Goal: Transaction & Acquisition: Purchase product/service

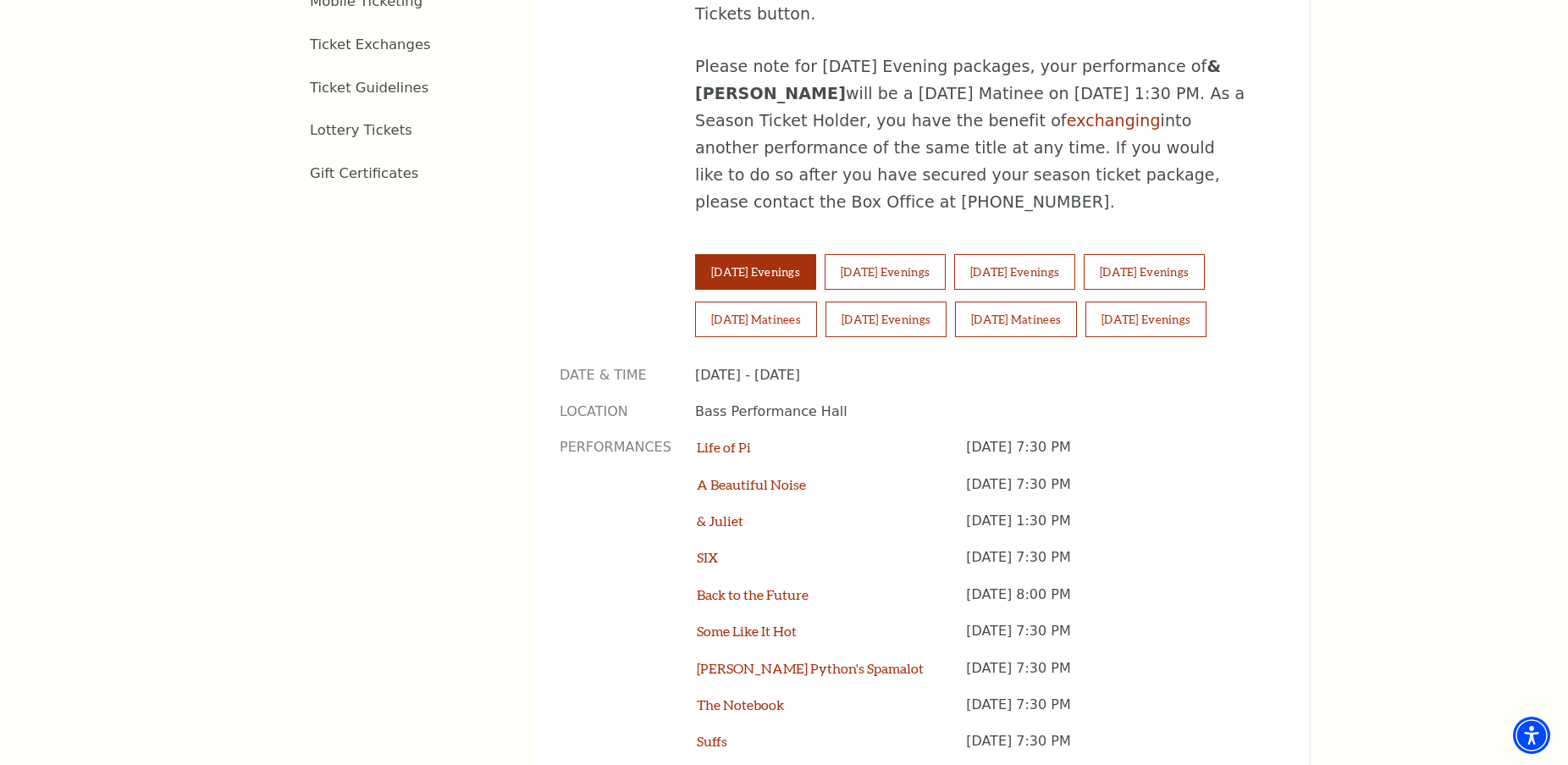
scroll to position [1101, 0]
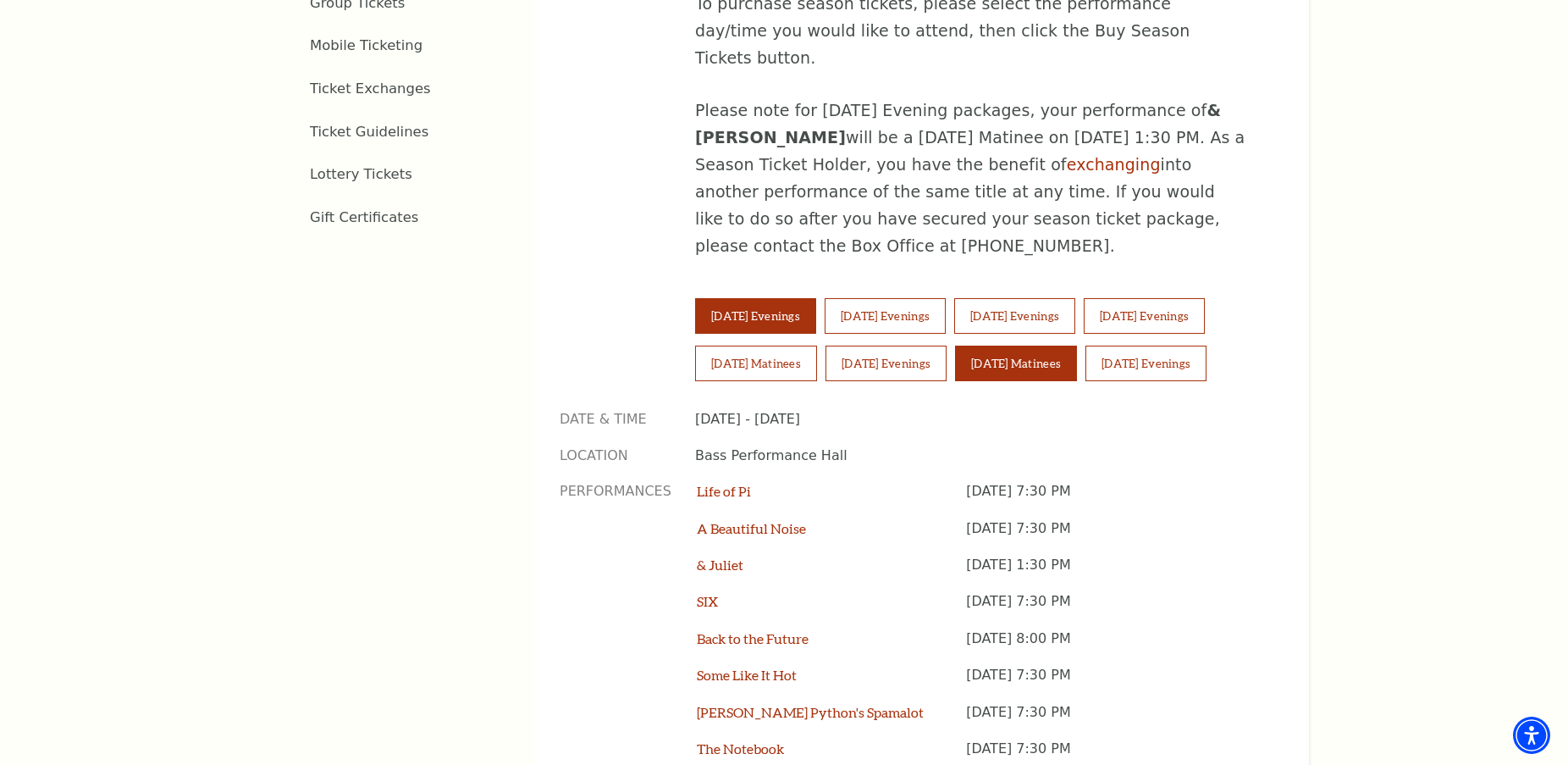
click at [1028, 345] on button "[DATE] Matinees" at bounding box center [1016, 363] width 122 height 36
click at [1168, 345] on button "[DATE] Evenings" at bounding box center [1146, 363] width 121 height 36
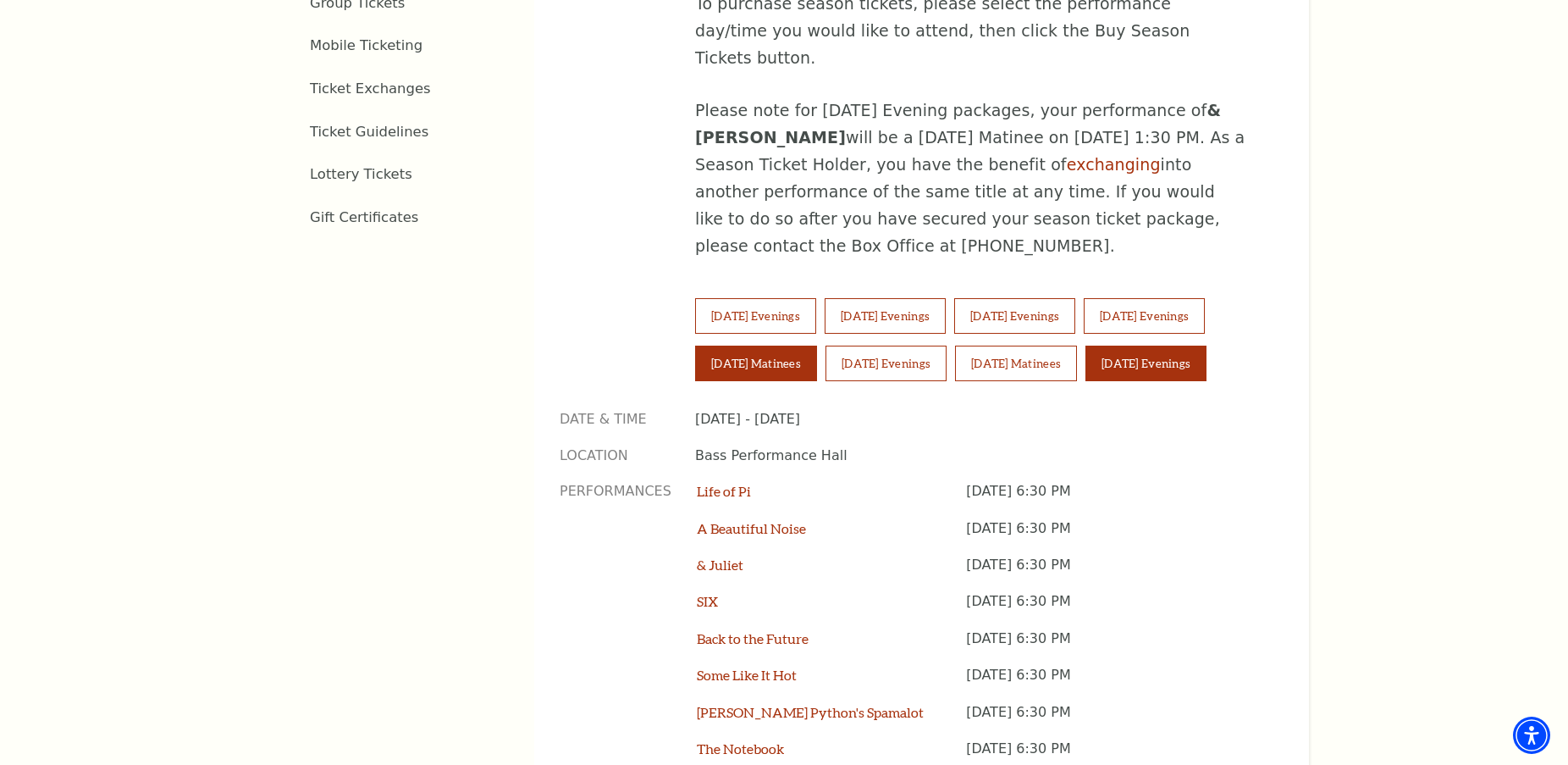
click at [758, 345] on button "Saturday Matinees" at bounding box center [756, 363] width 122 height 36
click at [1075, 298] on button "Thursday Evenings" at bounding box center [1014, 316] width 121 height 36
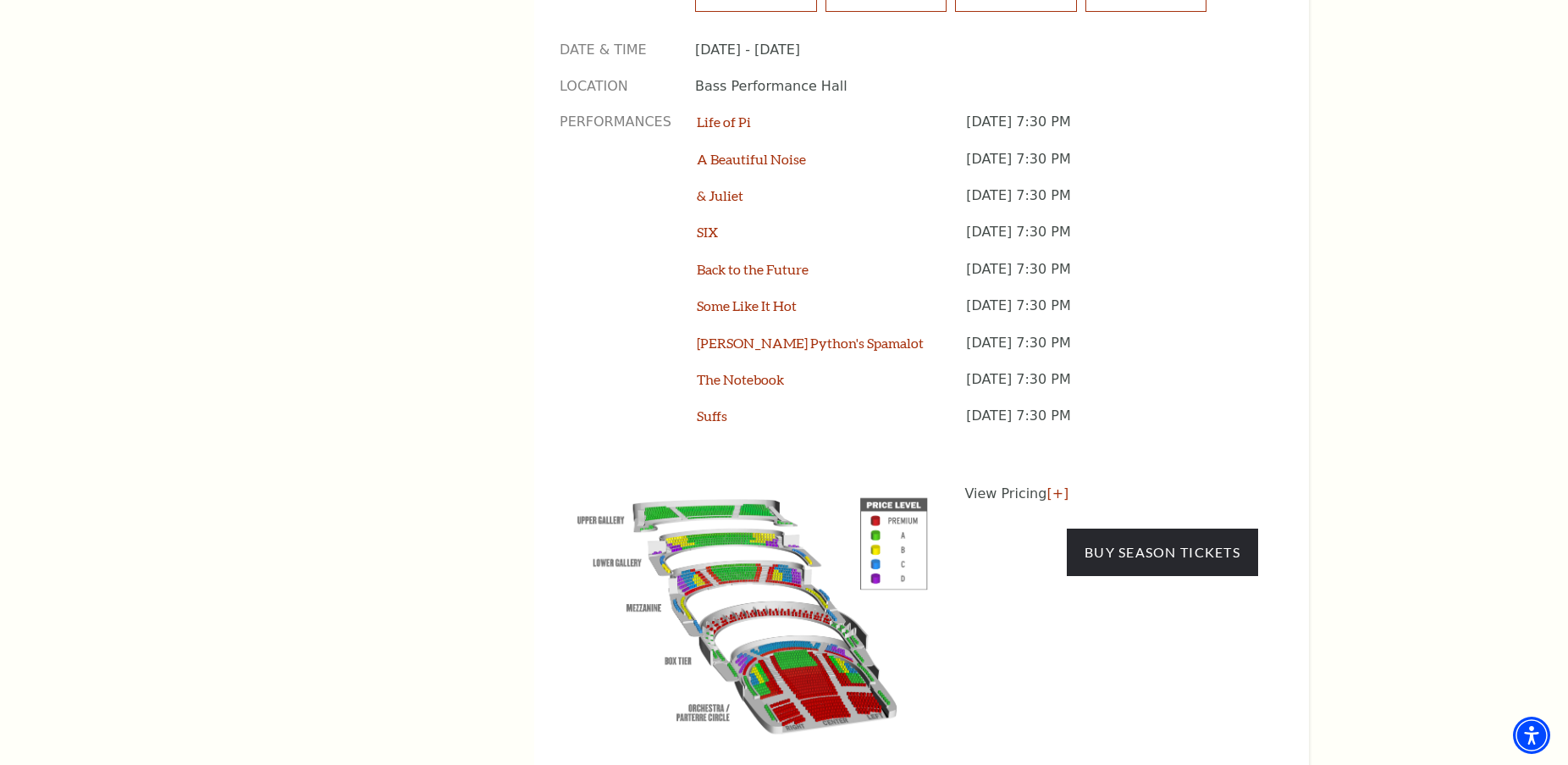
scroll to position [1524, 0]
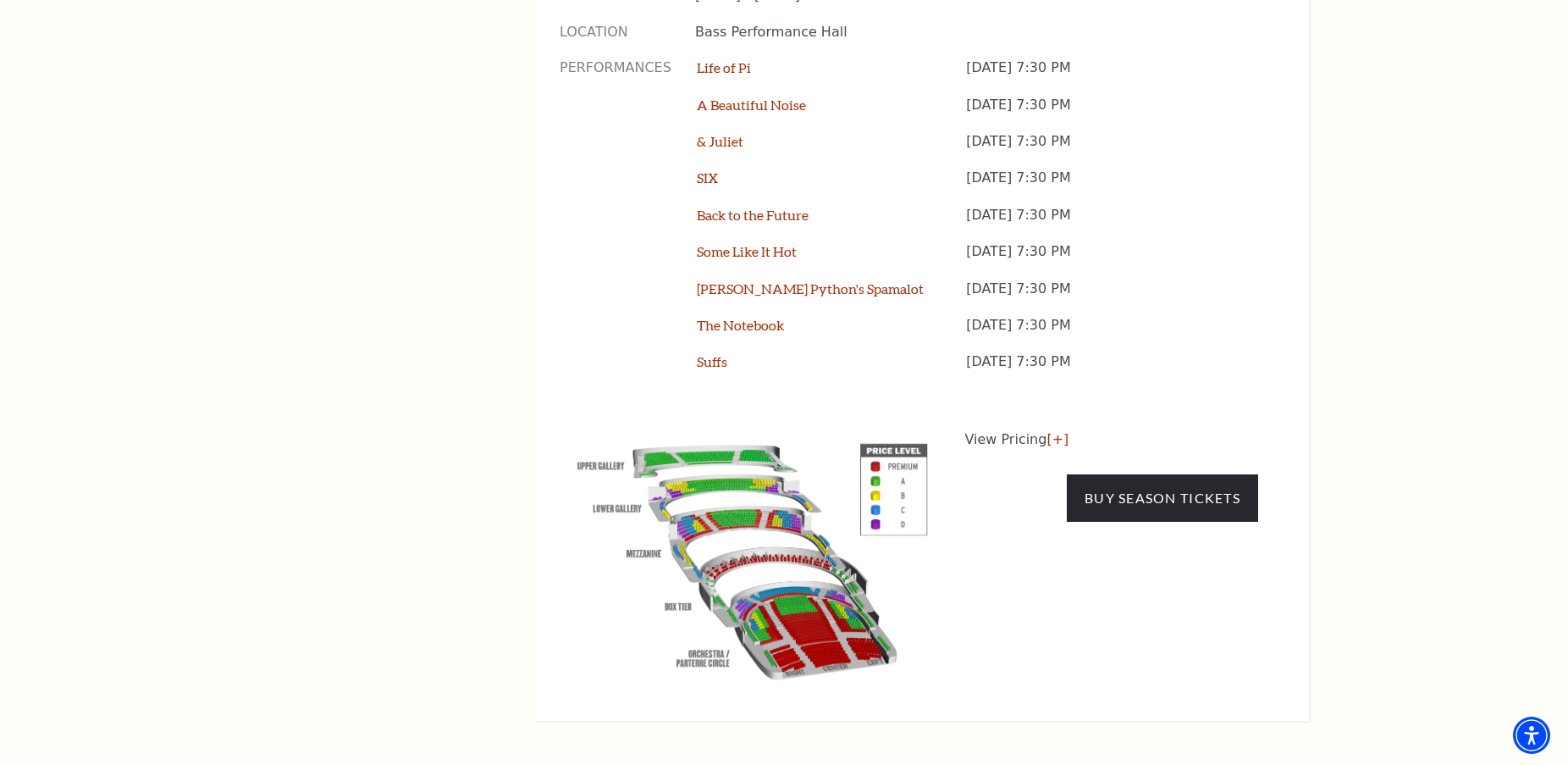
click at [755, 473] on img at bounding box center [752, 558] width 386 height 258
click at [1119, 474] on link "Buy Season Tickets" at bounding box center [1162, 497] width 191 height 47
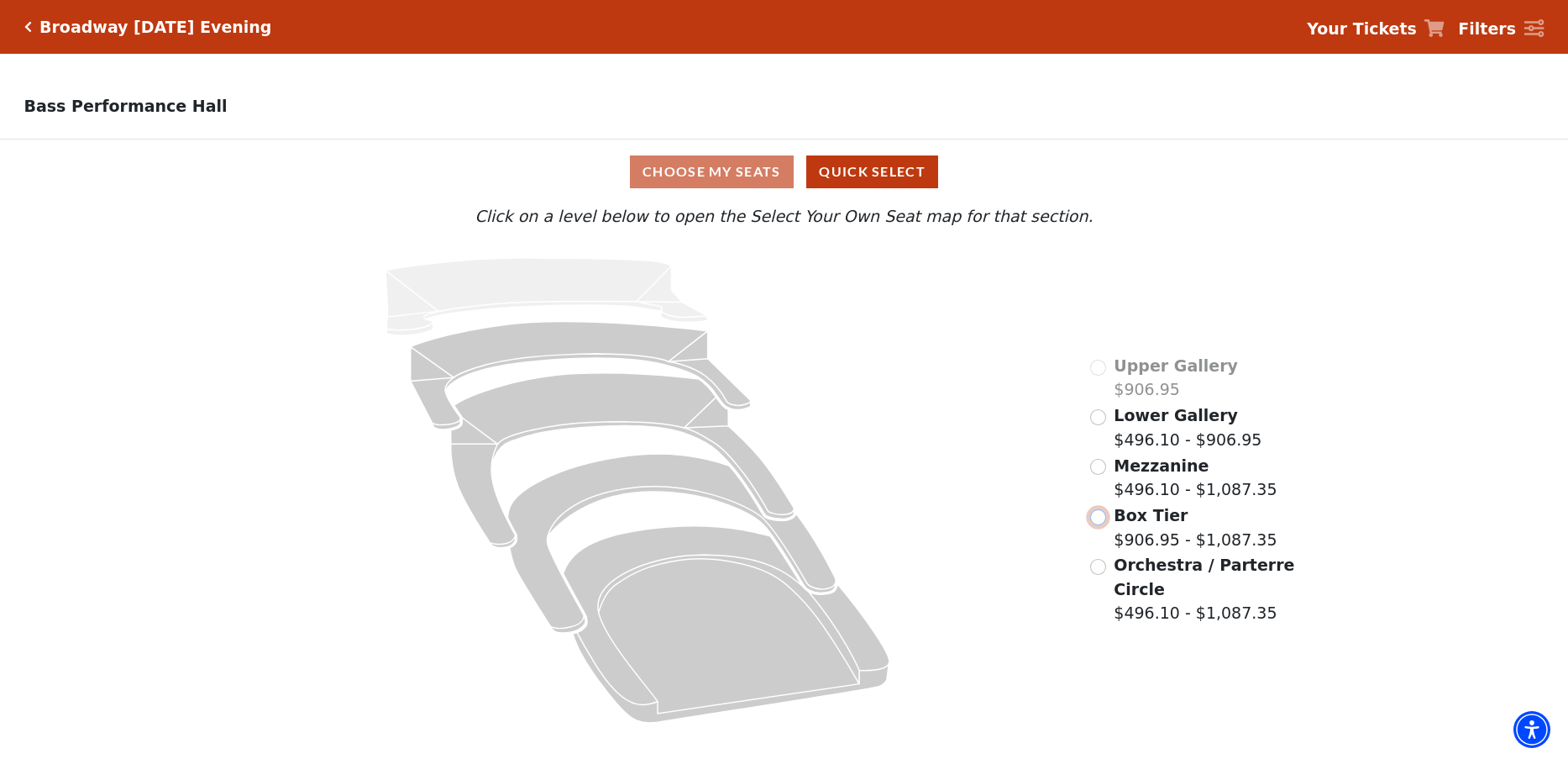
click at [1095, 522] on input "Box Tier$906.95 - $1,087.35\a" at bounding box center [1097, 517] width 16 height 16
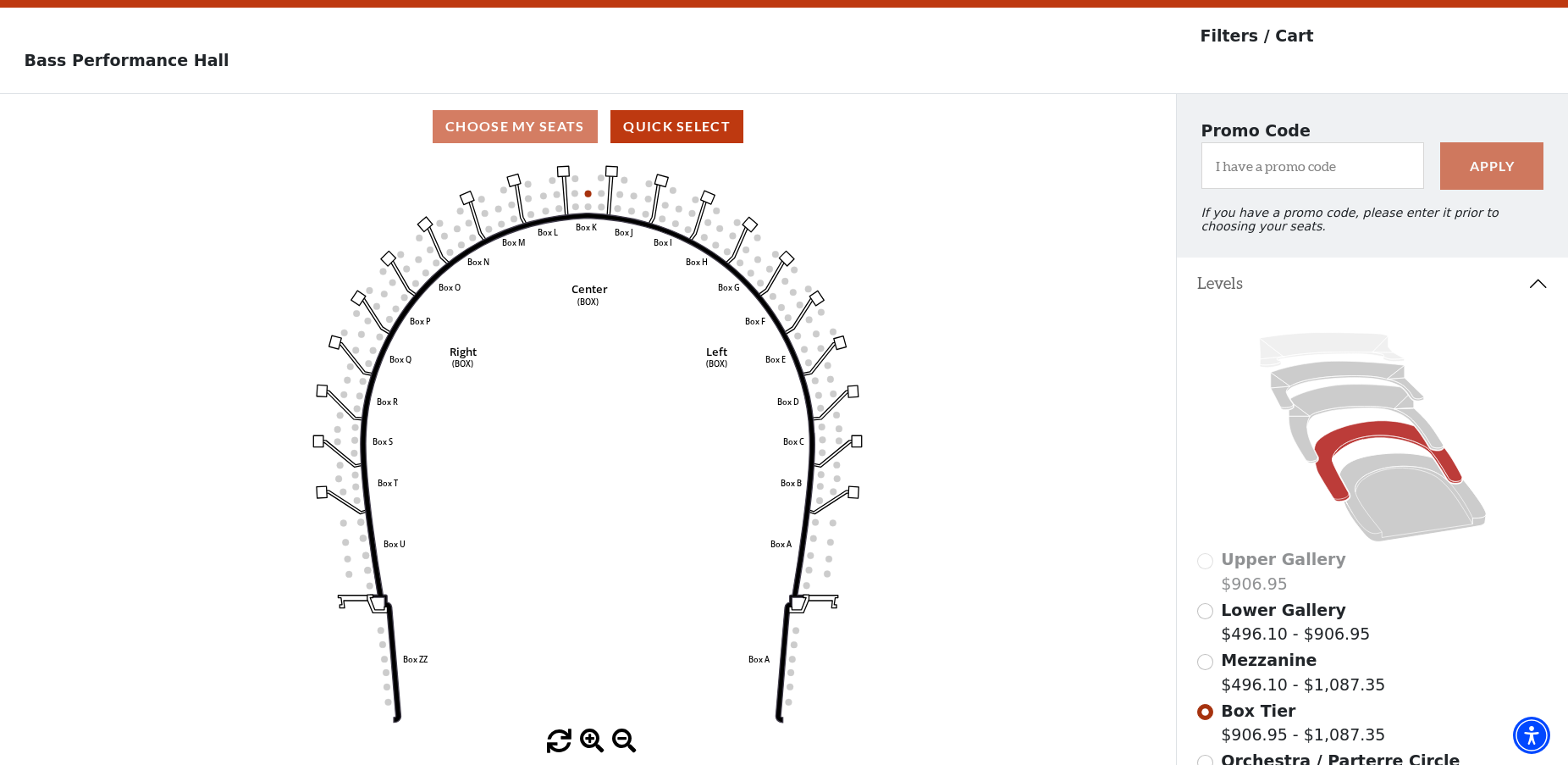
scroll to position [85, 0]
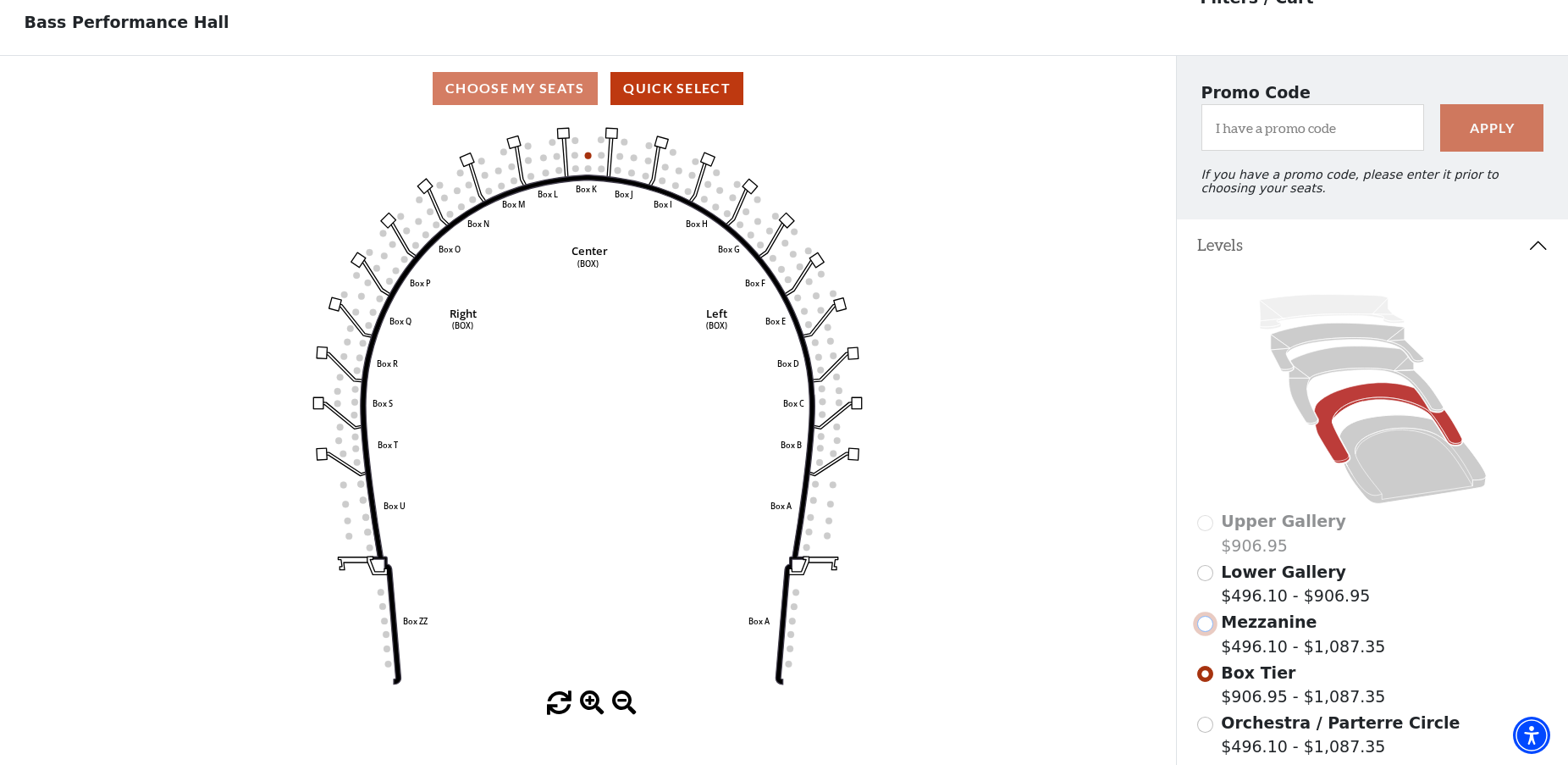
click at [1206, 632] on input "Mezzanine$496.10 - $1,087.35\a" at bounding box center [1205, 624] width 16 height 16
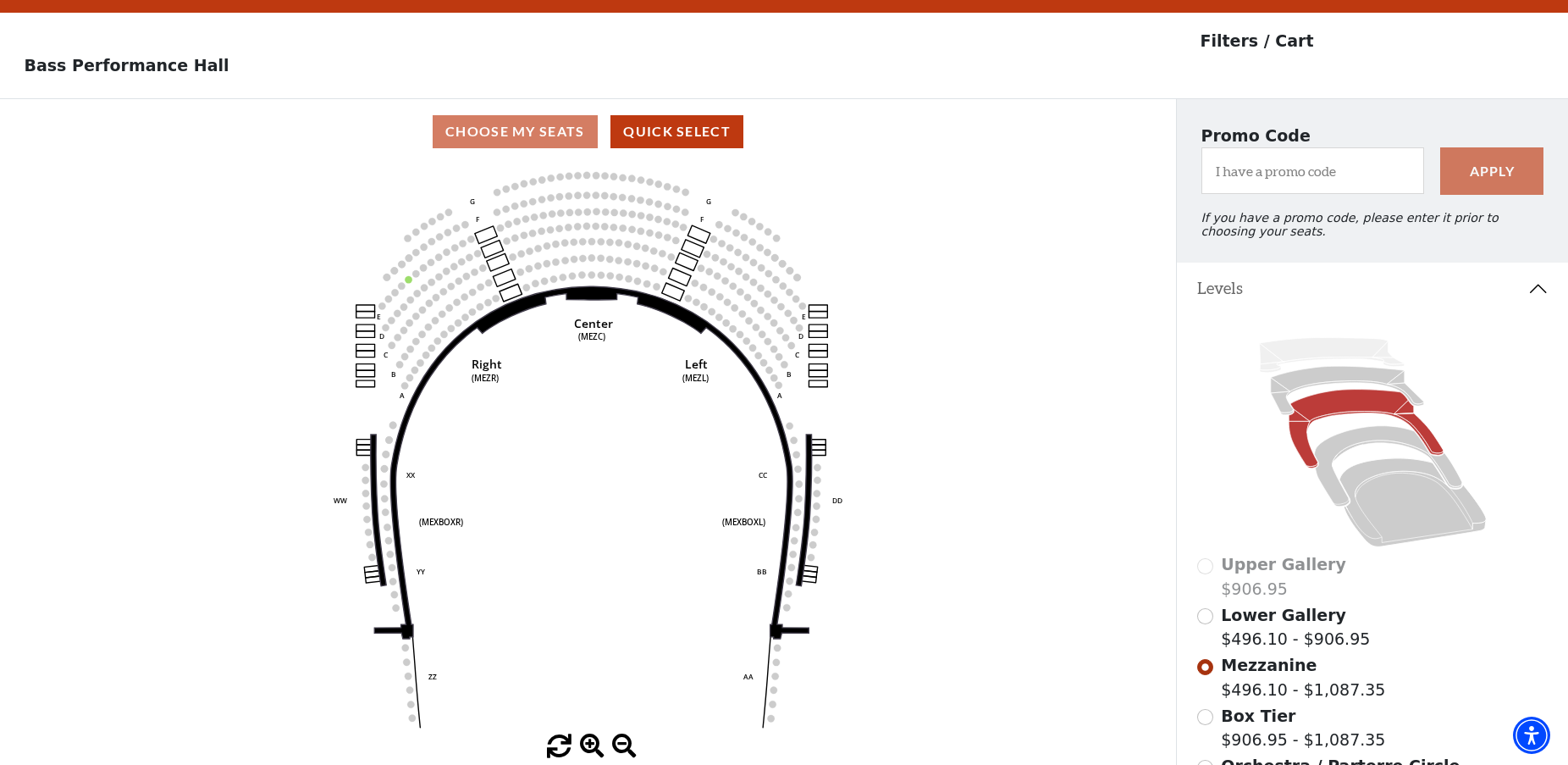
scroll to position [79, 0]
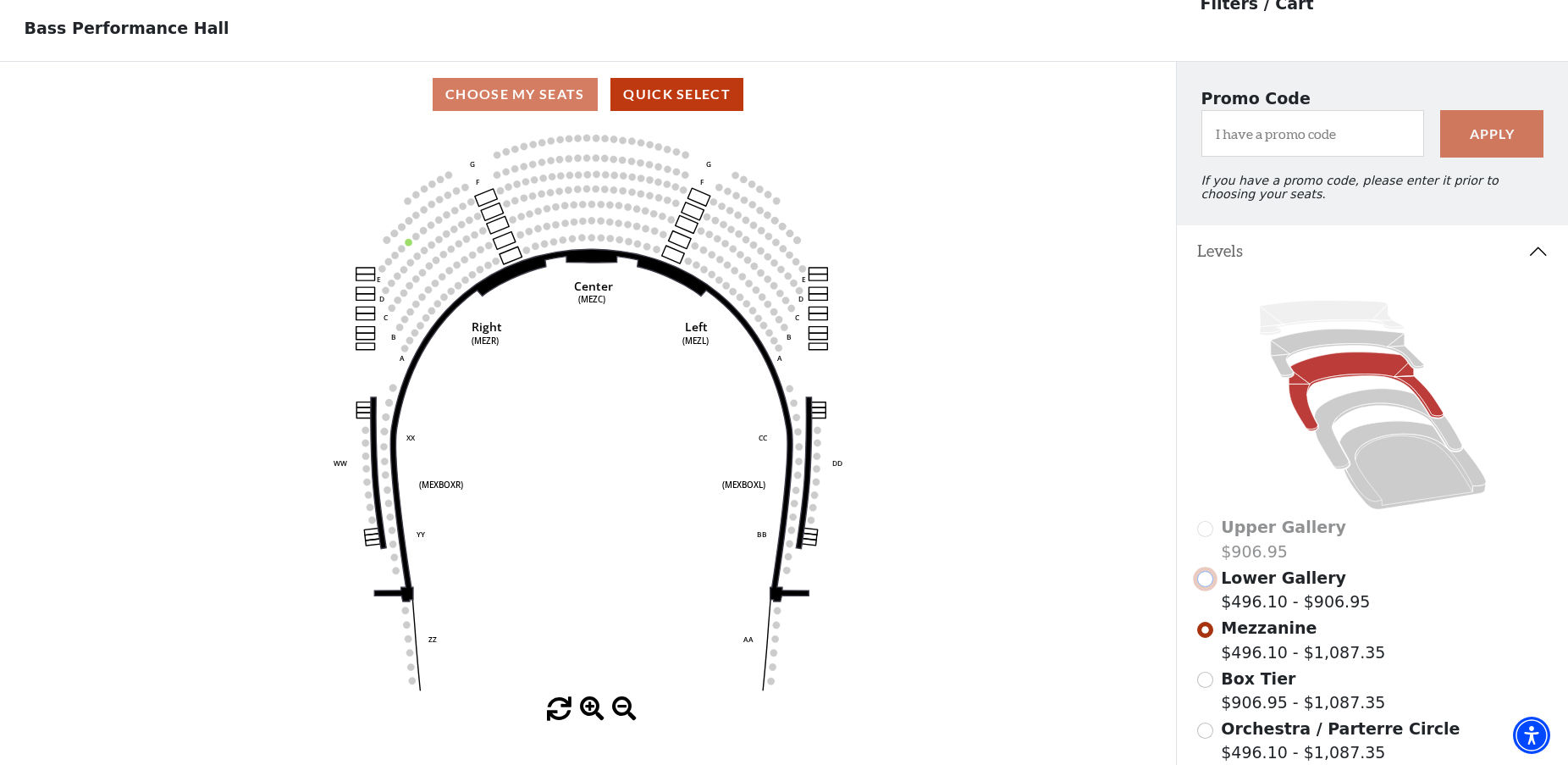
click at [1206, 586] on input "Lower Gallery$496.10 - $906.95\a" at bounding box center [1205, 578] width 16 height 16
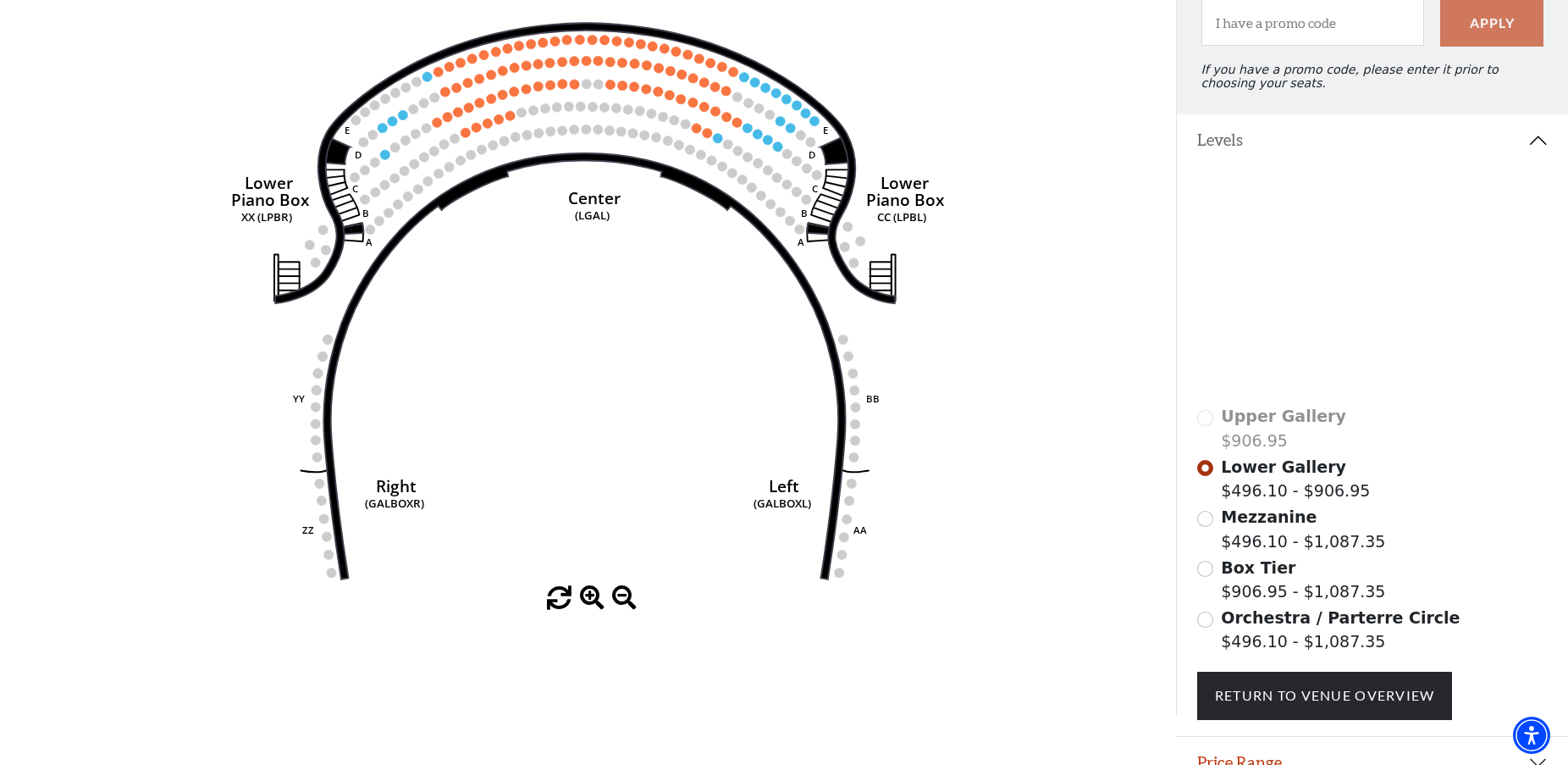
scroll to position [248, 0]
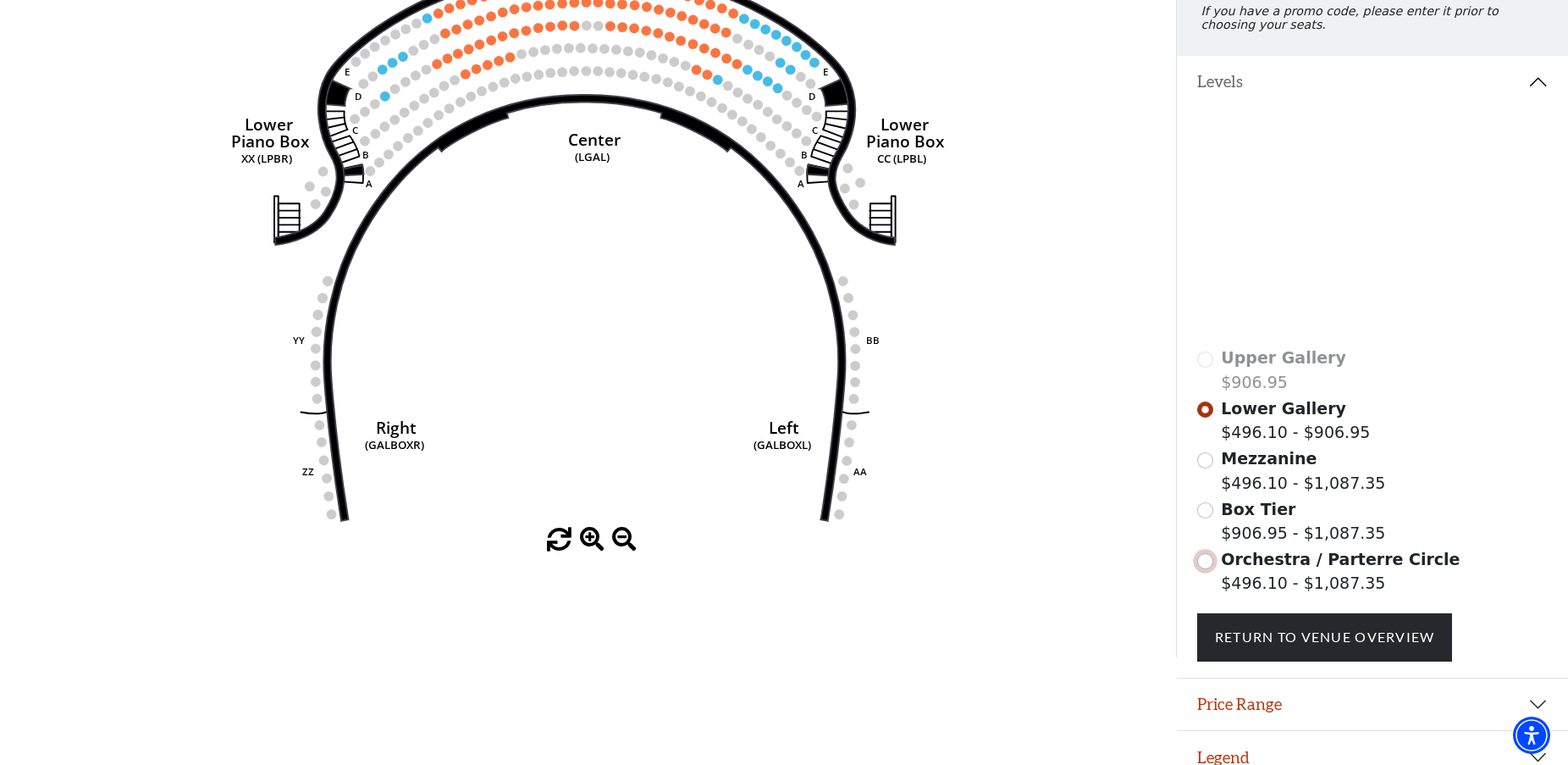
click at [1205, 569] on input "Orchestra / Parterre Circle$496.10 - $1,087.35\a" at bounding box center [1205, 561] width 16 height 16
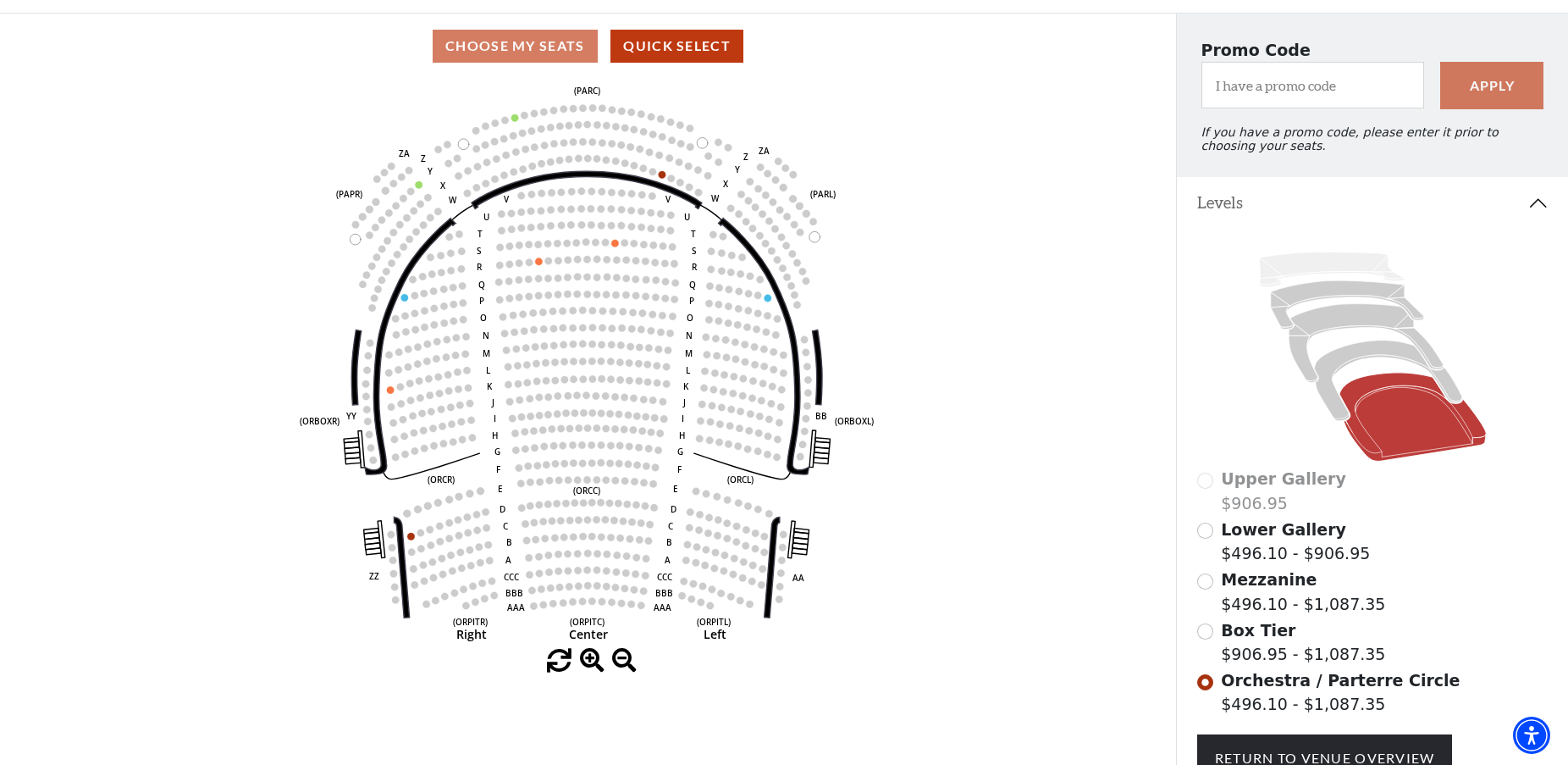
scroll to position [0, 0]
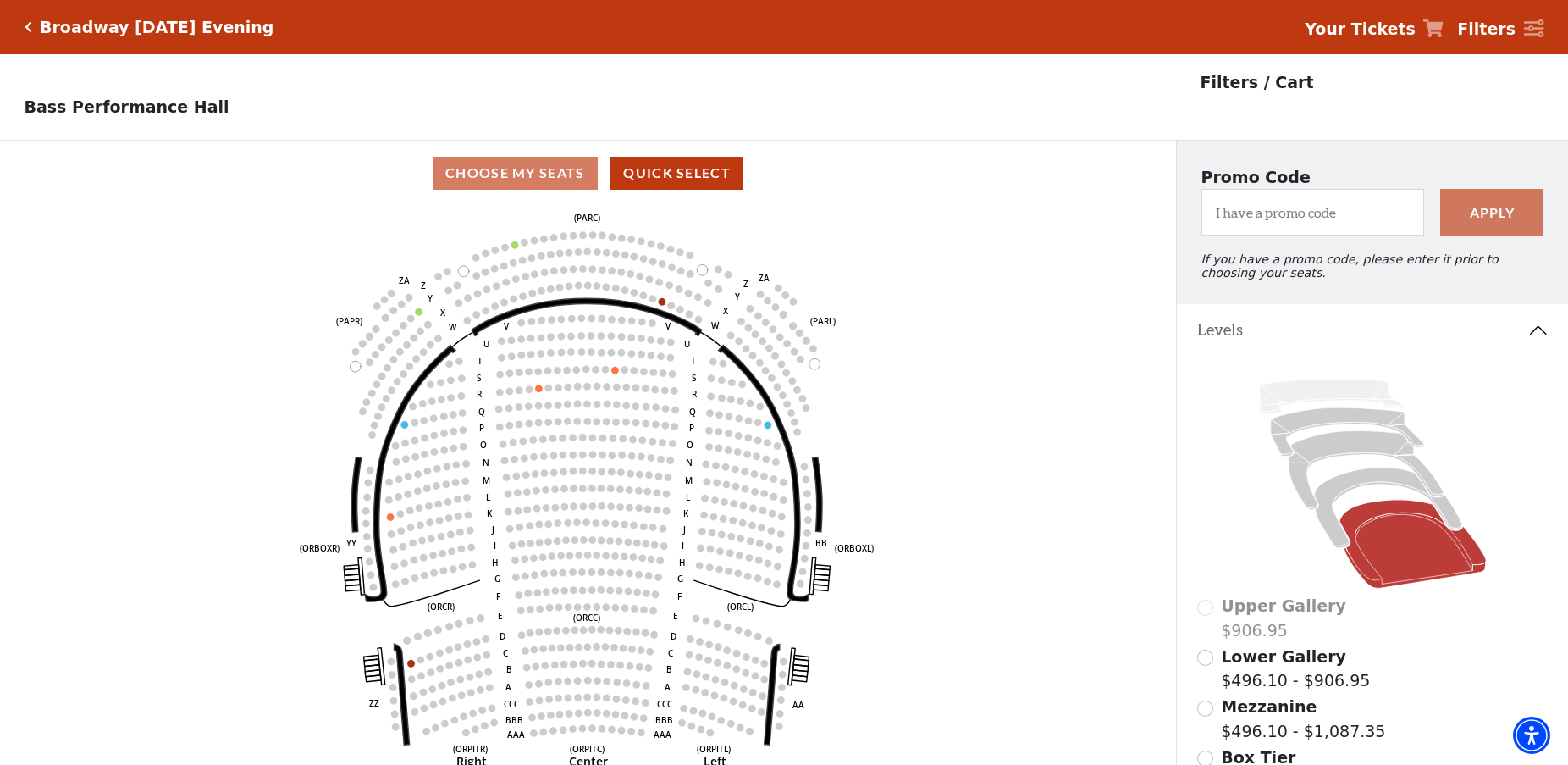
click at [26, 27] on icon "Click here to go back to filters" at bounding box center [29, 27] width 8 height 12
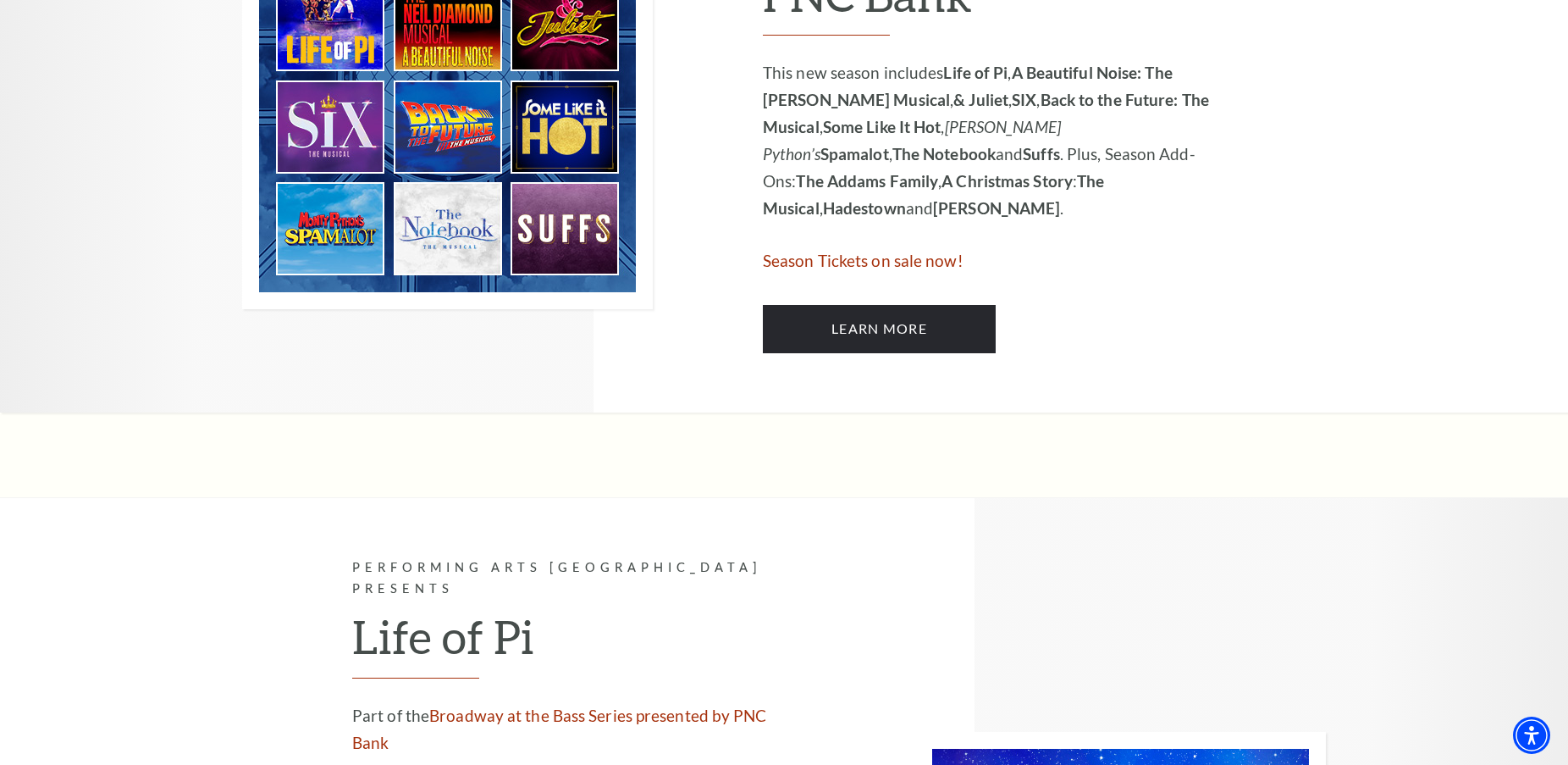
scroll to position [1101, 0]
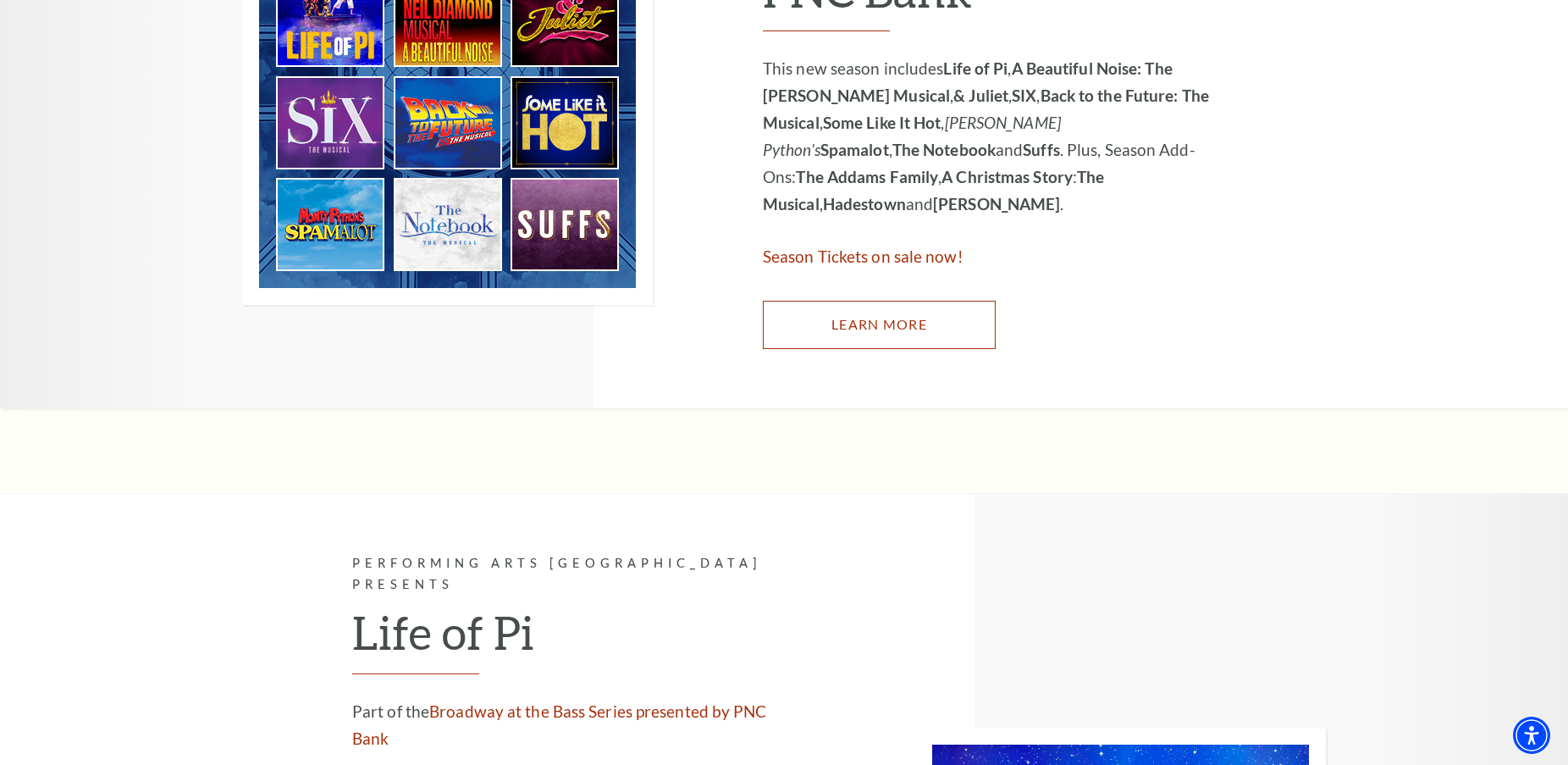
click at [834, 321] on link "Learn More" at bounding box center [879, 325] width 233 height 47
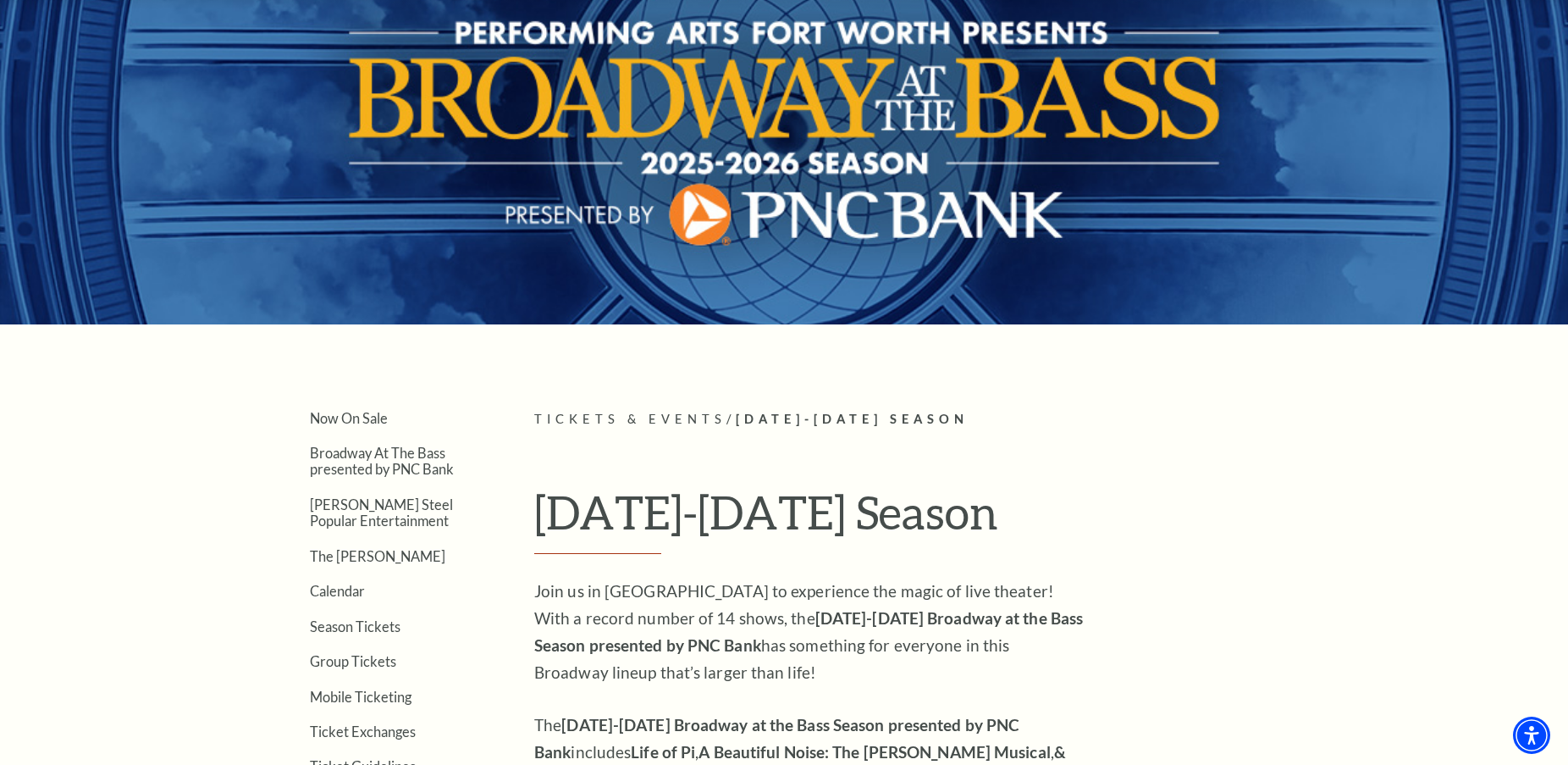
scroll to position [508, 0]
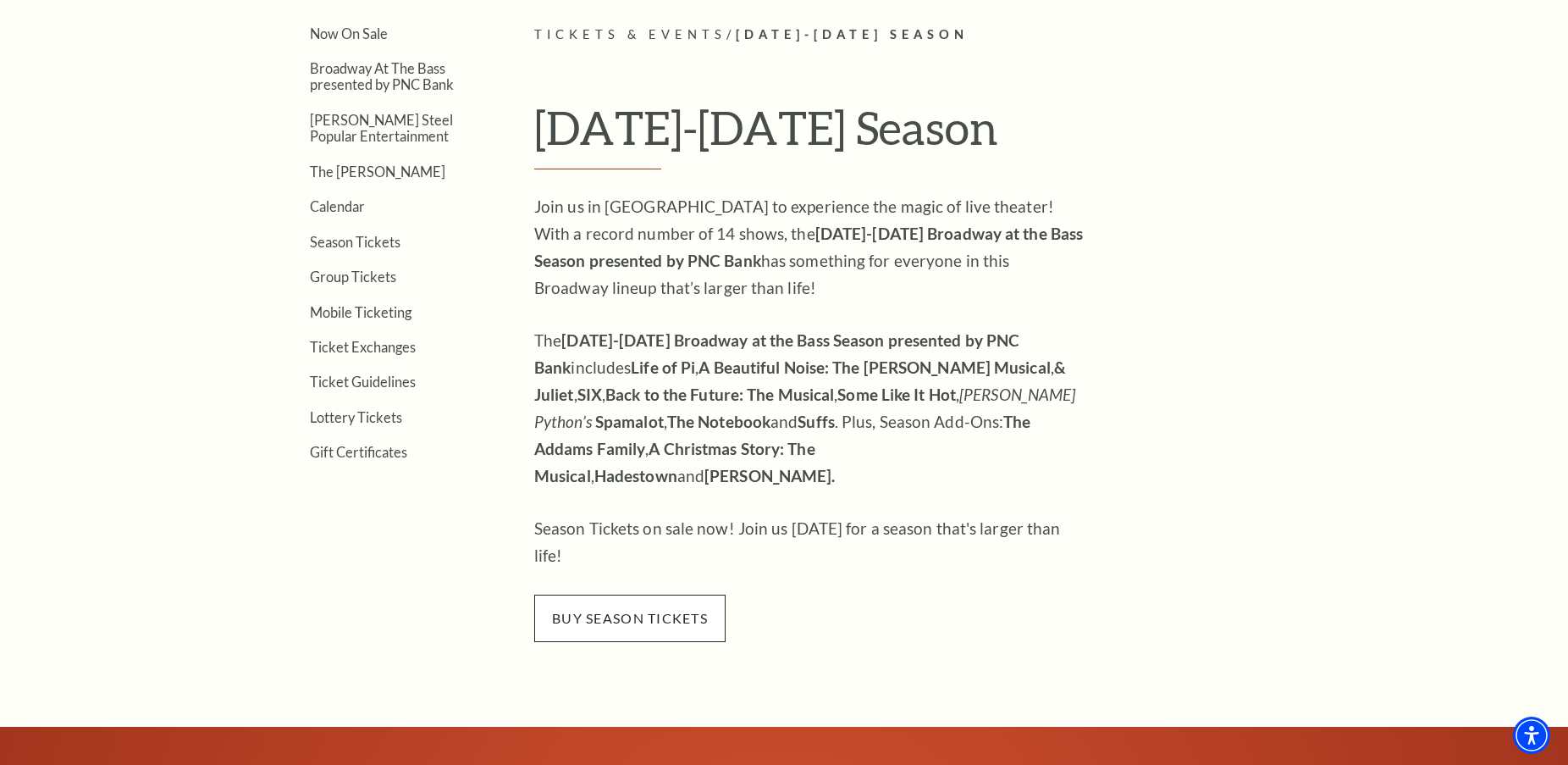
click at [615, 594] on span "buy season tickets" at bounding box center [630, 618] width 191 height 47
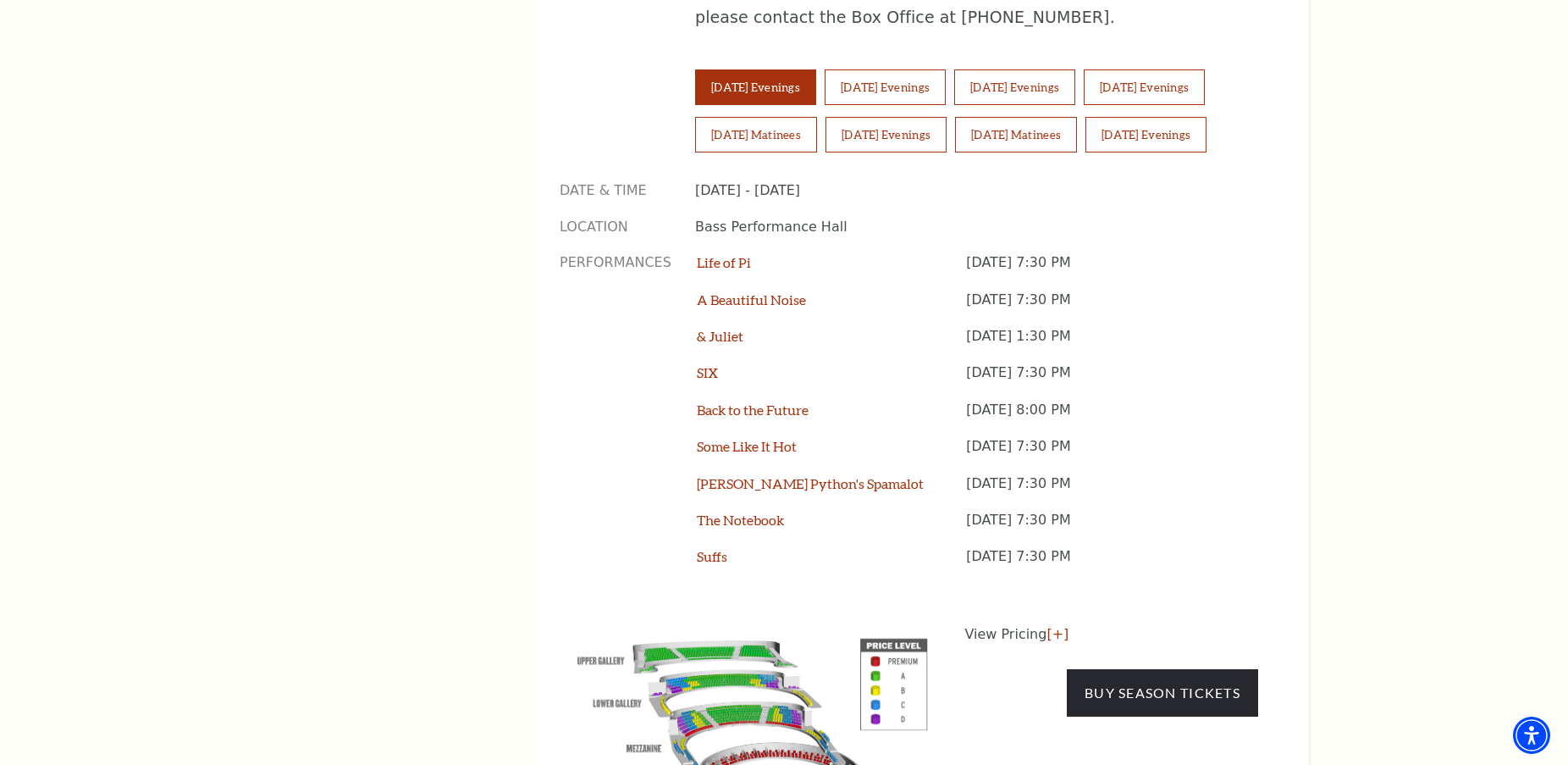
scroll to position [1355, 0]
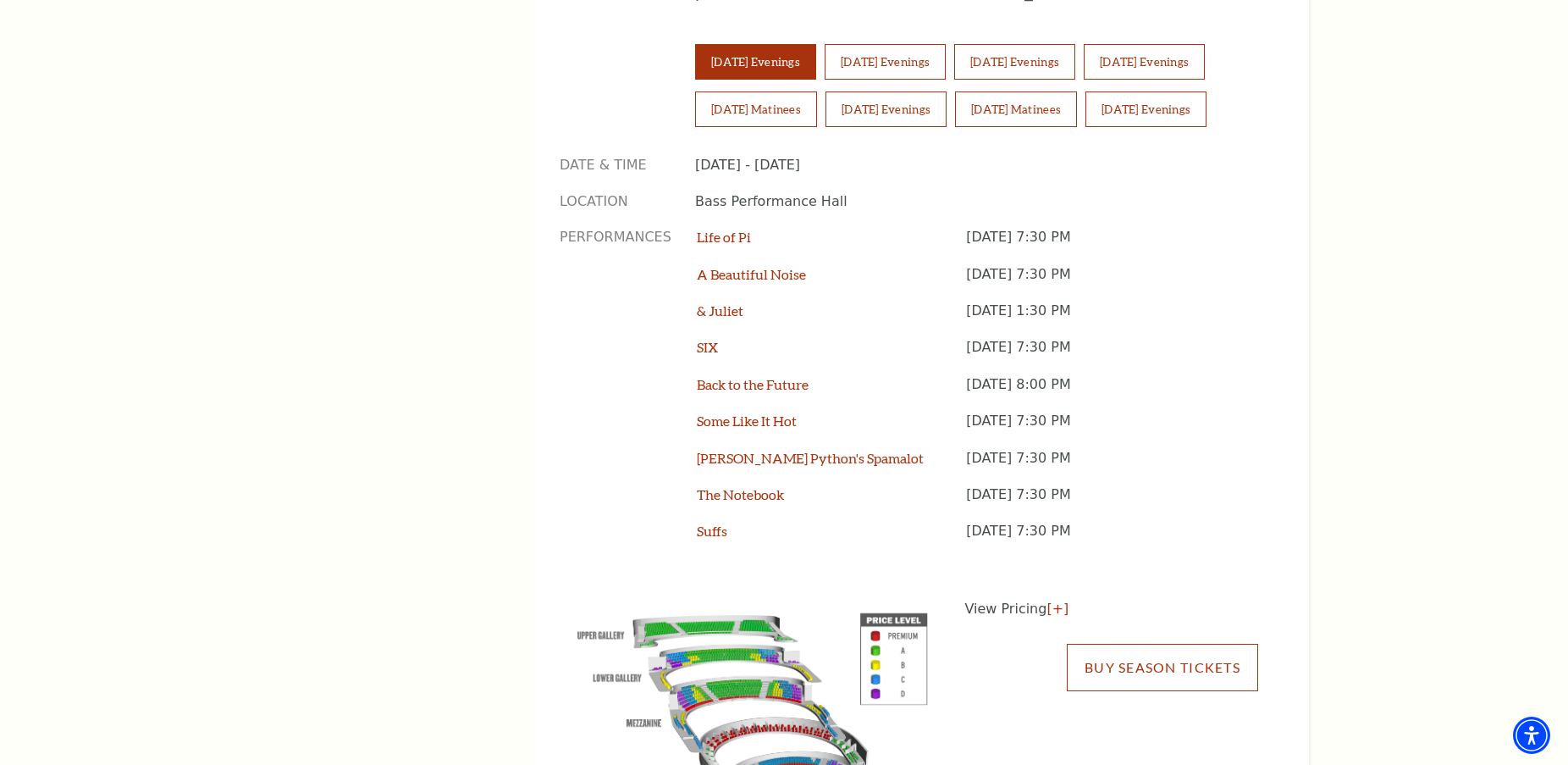
click at [1171, 644] on link "Buy Season Tickets" at bounding box center [1162, 667] width 191 height 47
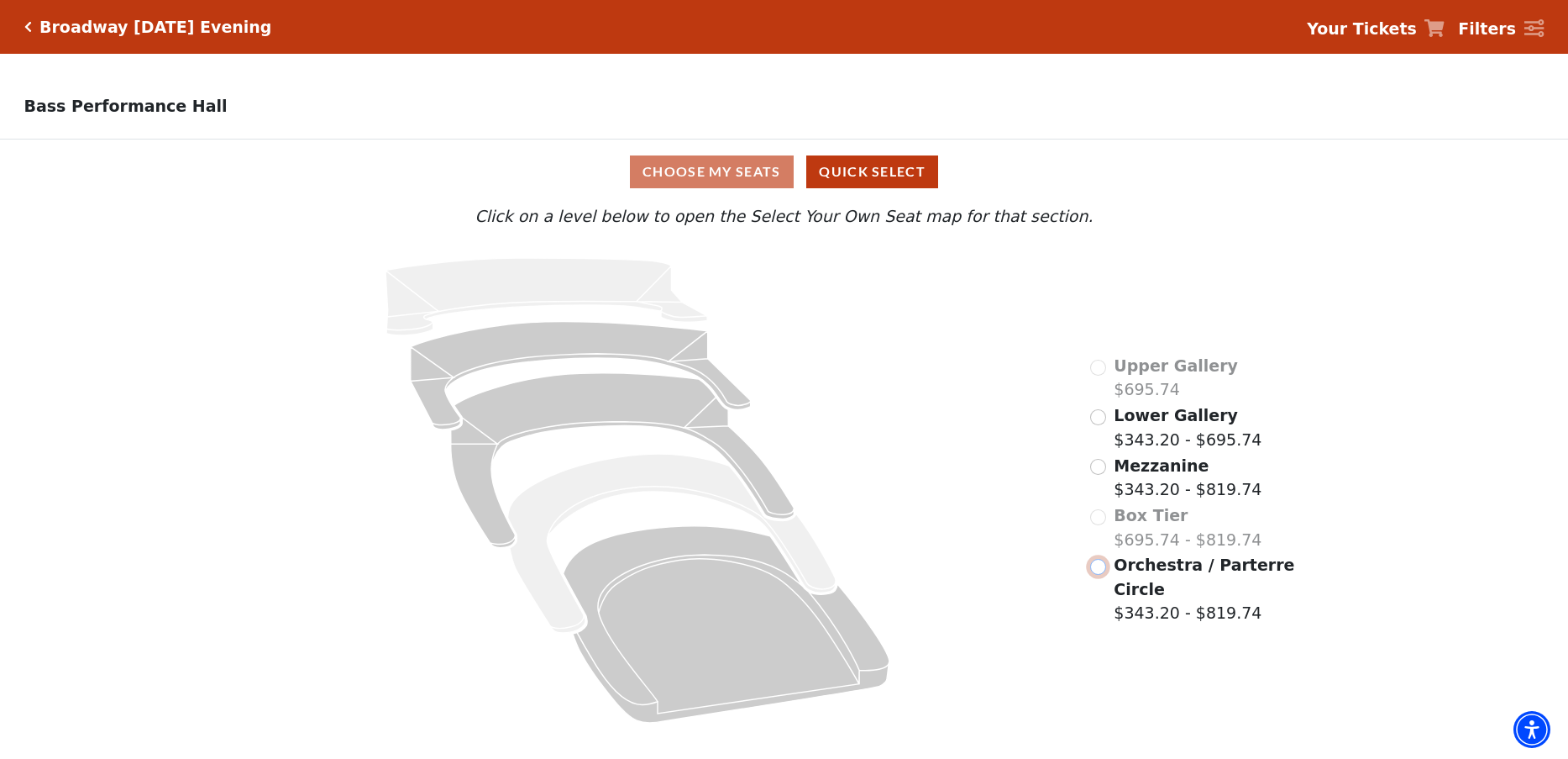
click at [1098, 570] on input "Orchestra / Parterre Circle$343.20 - $819.74\a" at bounding box center [1097, 566] width 16 height 16
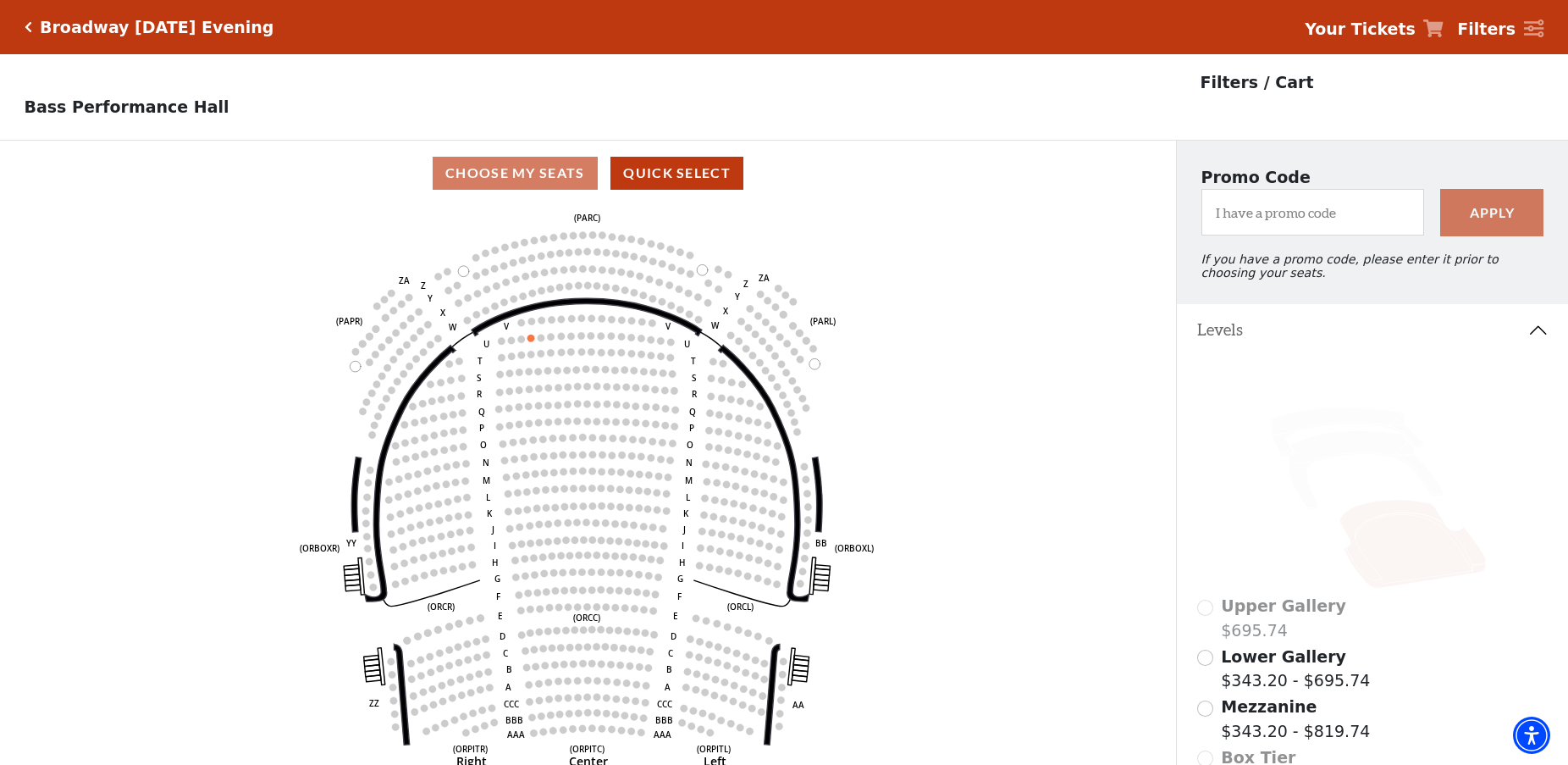
scroll to position [79, 0]
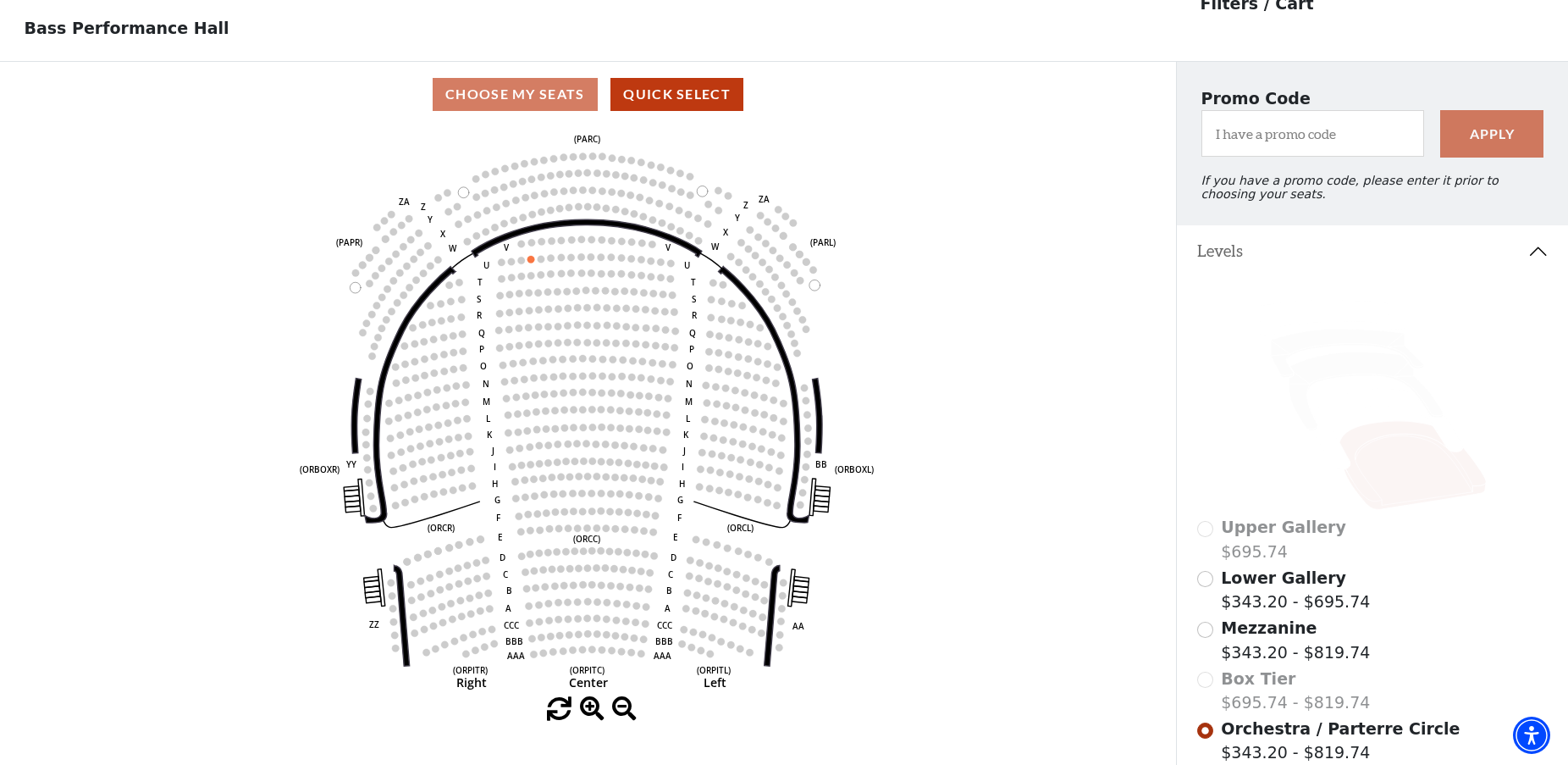
click at [1206, 695] on div "Box Tier $695.74 - $819.74" at bounding box center [1373, 690] width 351 height 48
click at [1202, 638] on input "Mezzanine$343.20 - $819.74\a" at bounding box center [1205, 630] width 16 height 16
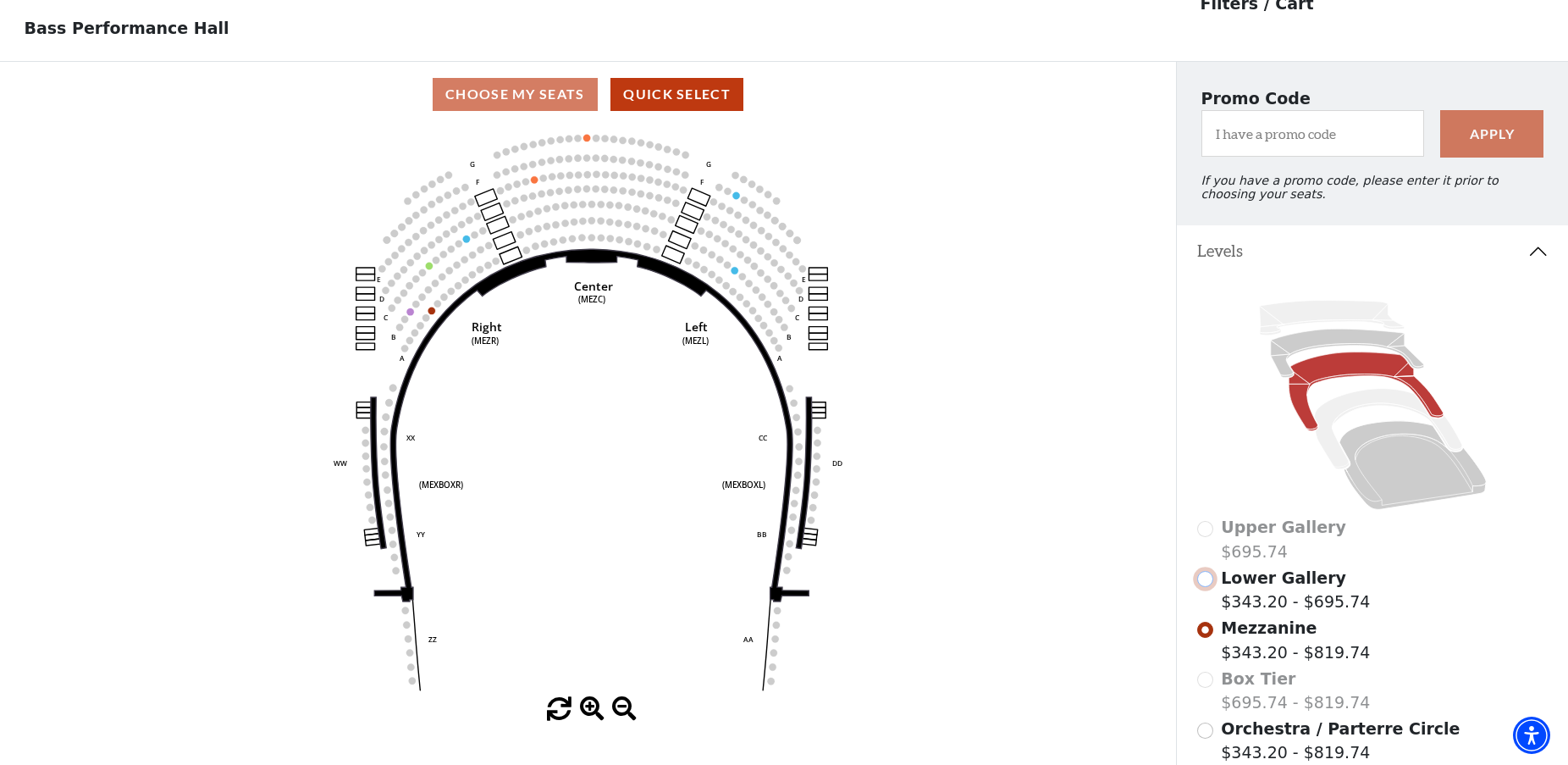
click at [1205, 586] on input "Lower Gallery$343.20 - $695.74\a" at bounding box center [1205, 578] width 16 height 16
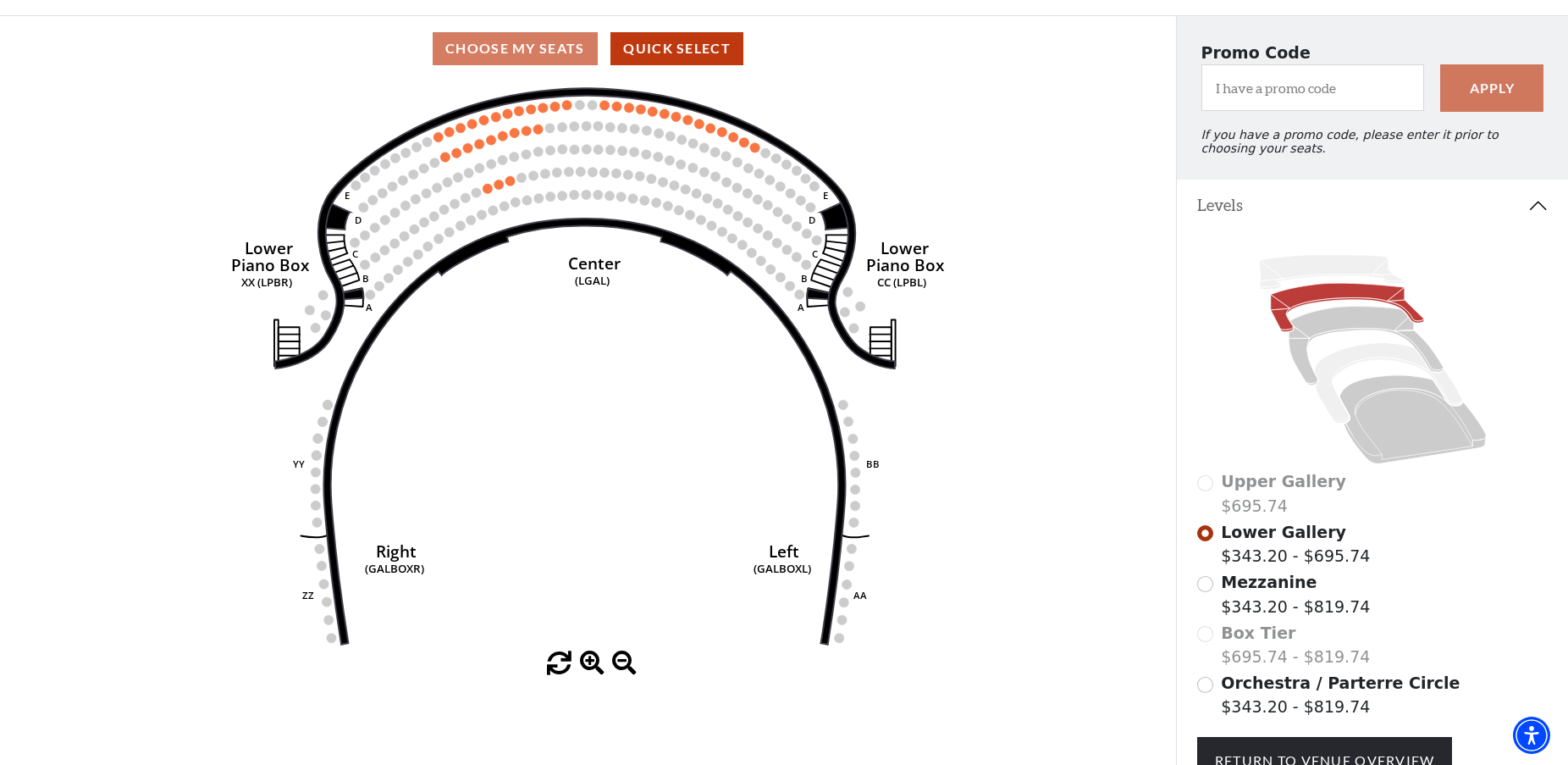
scroll to position [0, 0]
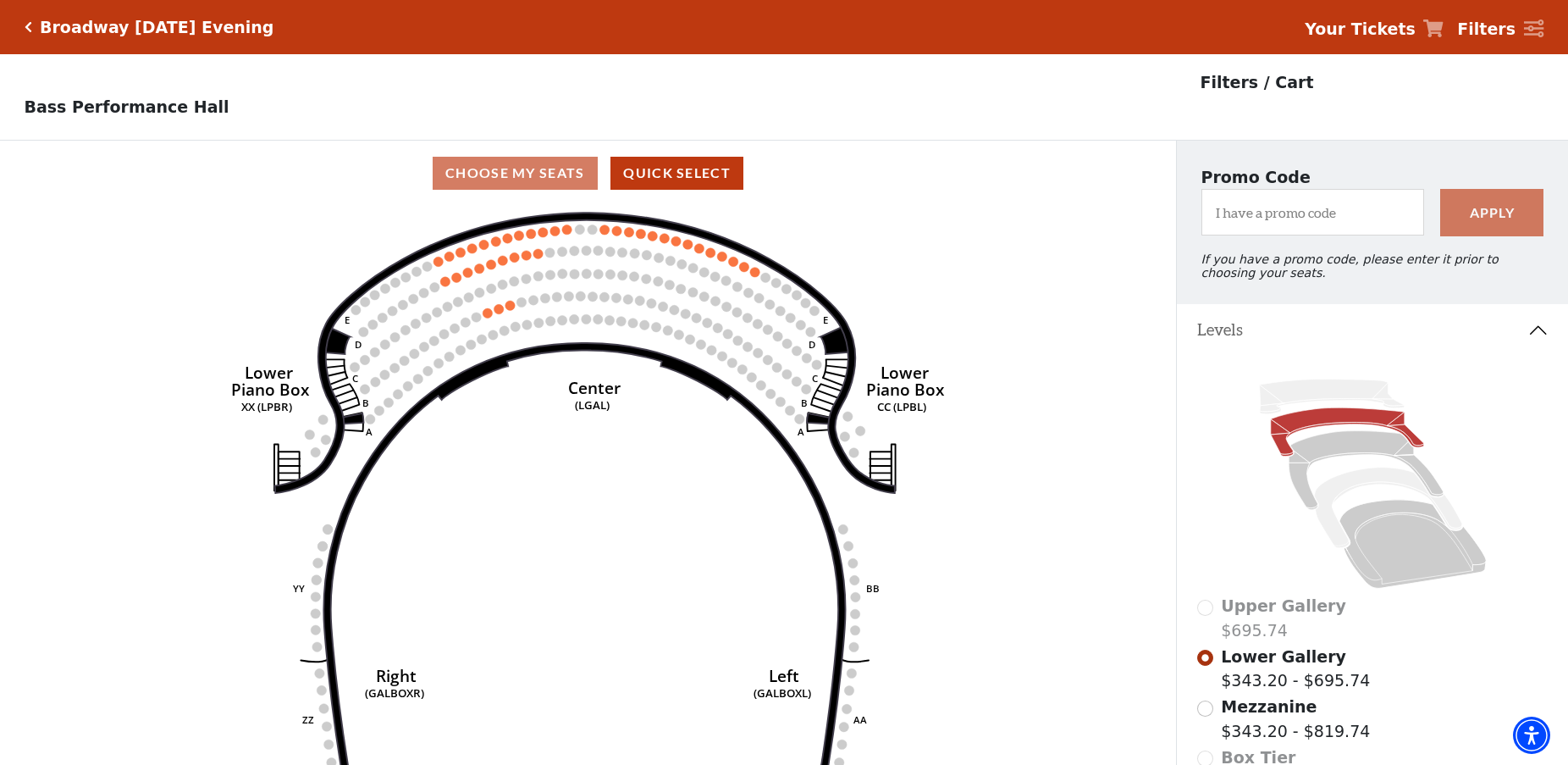
click at [1500, 27] on strong "Filters" at bounding box center [1485, 29] width 58 height 19
click at [1532, 31] on icon at bounding box center [1533, 29] width 21 height 19
click at [1491, 28] on strong "Filters" at bounding box center [1485, 29] width 58 height 19
click at [27, 25] on icon "Click here to go back to filters" at bounding box center [29, 27] width 8 height 12
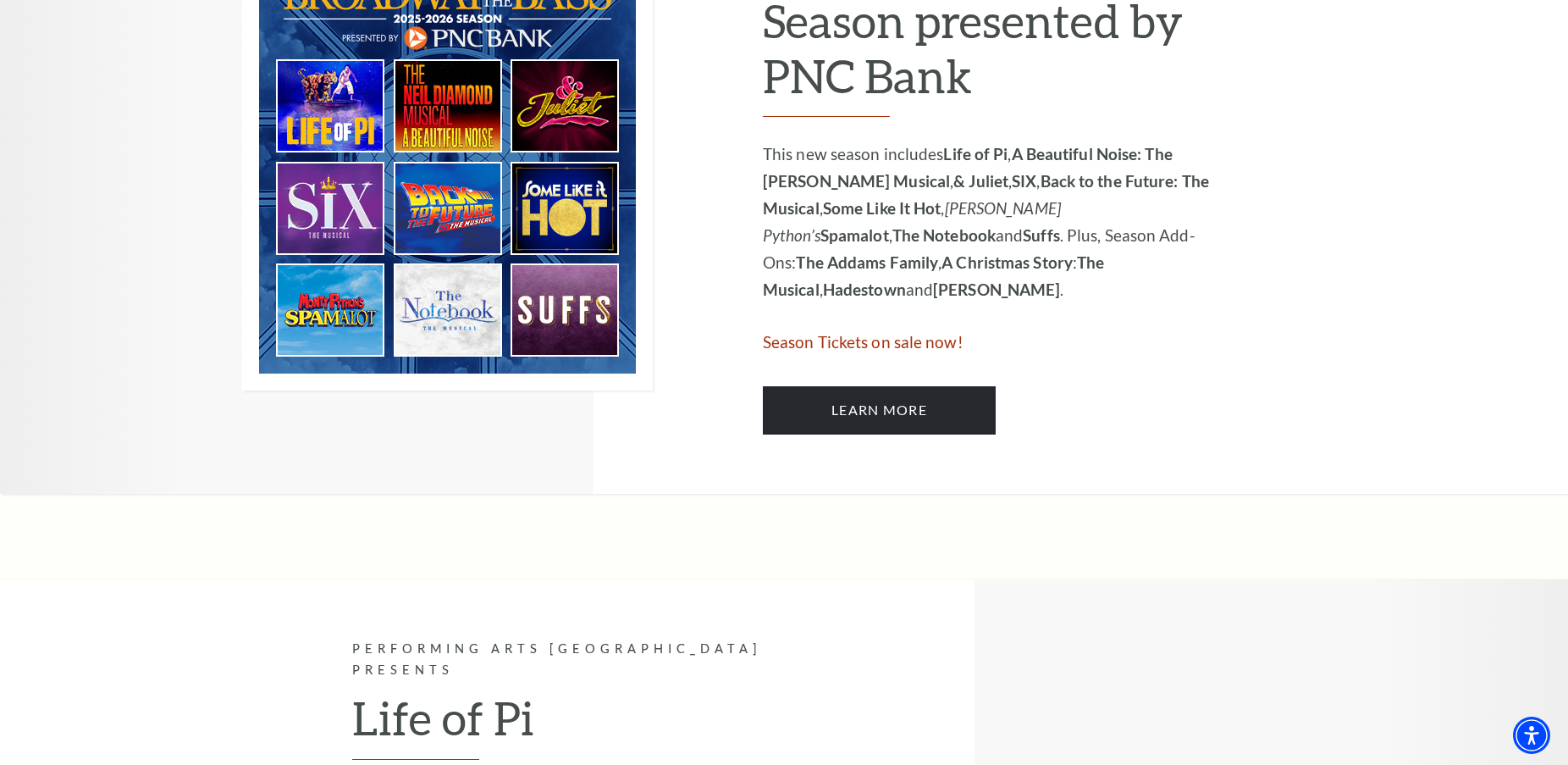
scroll to position [1016, 0]
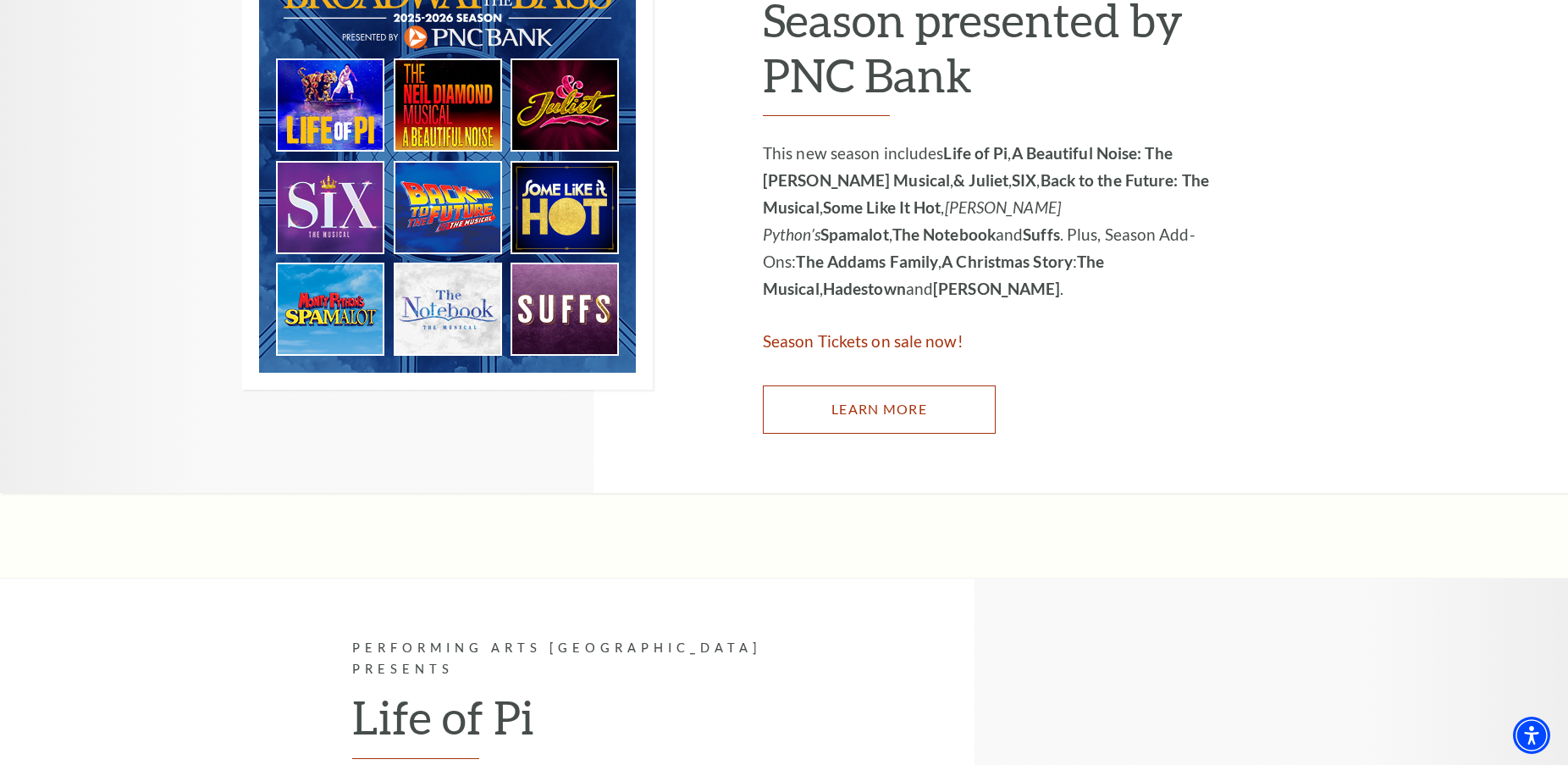
click at [831, 408] on link "Learn More" at bounding box center [879, 409] width 233 height 47
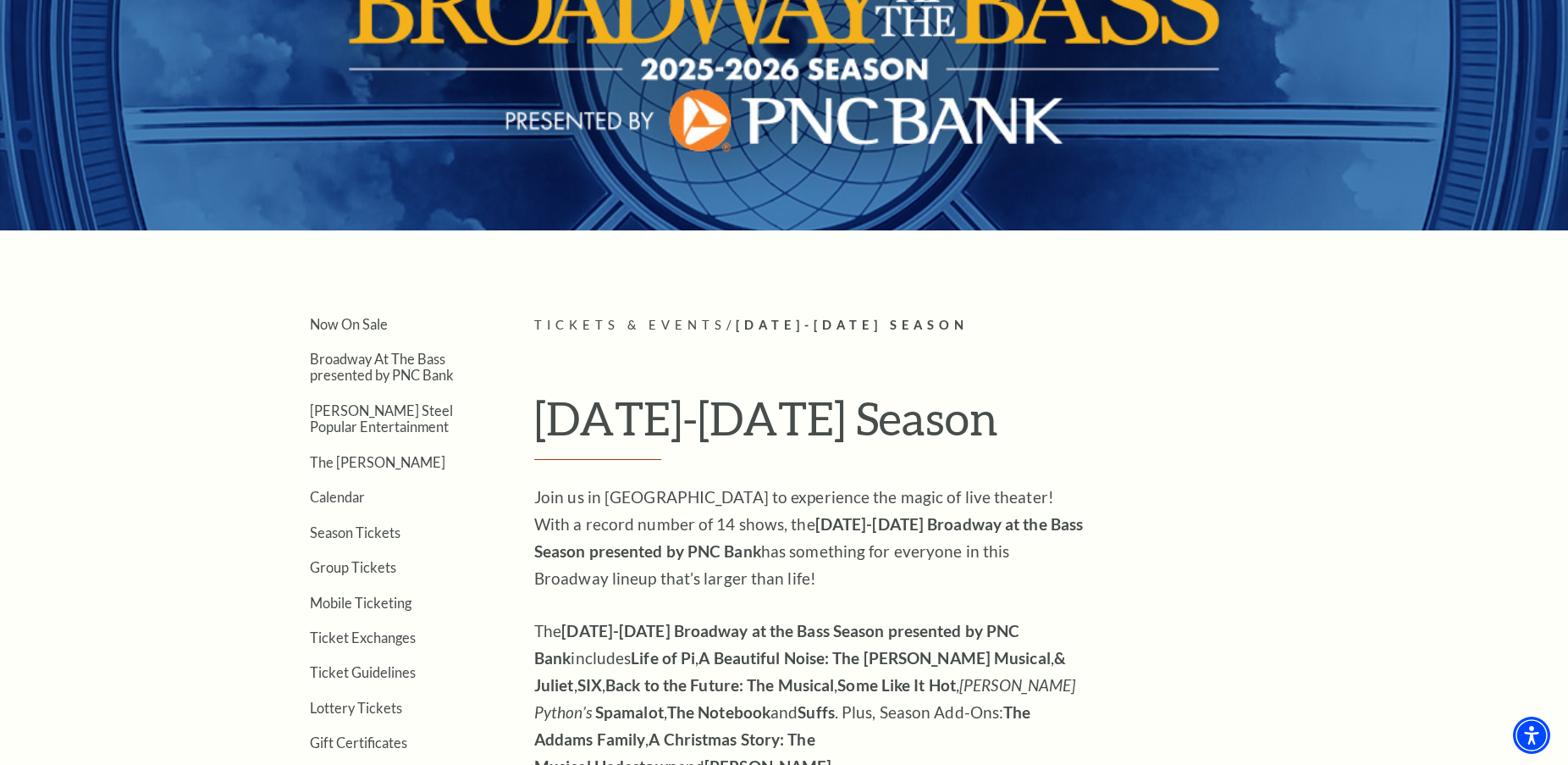
scroll to position [508, 0]
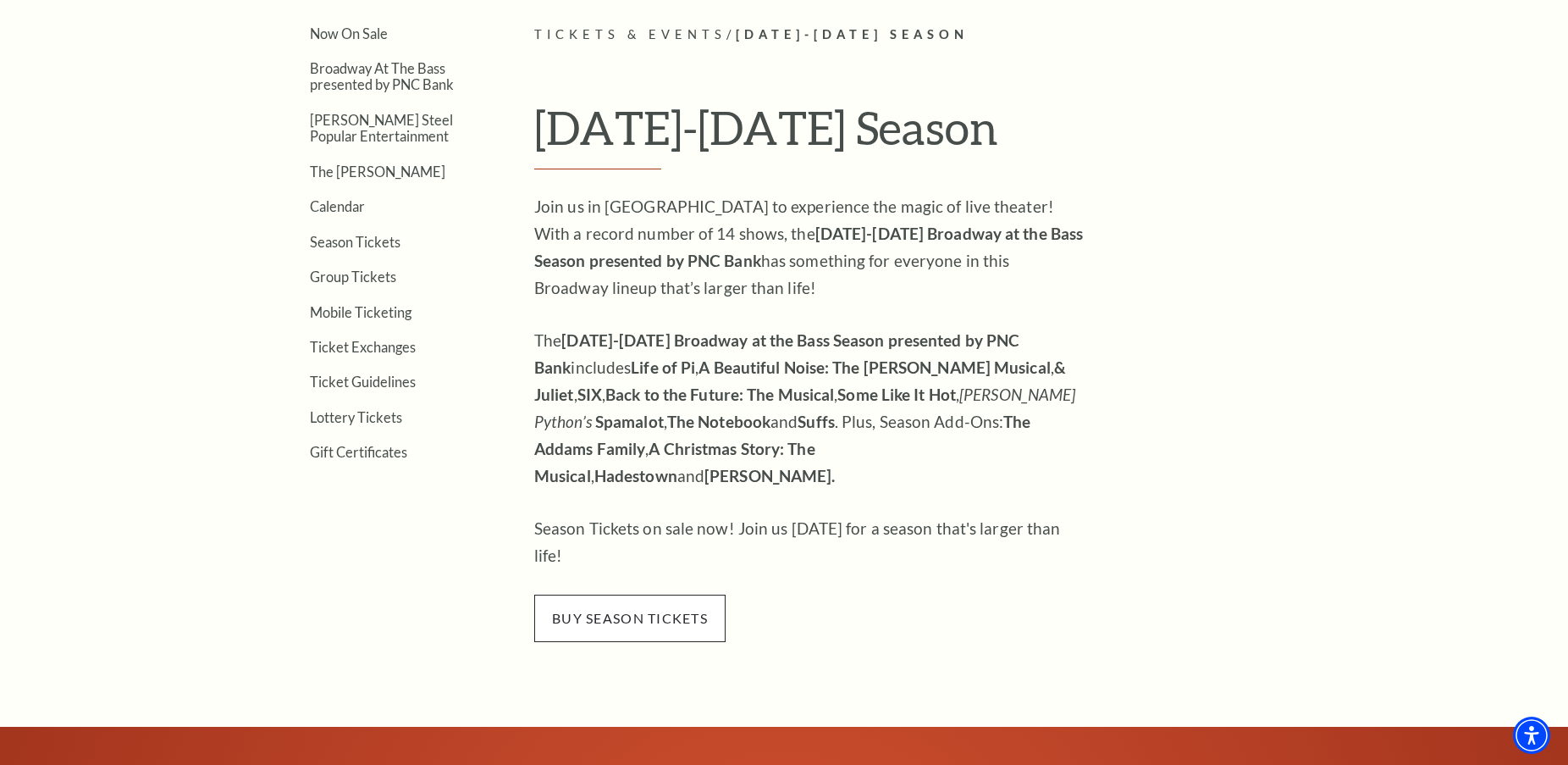
click at [623, 594] on span "buy season tickets" at bounding box center [630, 618] width 191 height 47
click at [682, 594] on span "buy season tickets" at bounding box center [630, 618] width 191 height 47
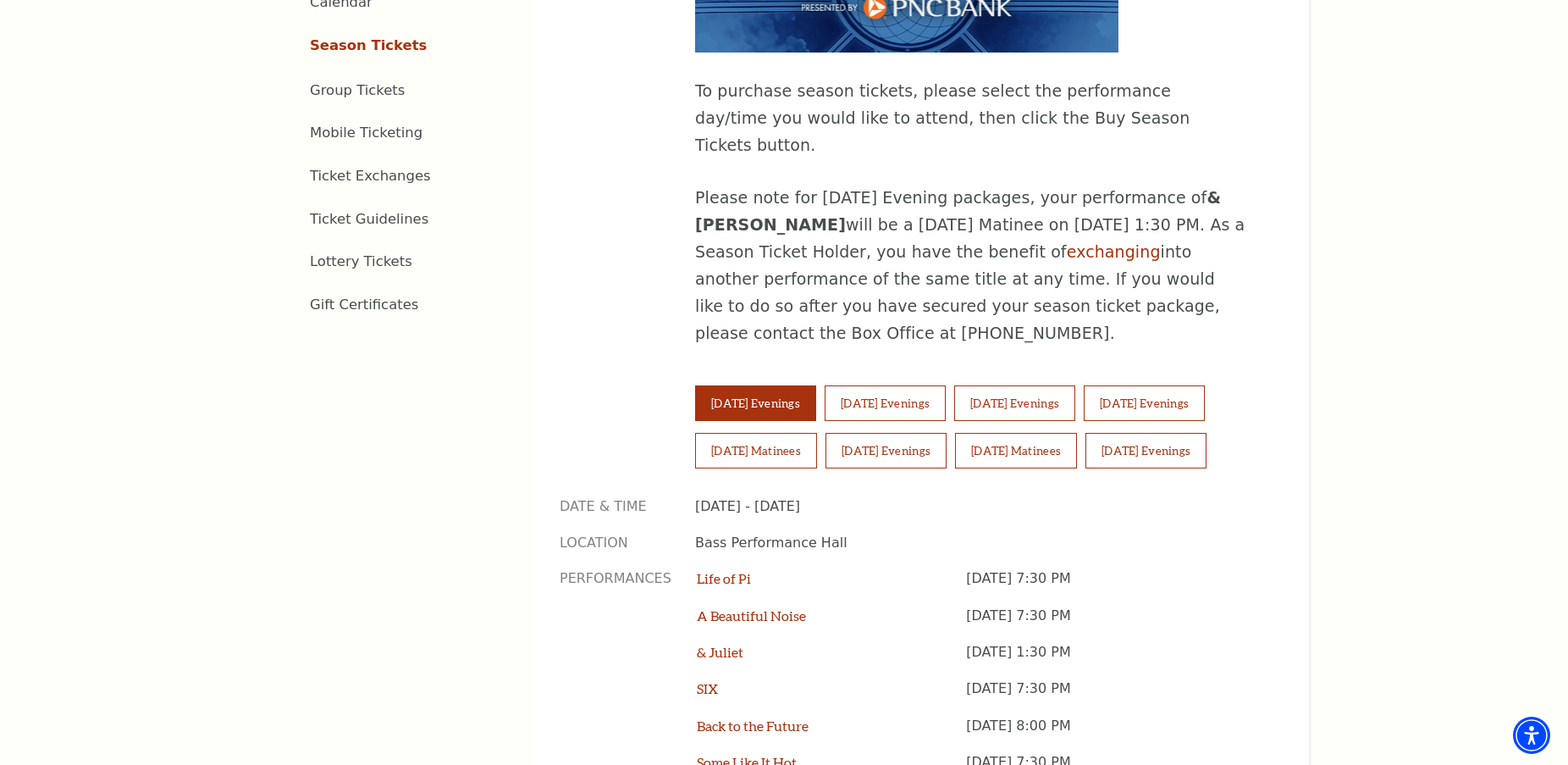
scroll to position [1016, 0]
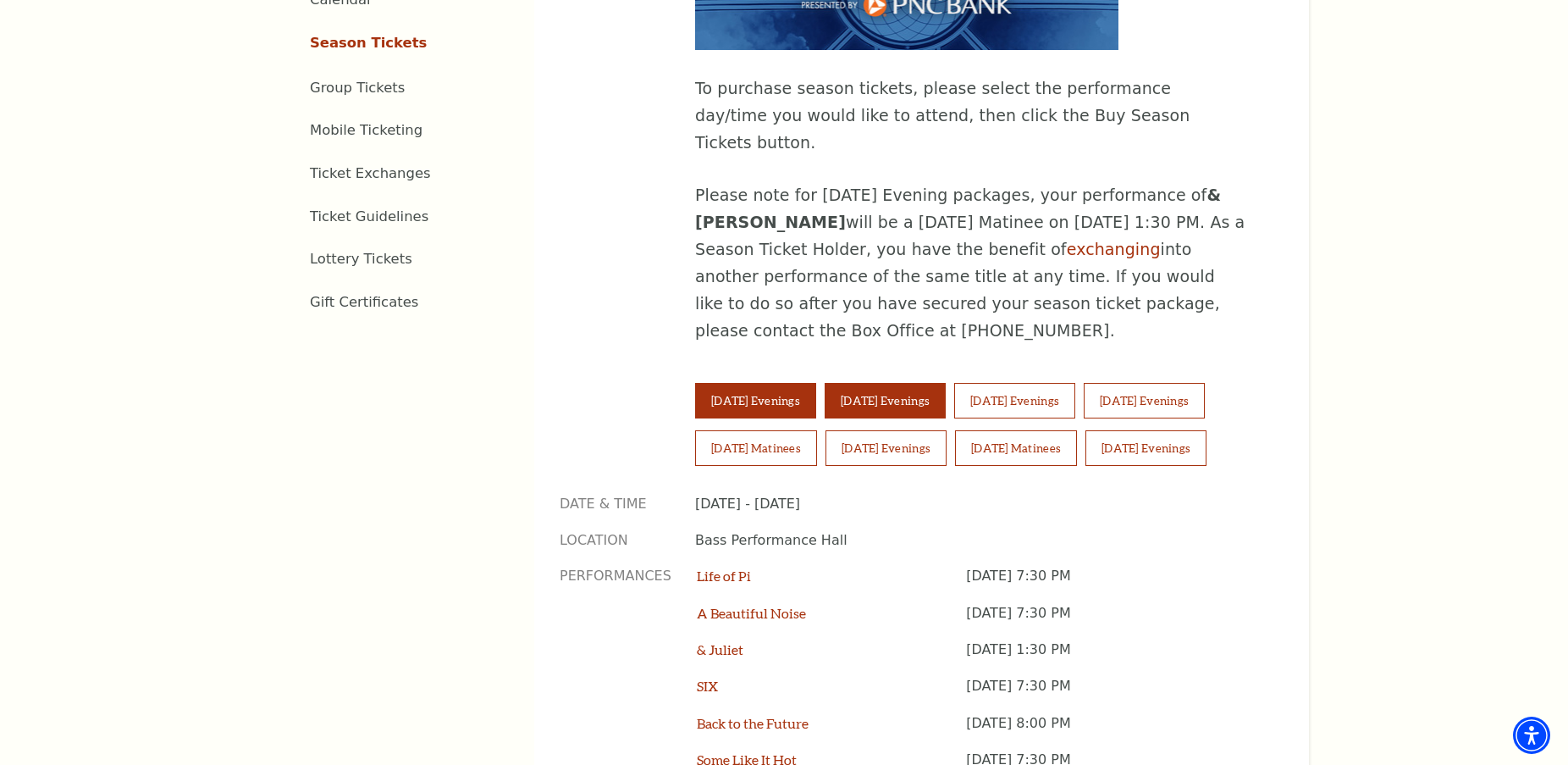
click at [879, 383] on button "[DATE] Evenings" at bounding box center [885, 401] width 121 height 36
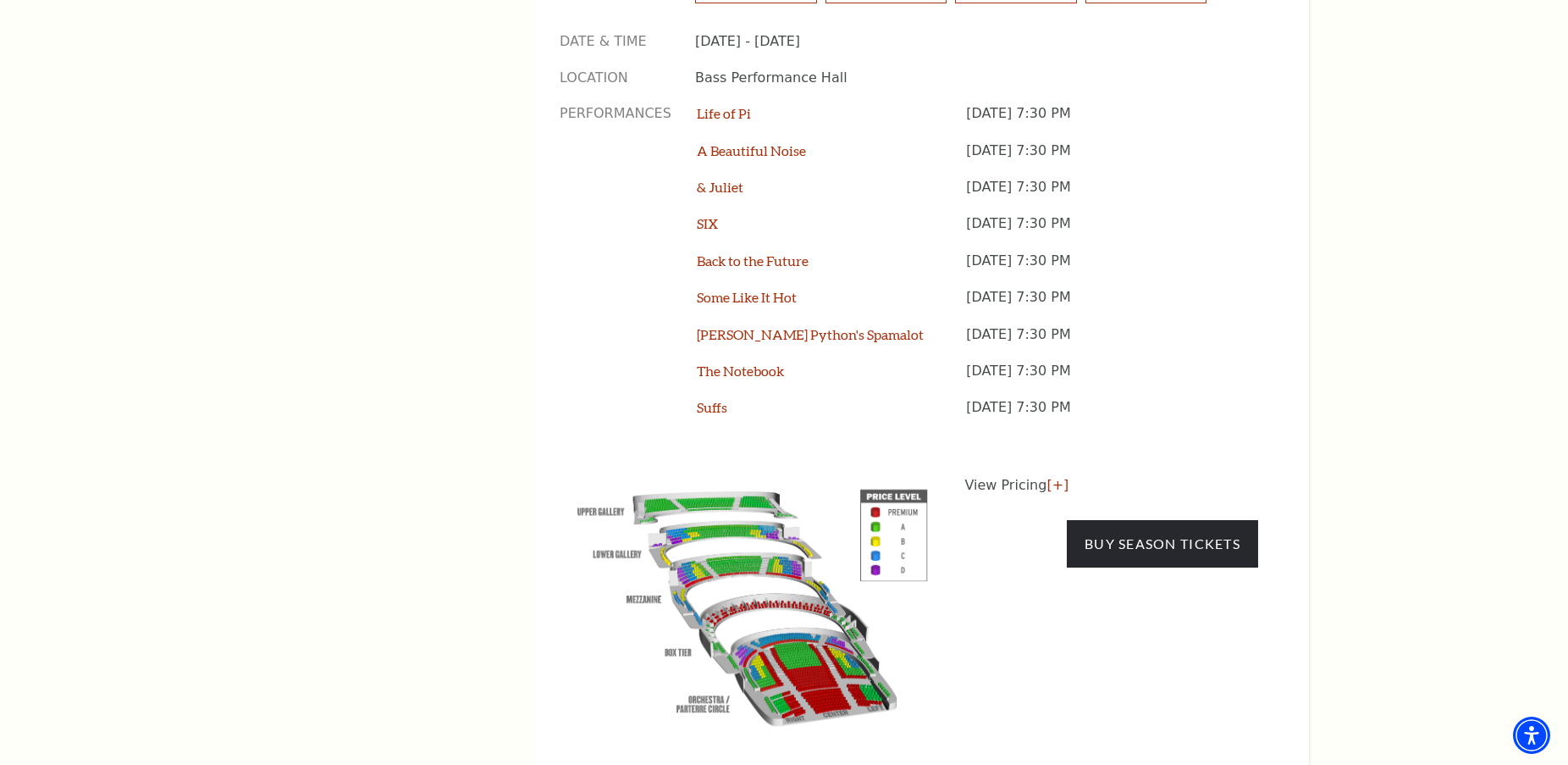
scroll to position [1524, 0]
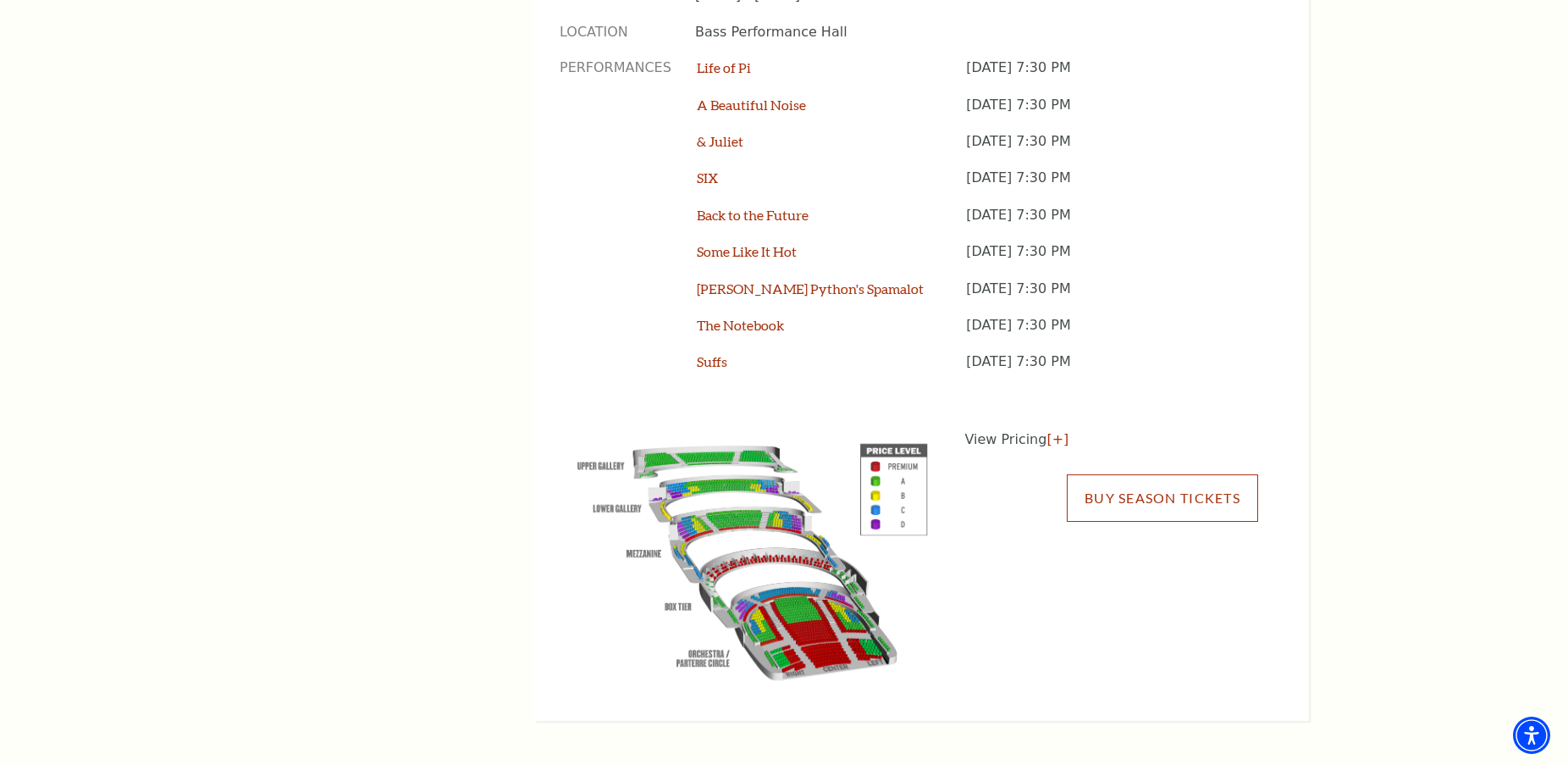
click at [1140, 474] on link "Buy Season Tickets" at bounding box center [1162, 497] width 191 height 47
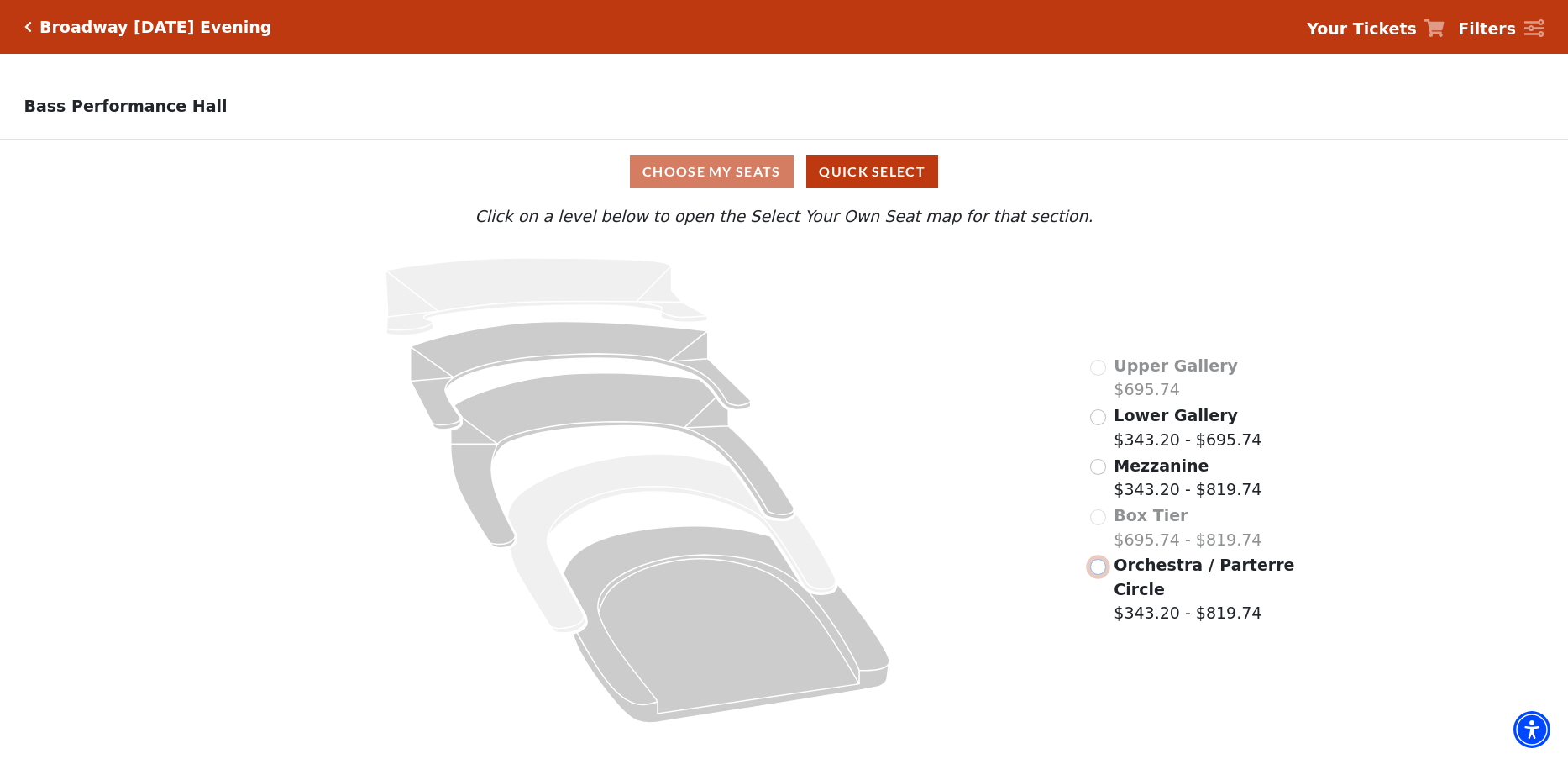
click at [1097, 570] on input "Orchestra / Parterre Circle$343.20 - $819.74\a" at bounding box center [1097, 566] width 16 height 16
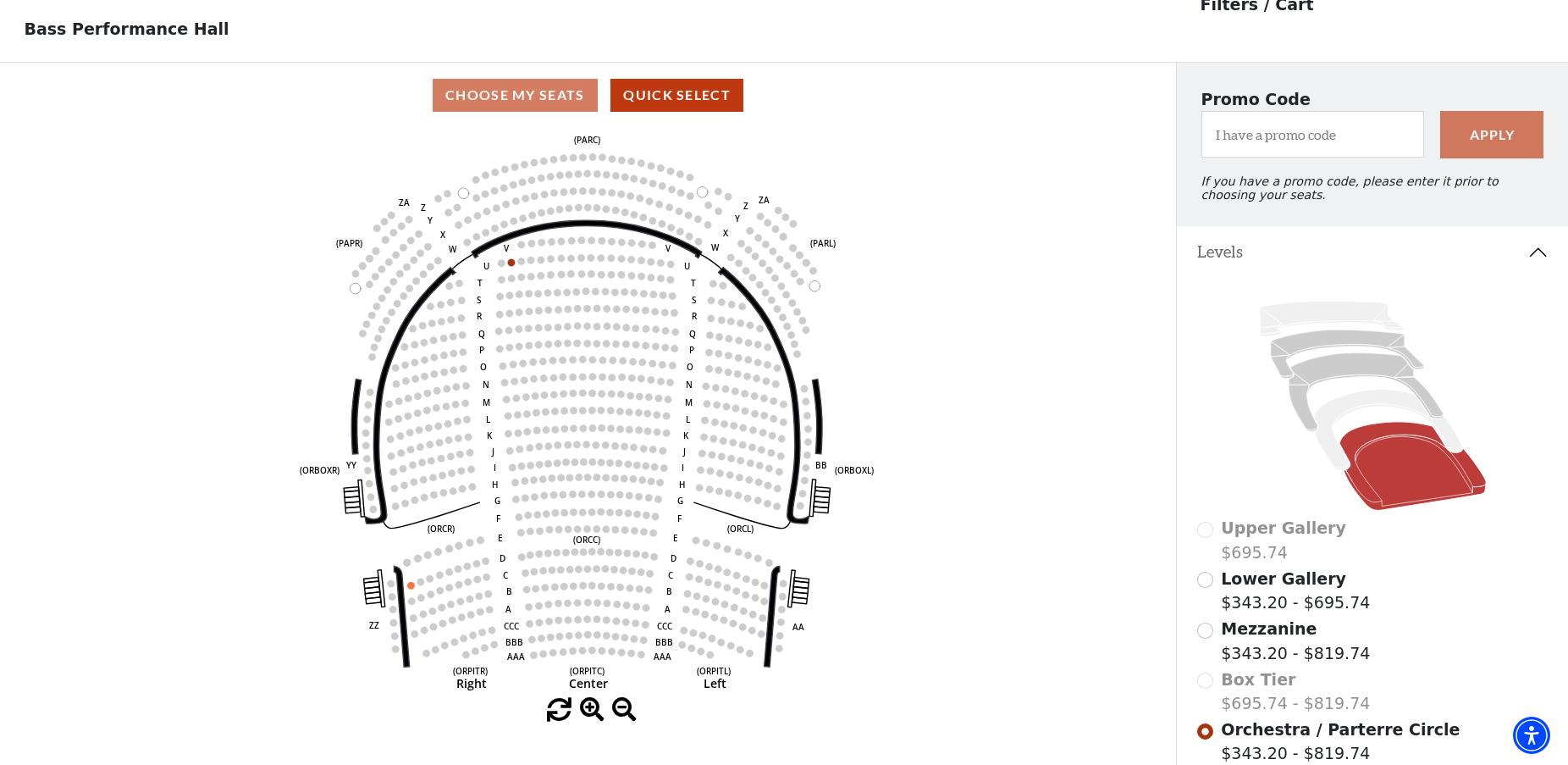
scroll to position [79, 0]
click at [1211, 638] on input "Mezzanine$343.20 - $819.74\a" at bounding box center [1205, 630] width 16 height 16
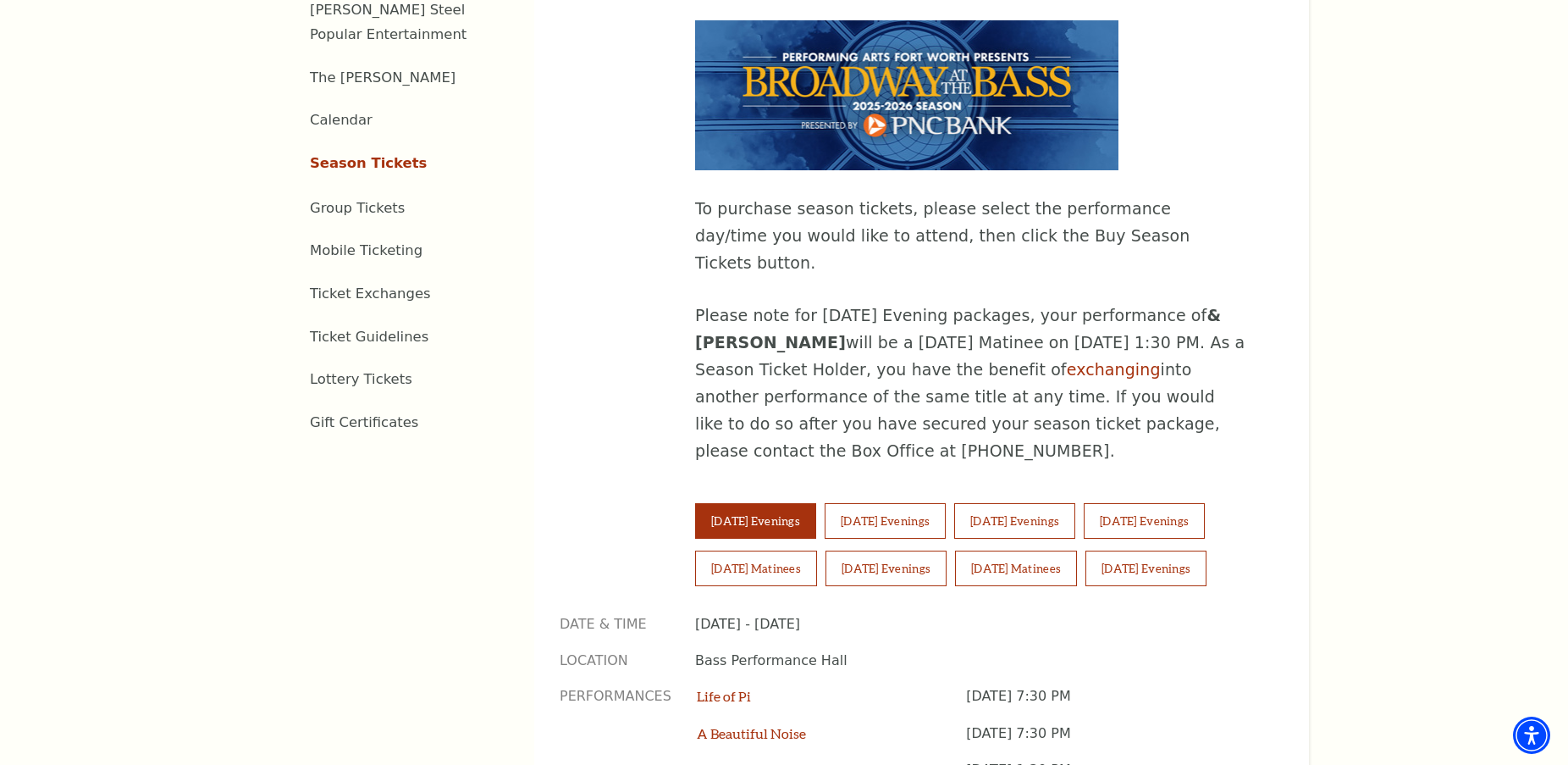
scroll to position [932, 0]
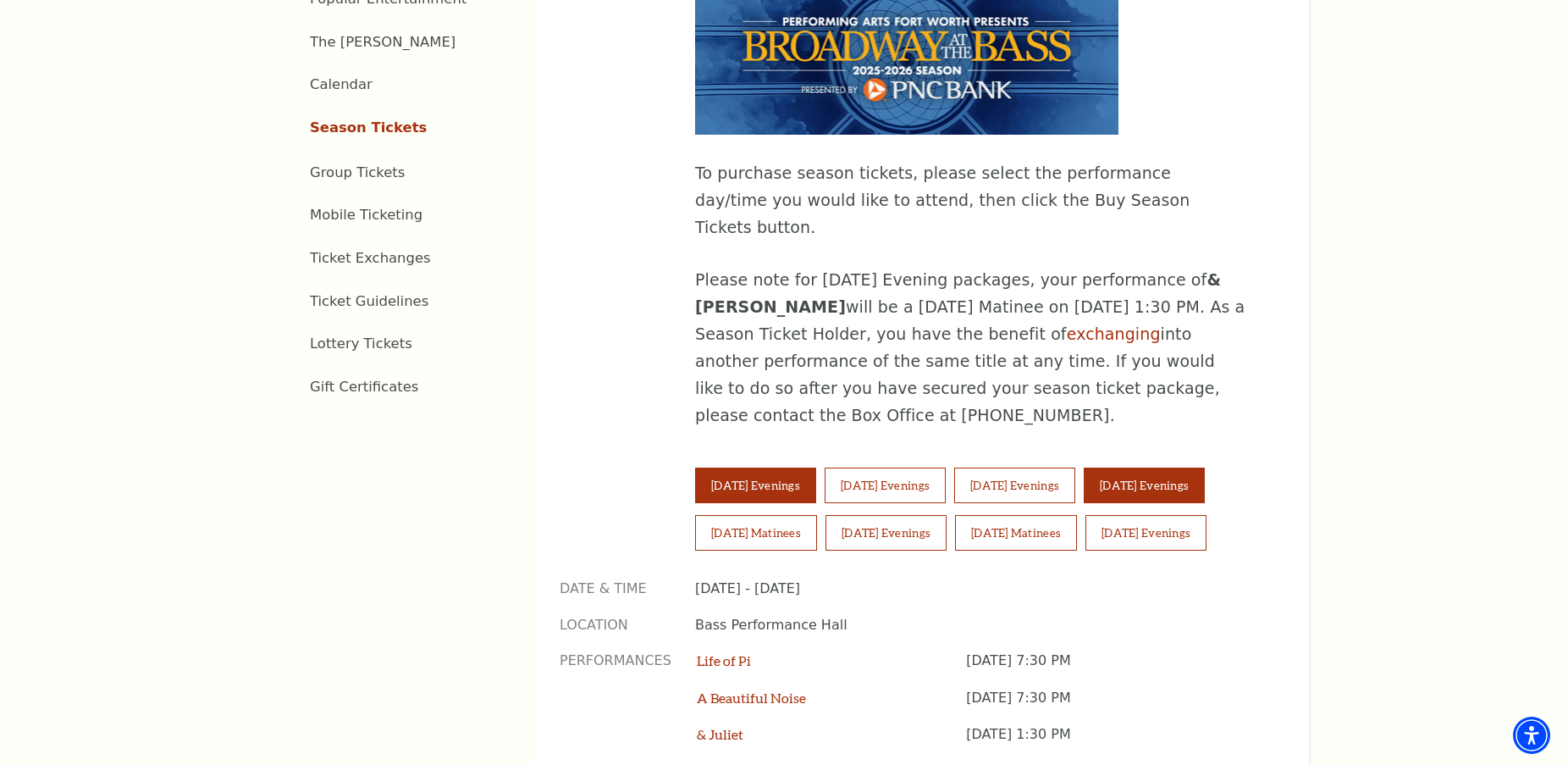
click at [1177, 468] on button "Friday Evenings" at bounding box center [1144, 486] width 121 height 36
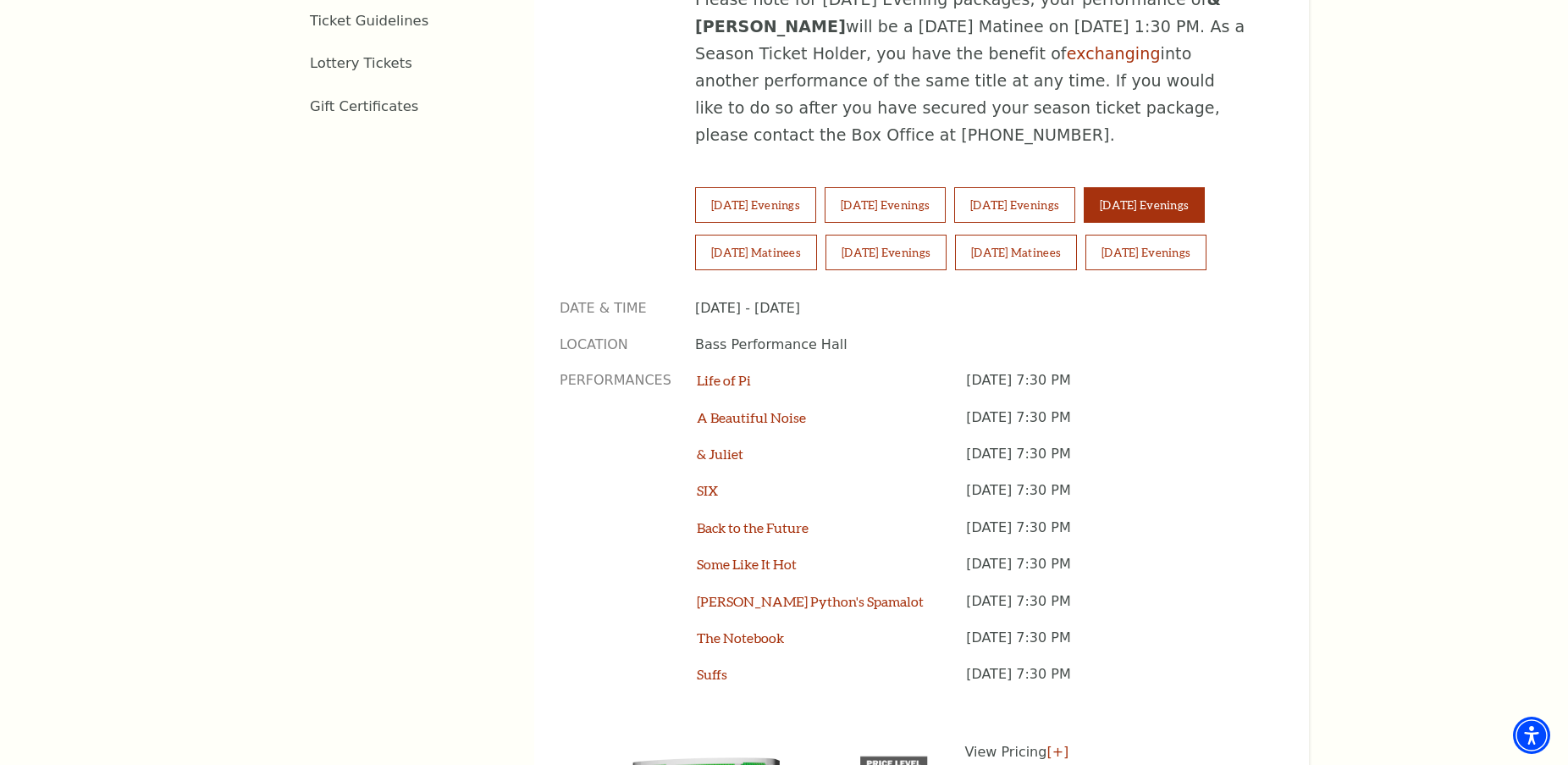
scroll to position [1270, 0]
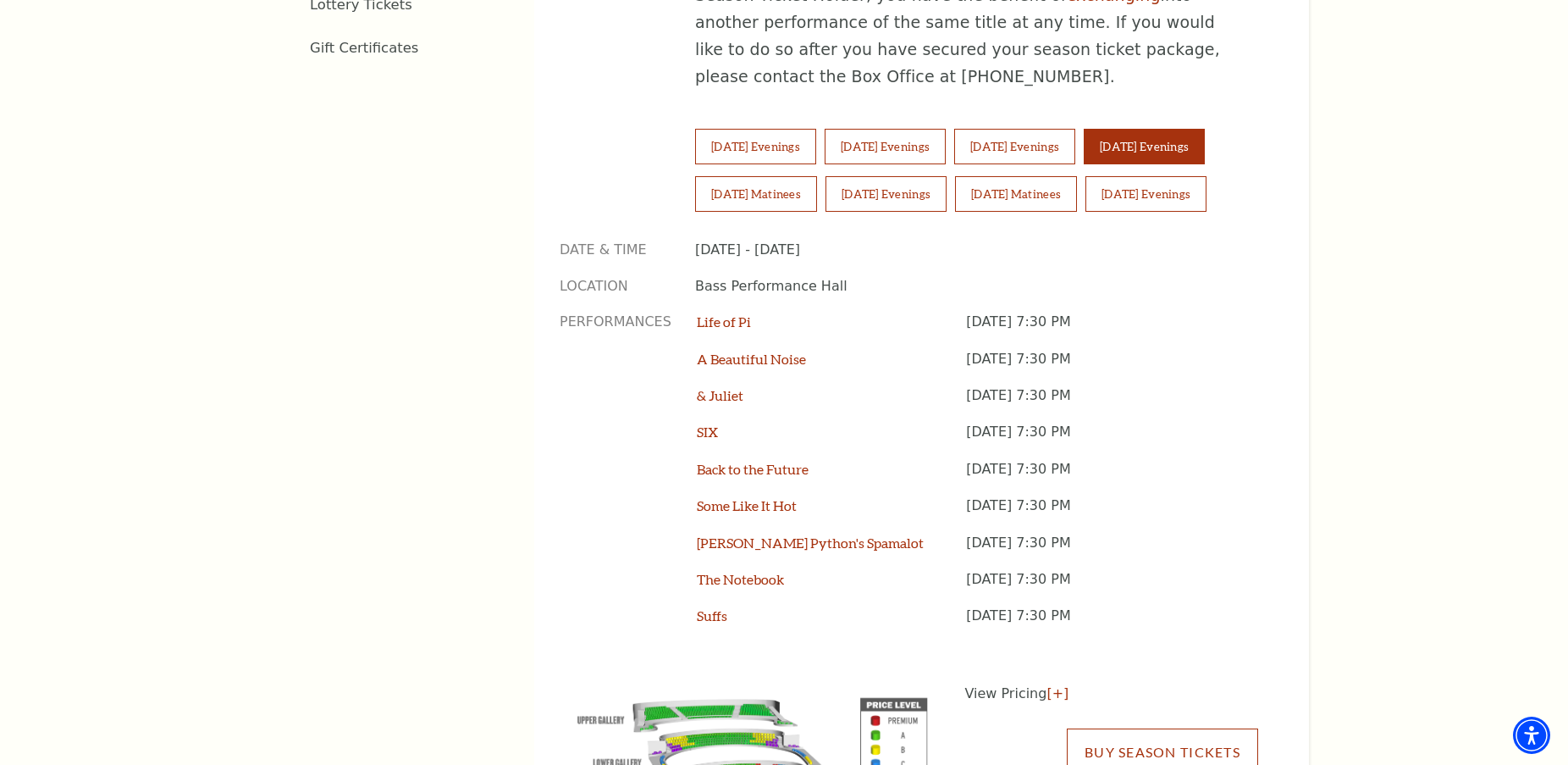
click at [1195, 728] on link "Buy Season Tickets" at bounding box center [1162, 752] width 191 height 47
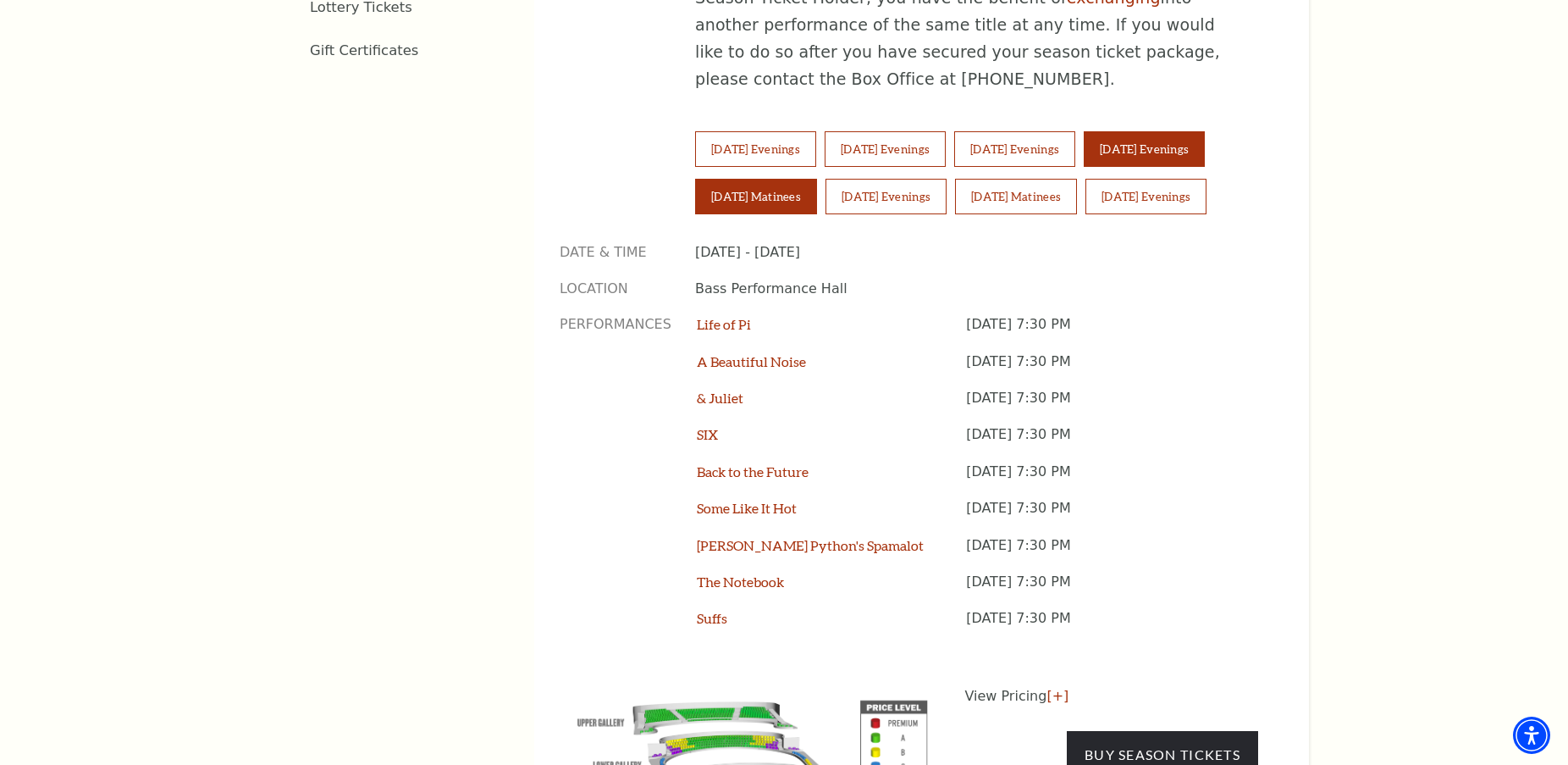
click at [747, 179] on button "Saturday Matinees" at bounding box center [756, 196] width 122 height 36
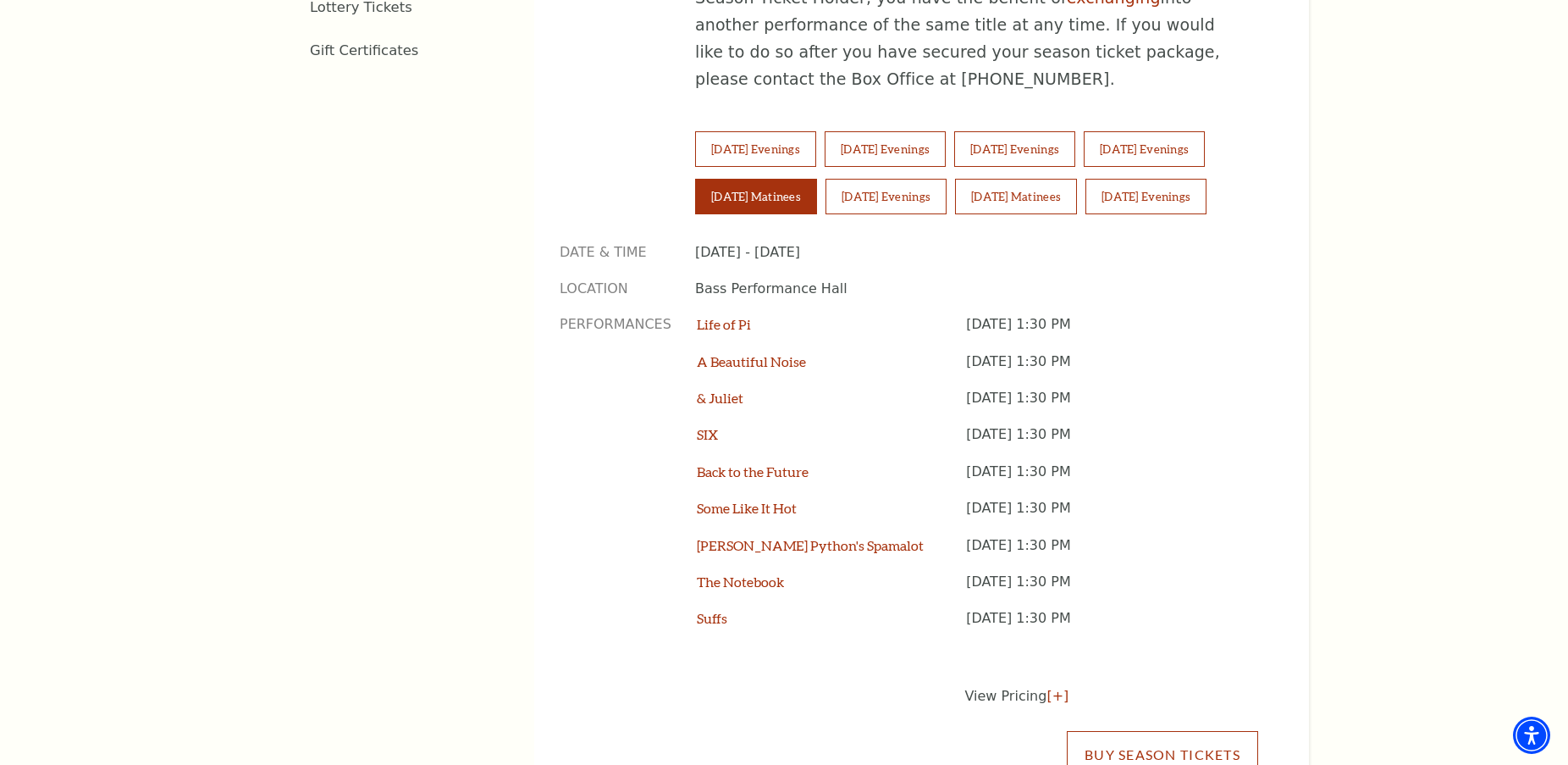
click at [1107, 730] on link "Buy Season Tickets" at bounding box center [1162, 754] width 191 height 47
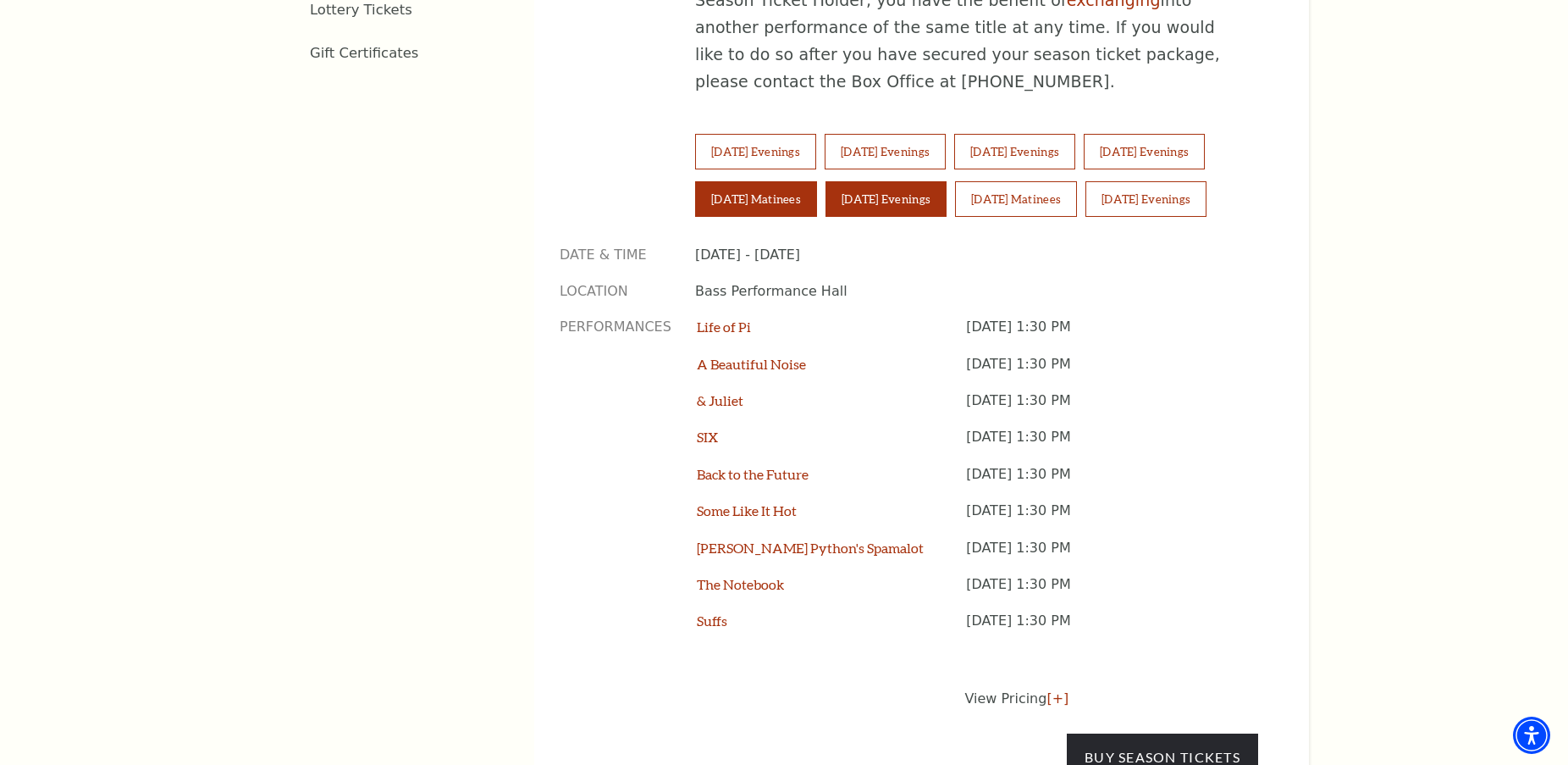
click at [891, 182] on button "Saturday Evenings" at bounding box center [885, 199] width 121 height 36
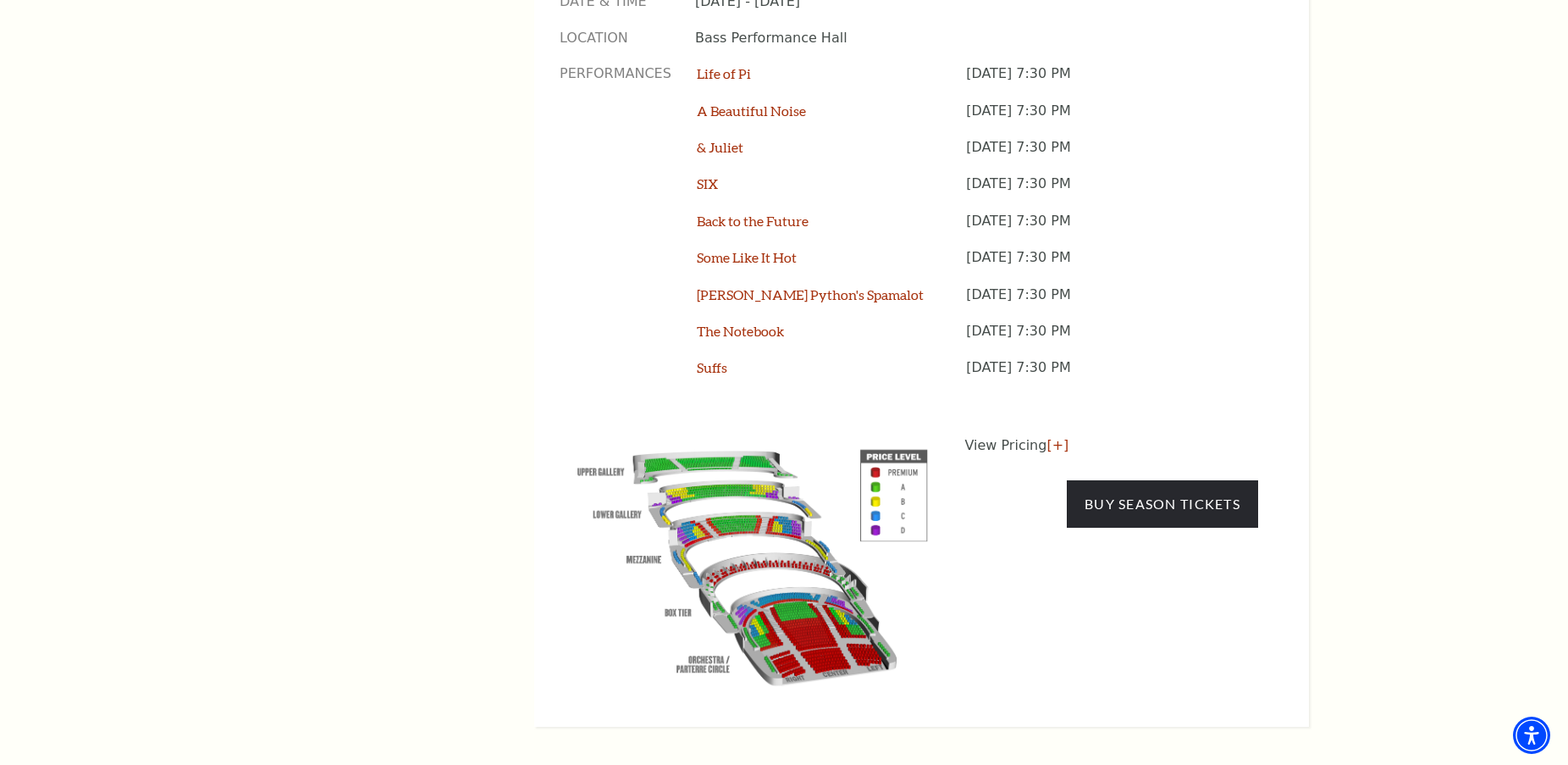
scroll to position [1519, 0]
click at [1157, 480] on link "Buy Season Tickets" at bounding box center [1162, 503] width 191 height 47
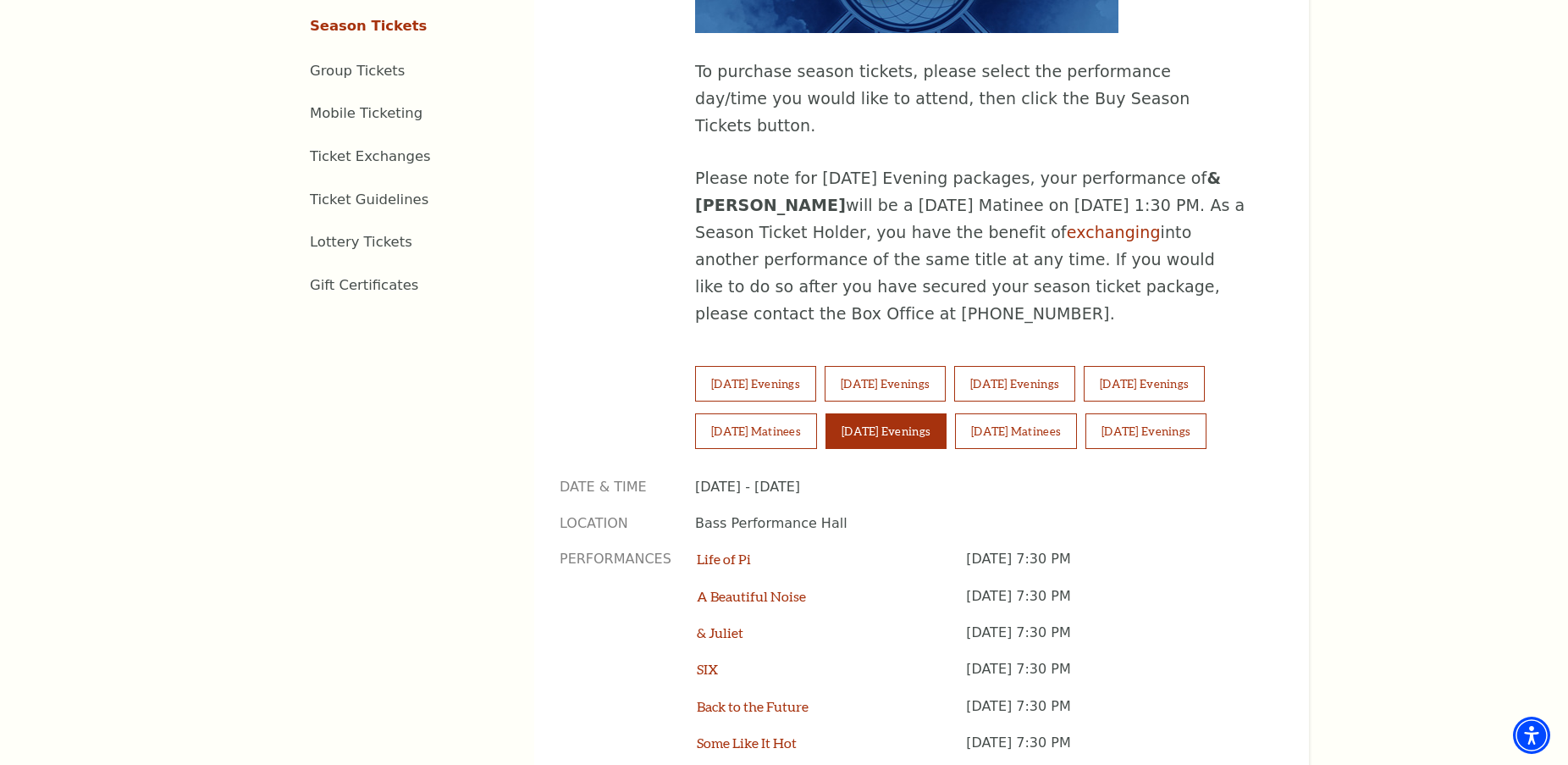
scroll to position [1009, 0]
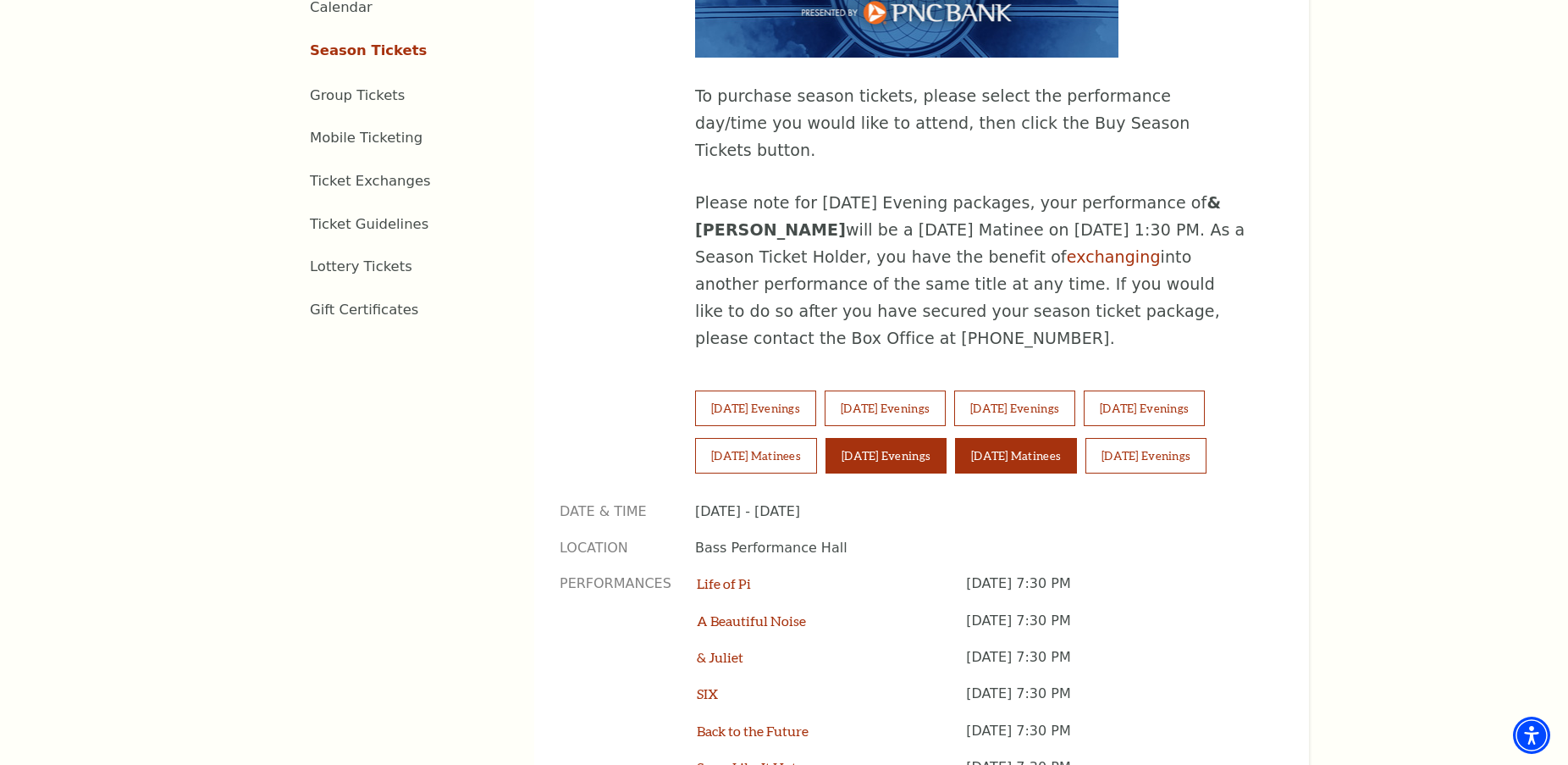
click at [1051, 437] on button "Sunday Matinees" at bounding box center [1016, 455] width 122 height 36
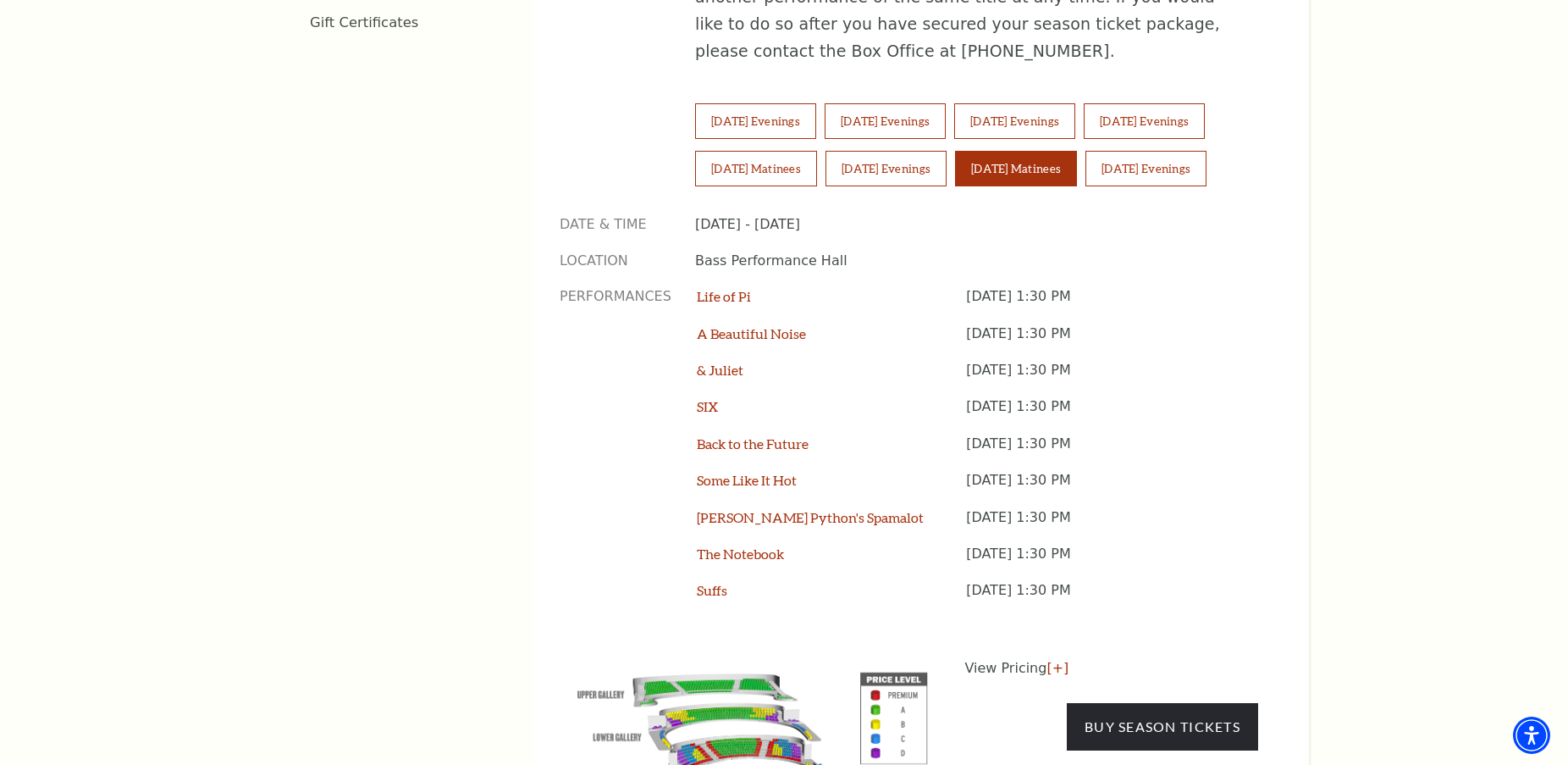
scroll to position [1347, 0]
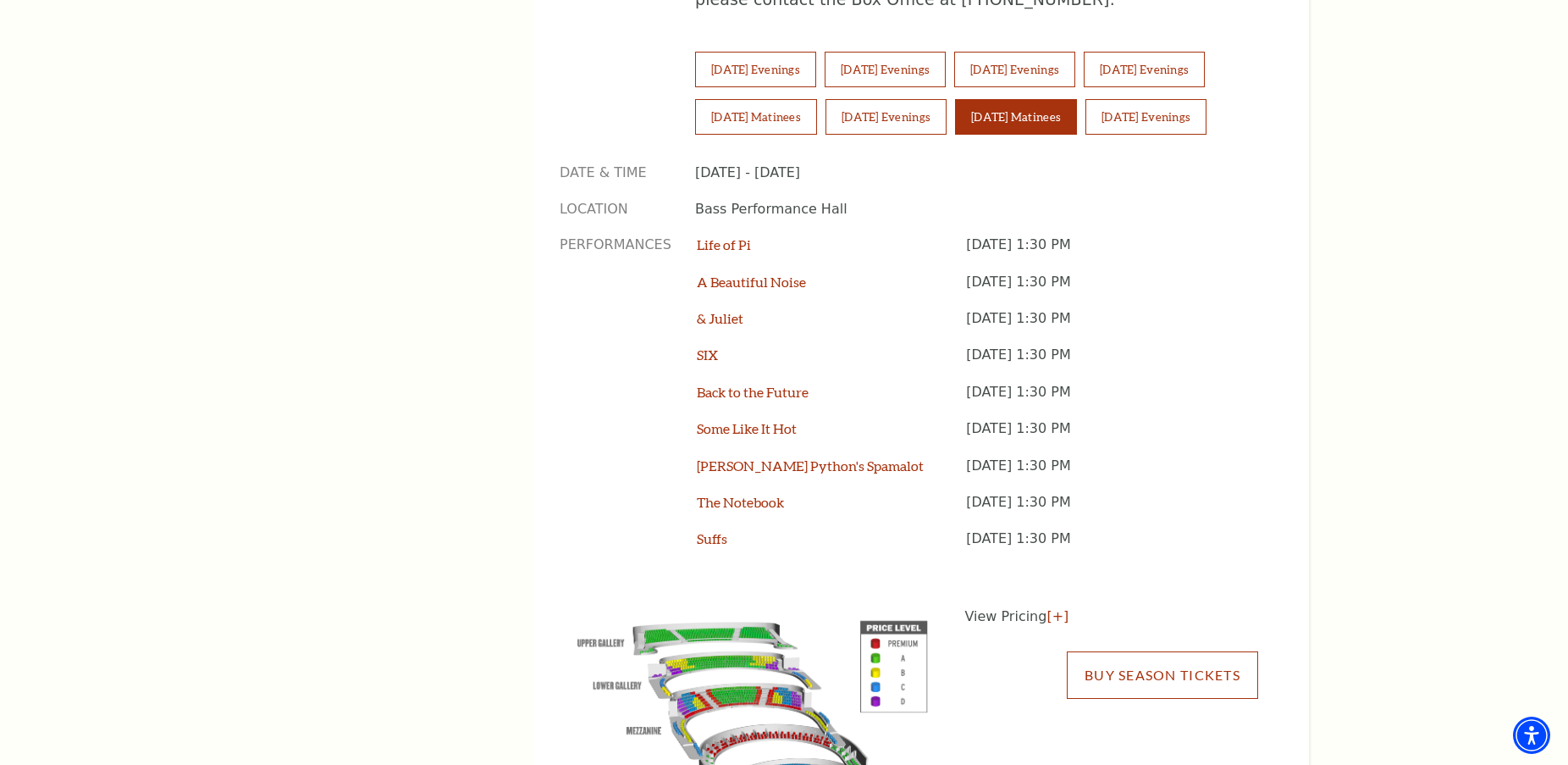
click at [1124, 651] on link "Buy Season Tickets" at bounding box center [1162, 675] width 191 height 47
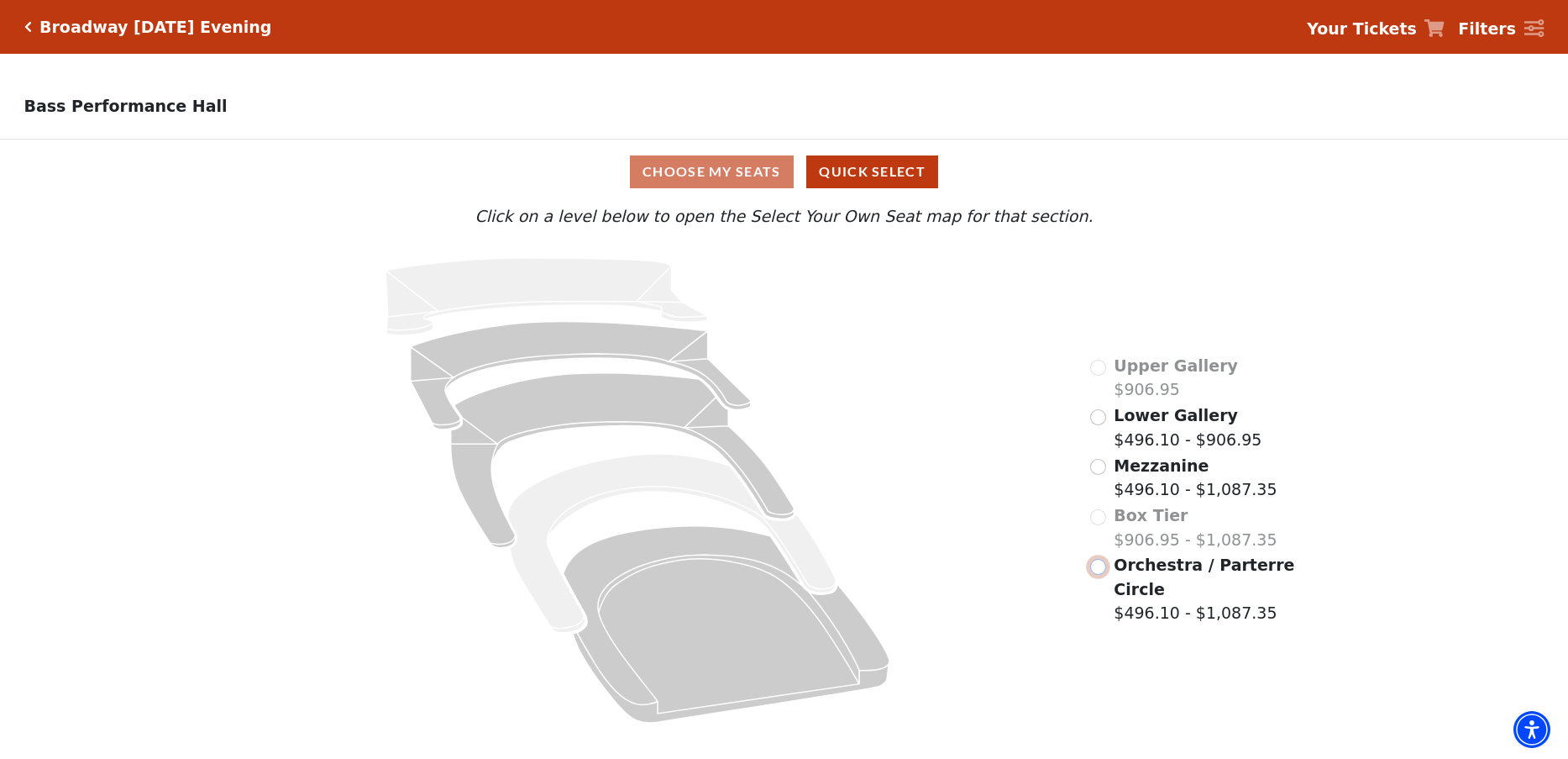
click at [1095, 571] on input "Orchestra / Parterre Circle$496.10 - $1,087.35\a" at bounding box center [1097, 566] width 16 height 16
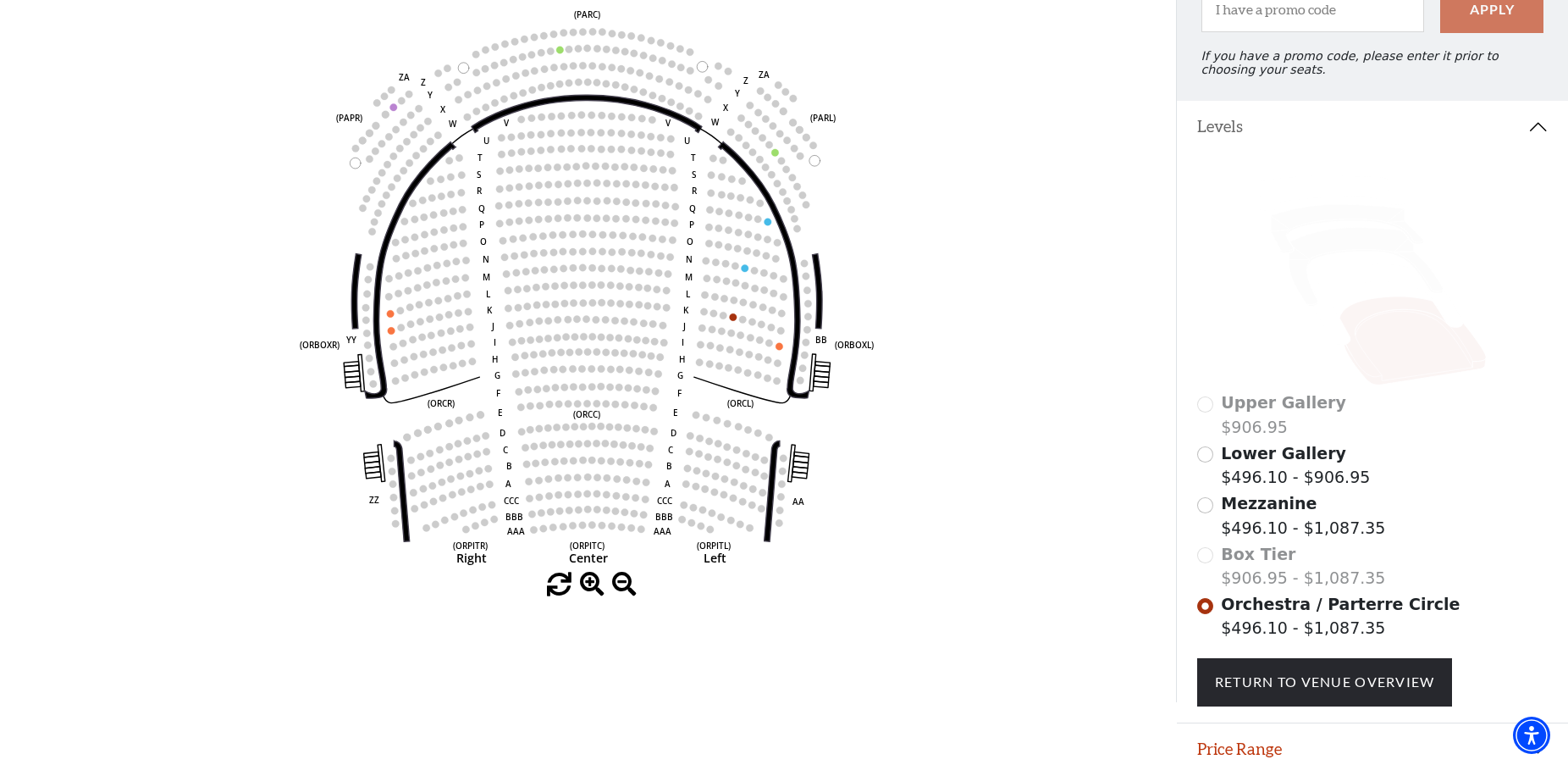
scroll to position [248, 0]
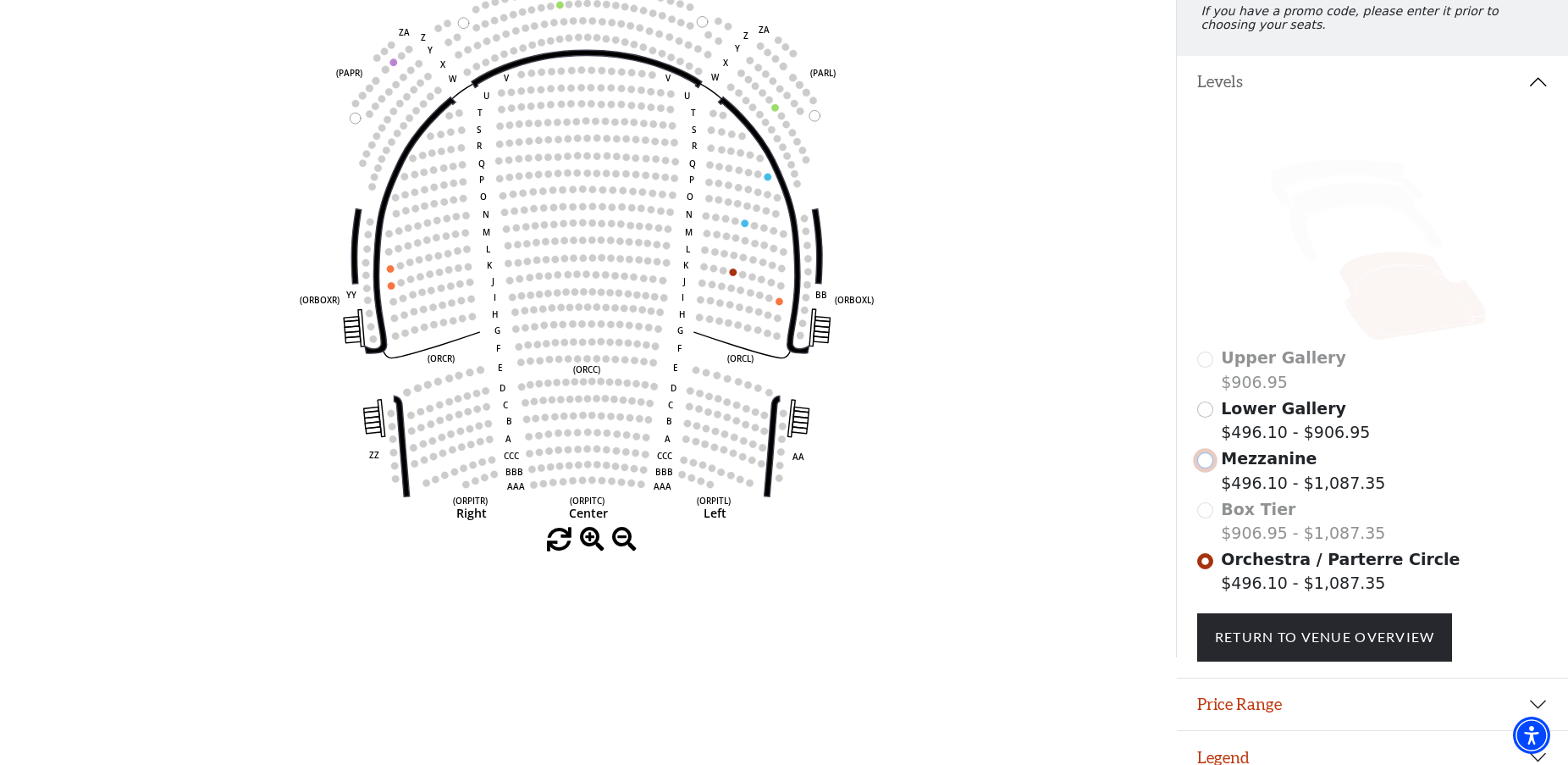
click at [1206, 468] on input "Mezzanine$496.10 - $1,087.35\a" at bounding box center [1205, 460] width 16 height 16
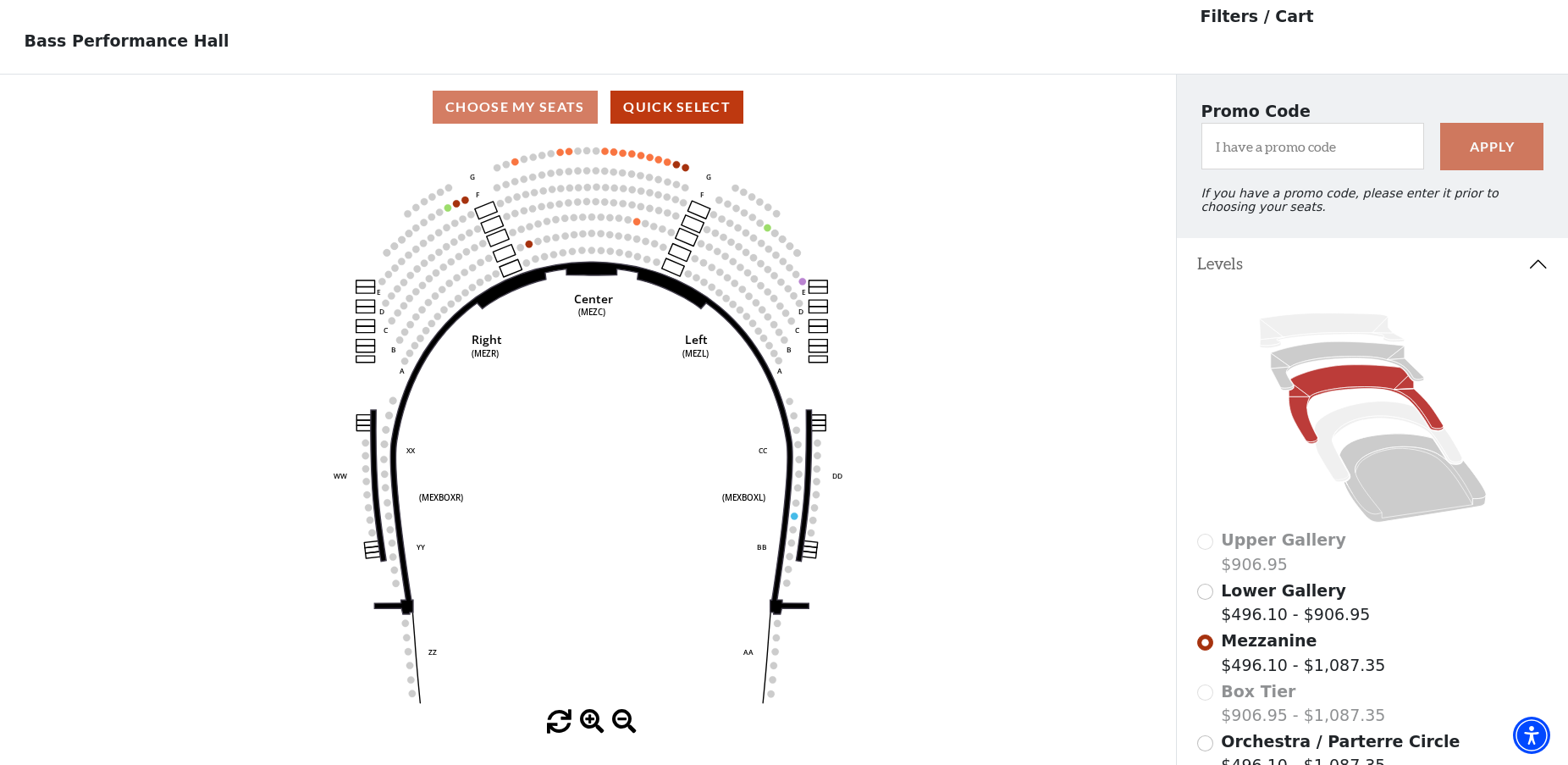
scroll to position [79, 0]
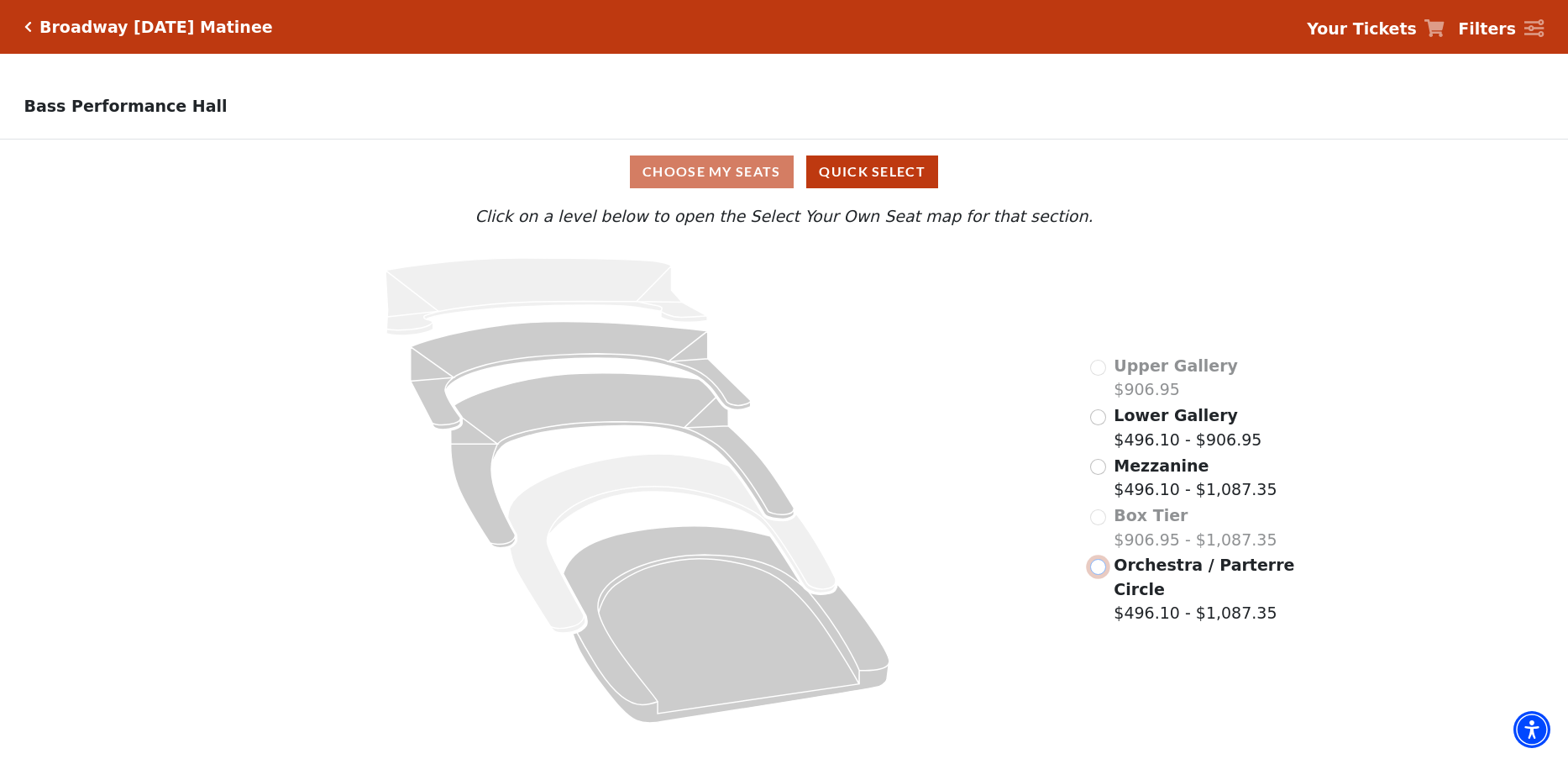
click at [1097, 575] on input "Orchestra / Parterre Circle$496.10 - $1,087.35\a" at bounding box center [1097, 566] width 16 height 16
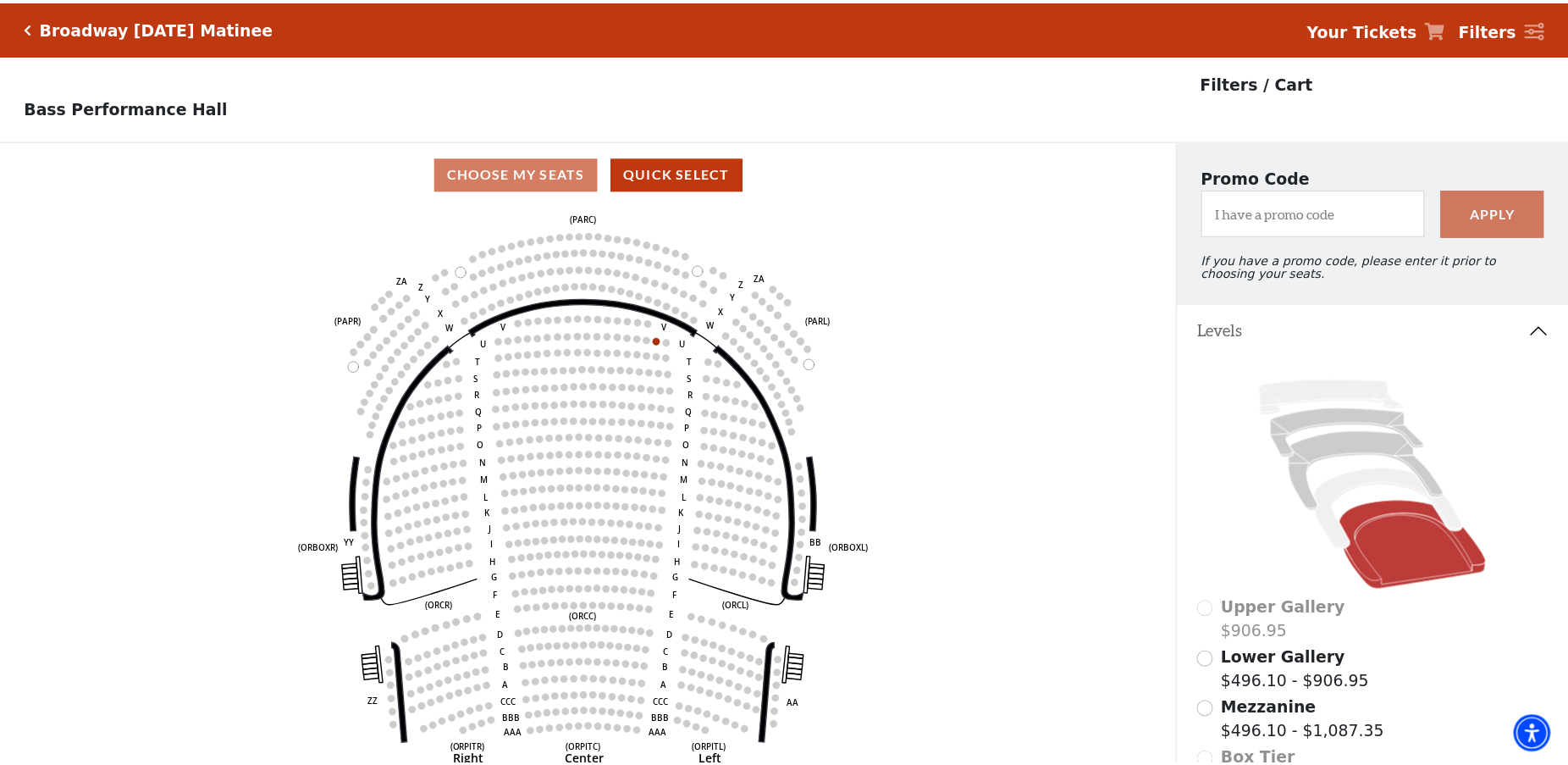
scroll to position [79, 0]
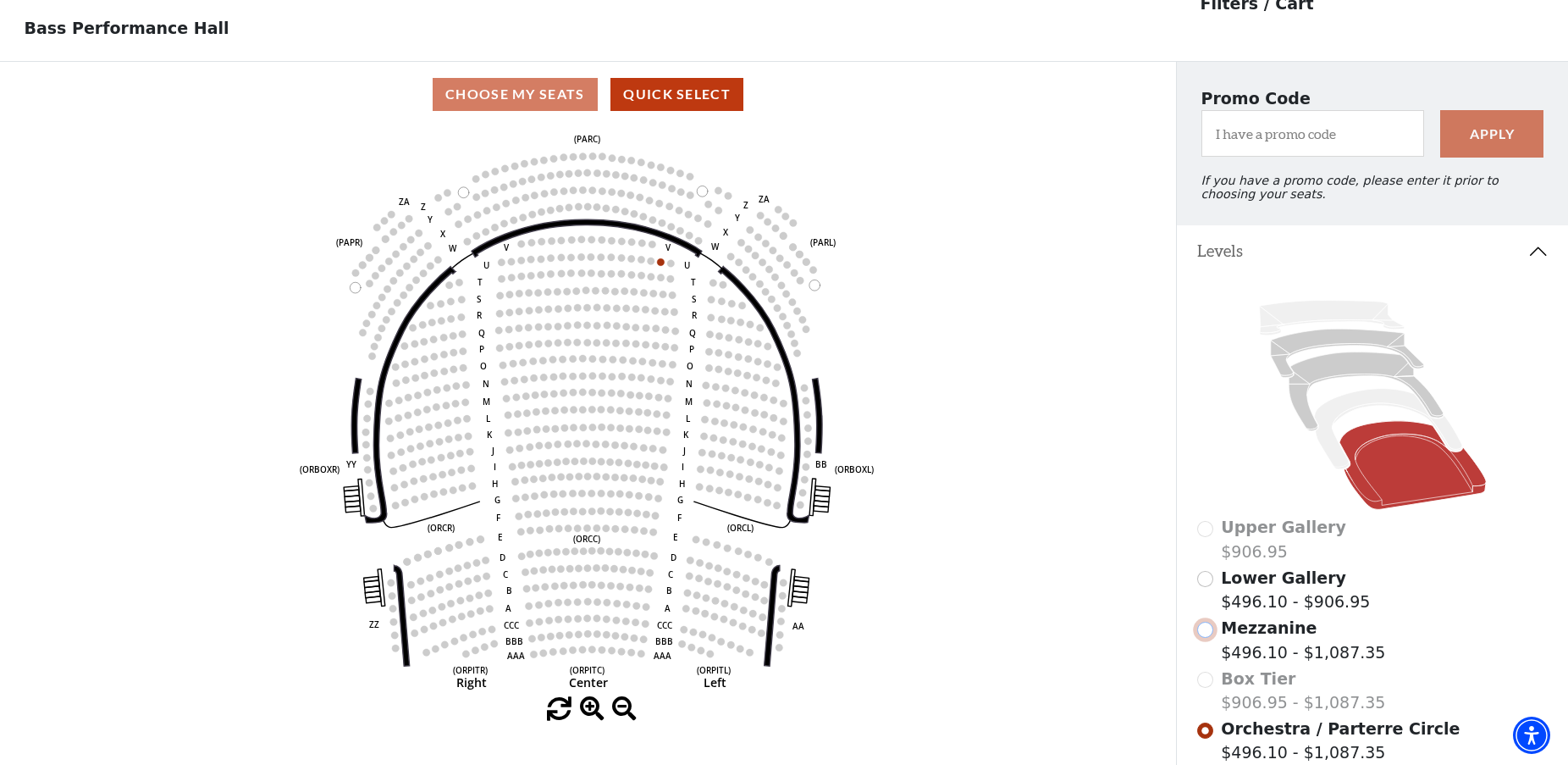
click at [1204, 638] on input "Mezzanine$496.10 - $1,087.35\a" at bounding box center [1205, 630] width 16 height 16
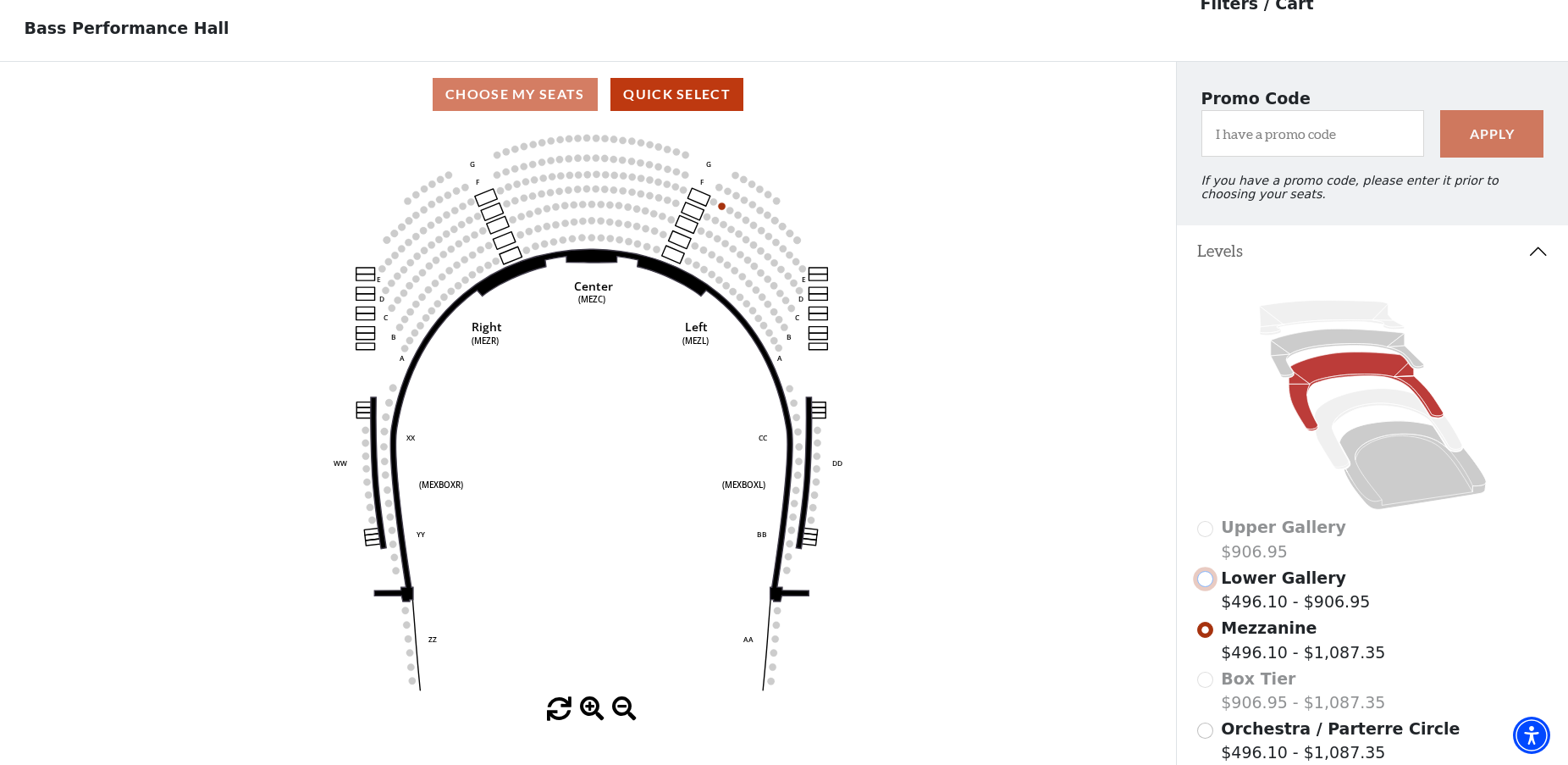
click at [1206, 586] on input "Lower Gallery$496.10 - $906.95\a" at bounding box center [1205, 578] width 16 height 16
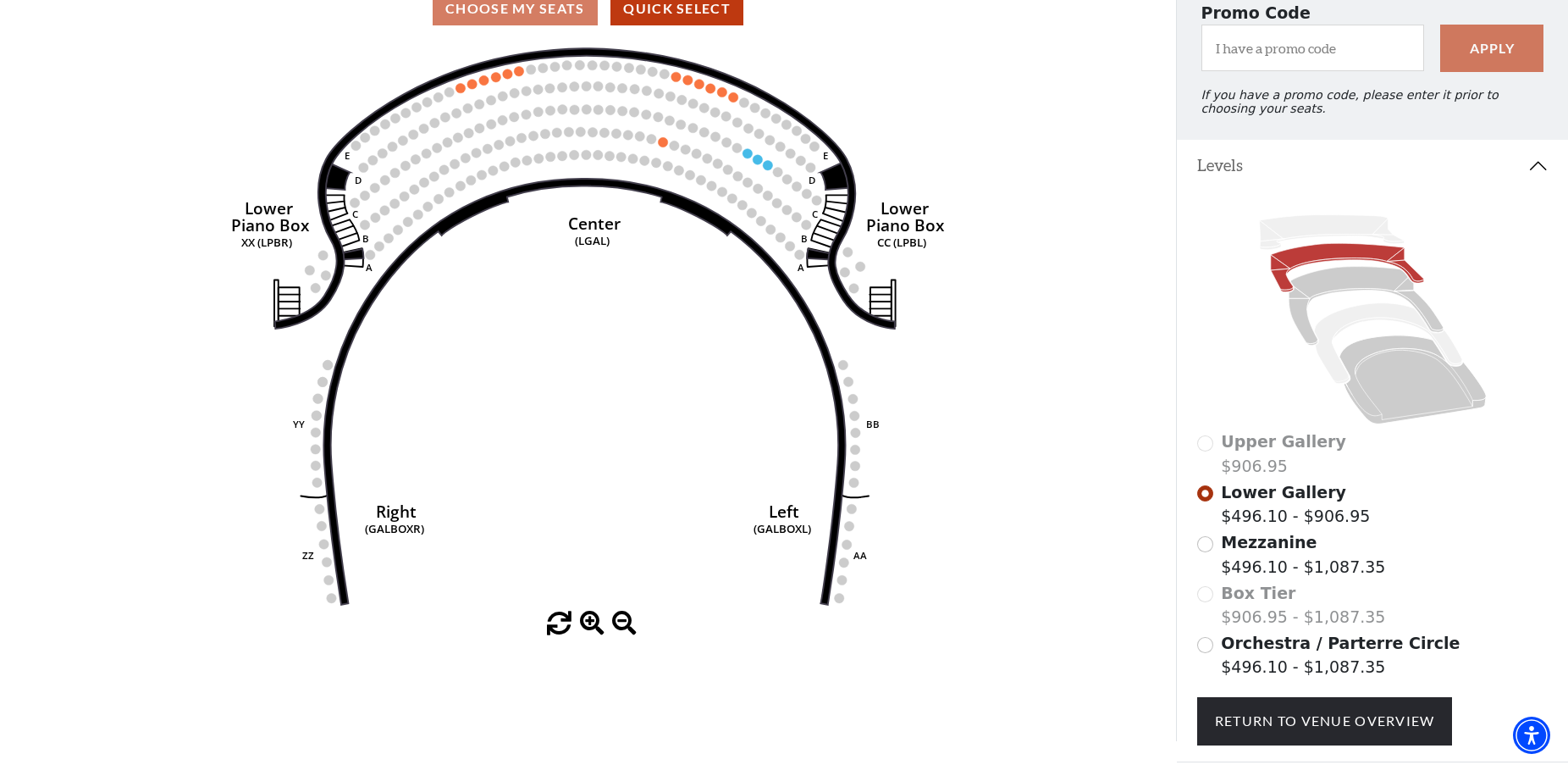
scroll to position [0, 0]
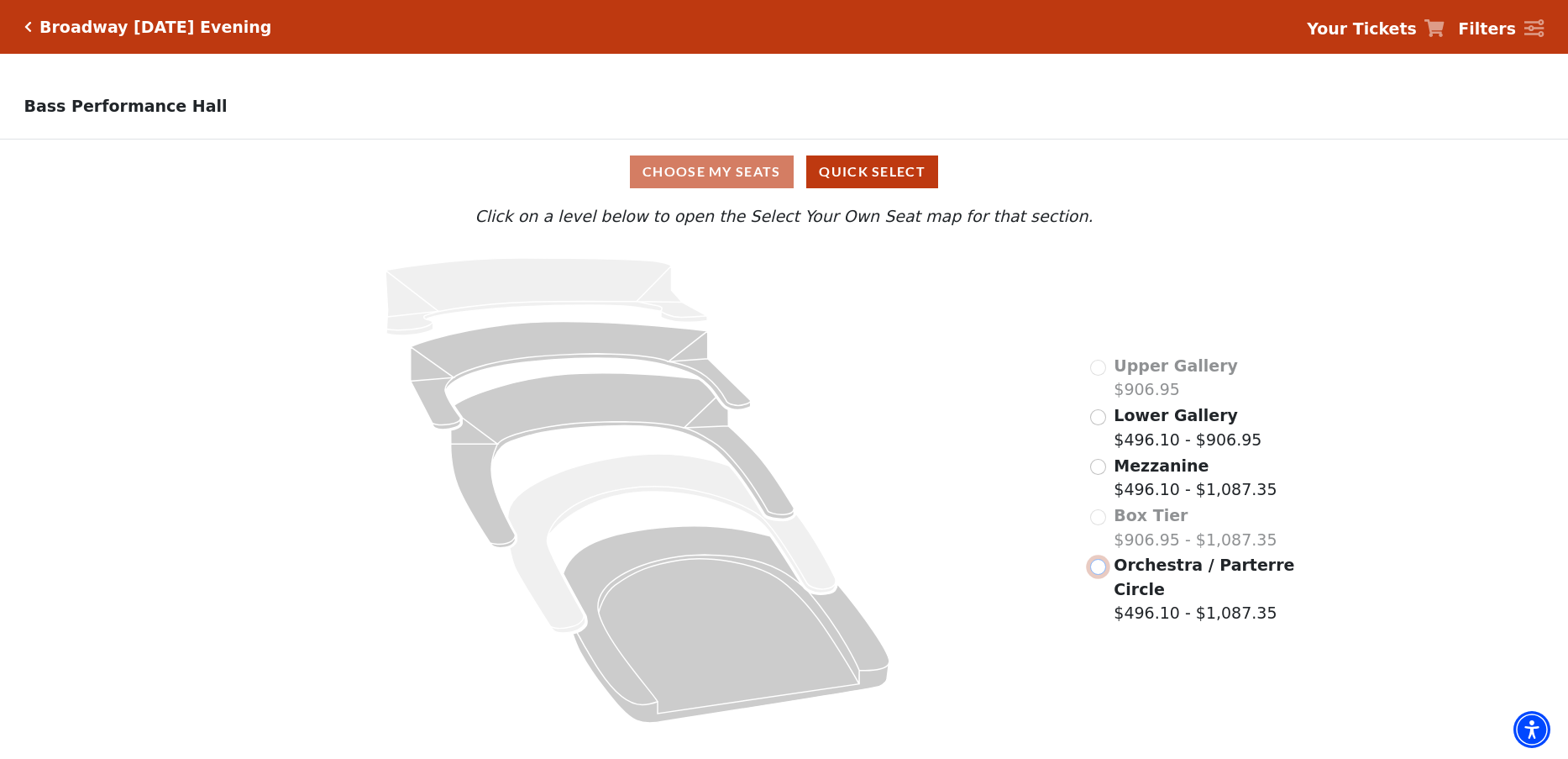
click at [1092, 575] on input "Orchestra / Parterre Circle$496.10 - $1,087.35\a" at bounding box center [1097, 566] width 16 height 16
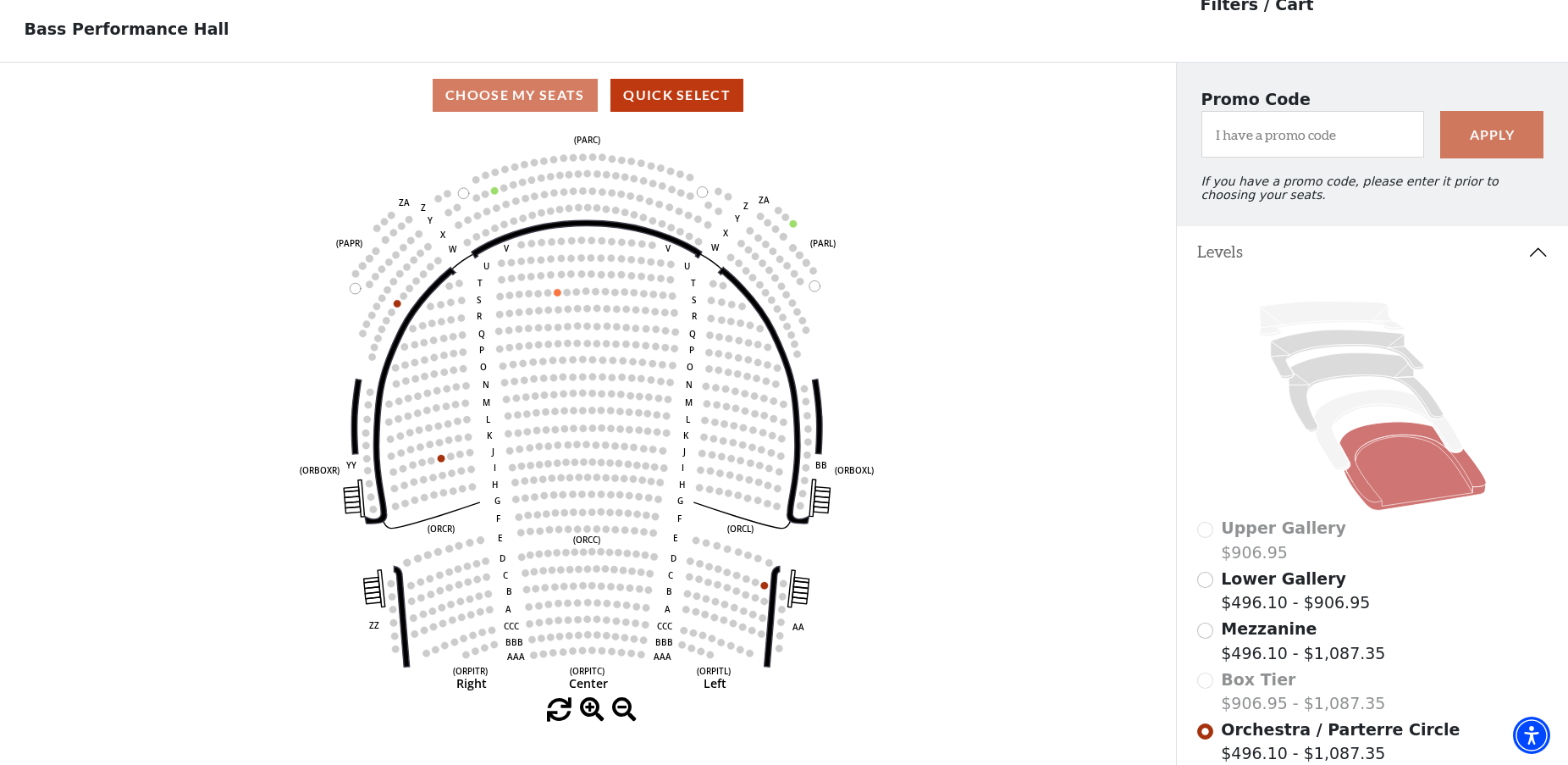
scroll to position [79, 0]
click at [1202, 638] on input "Mezzanine$496.10 - $1,087.35\a" at bounding box center [1205, 630] width 16 height 16
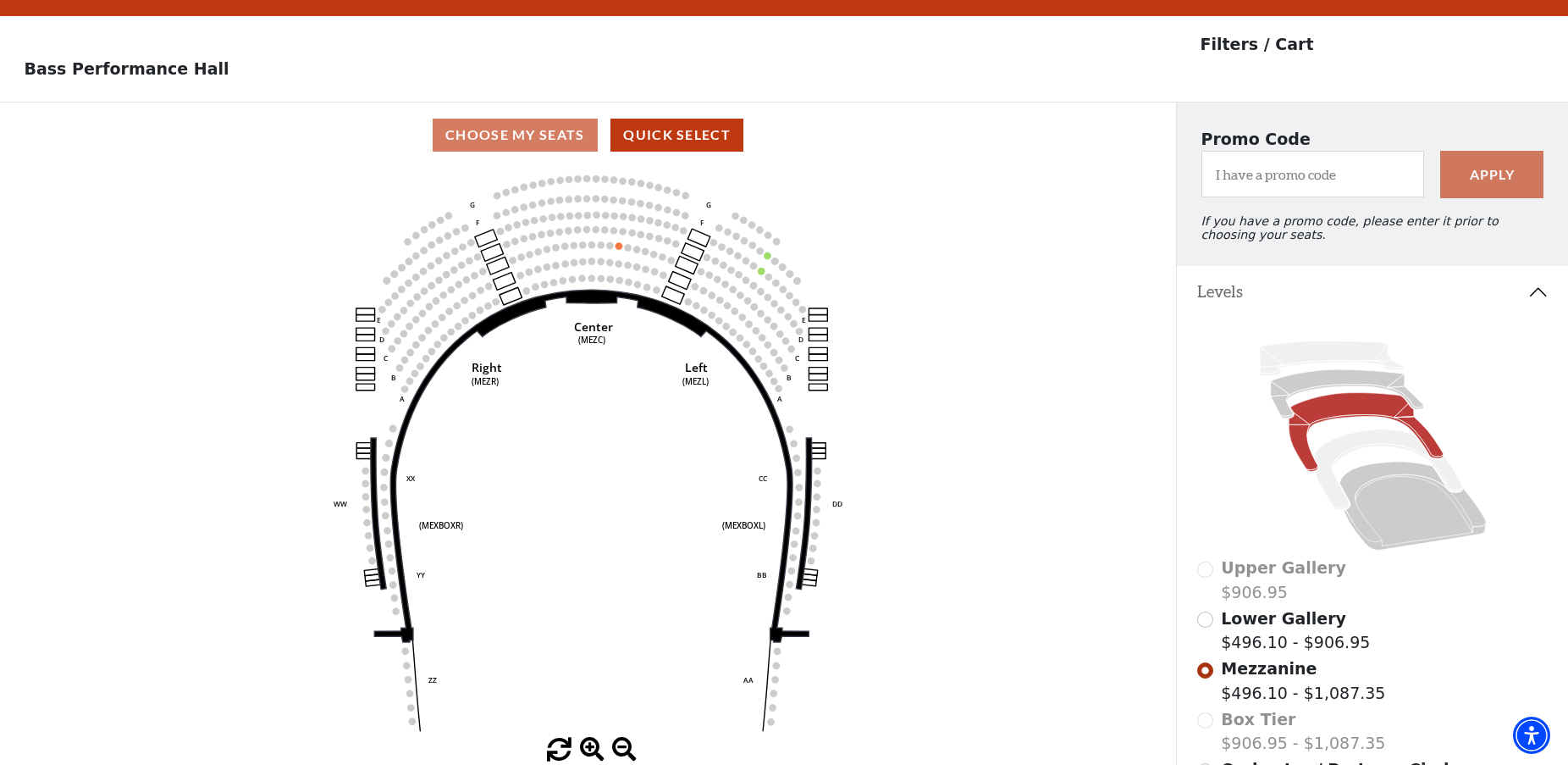
scroll to position [0, 0]
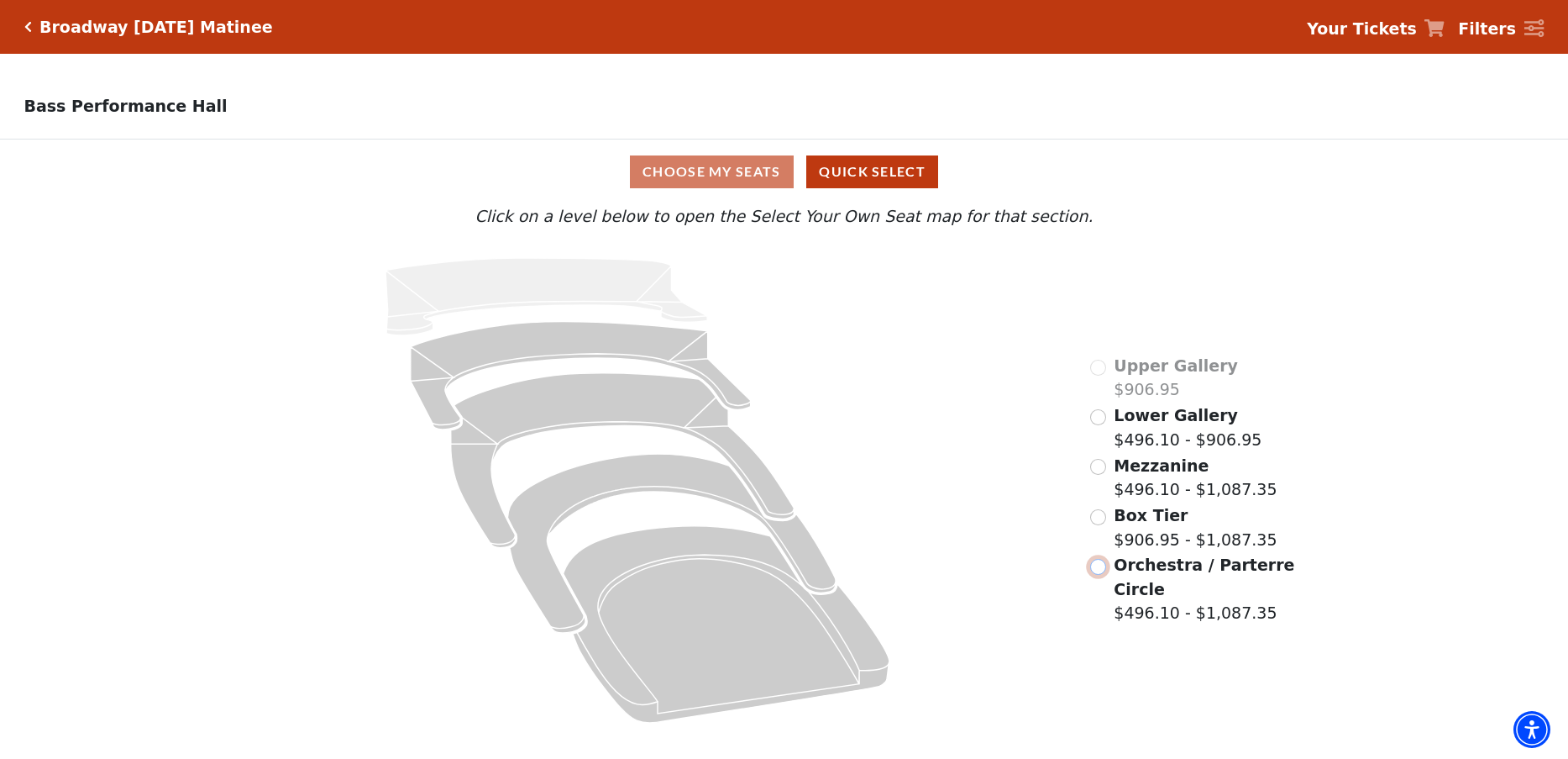
click at [1096, 575] on input "Orchestra / Parterre Circle$496.10 - $1,087.35\a" at bounding box center [1097, 566] width 16 height 16
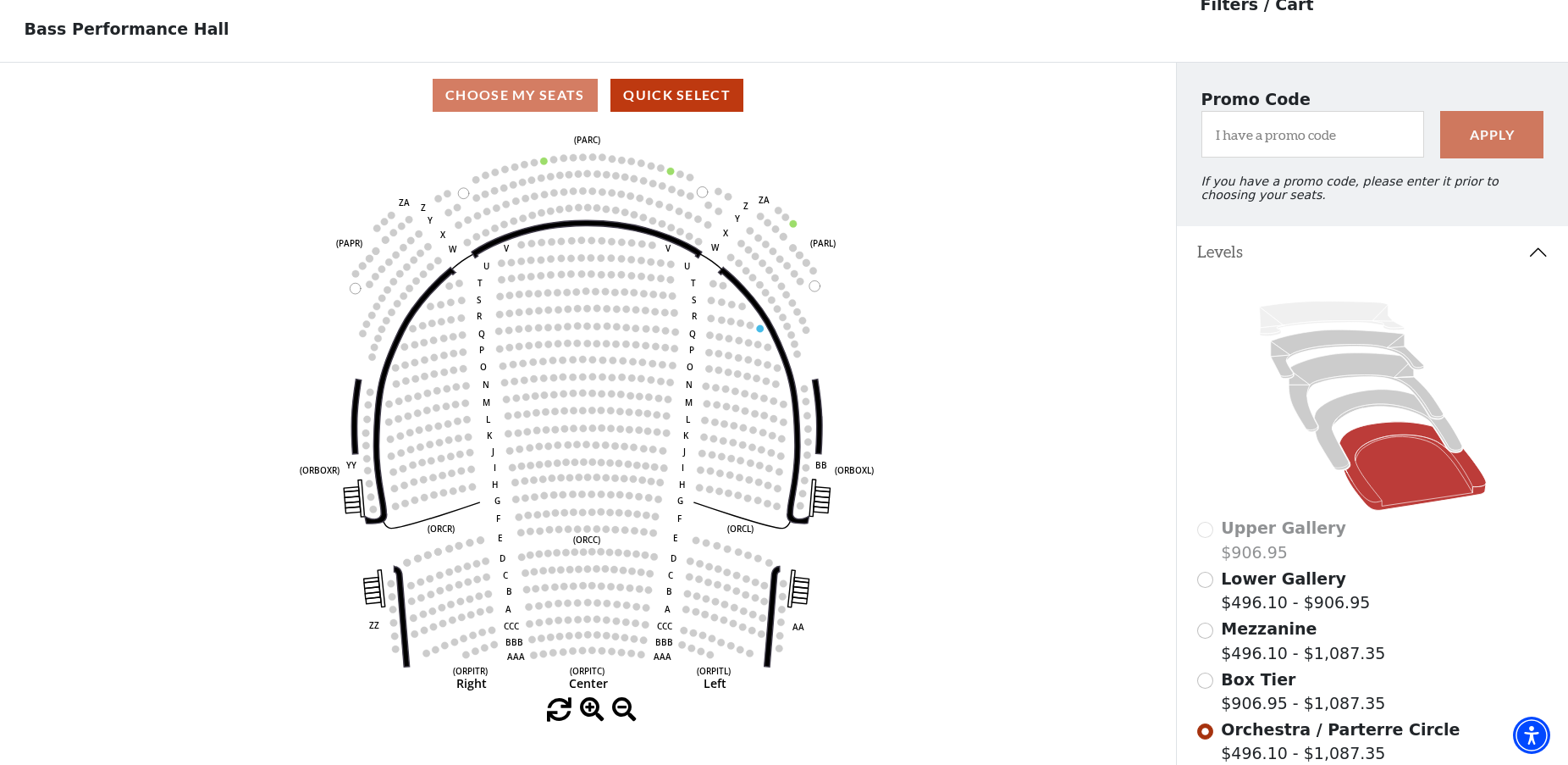
scroll to position [79, 0]
click at [1205, 688] on input "Box Tier$906.95 - $1,087.35\a" at bounding box center [1205, 679] width 16 height 16
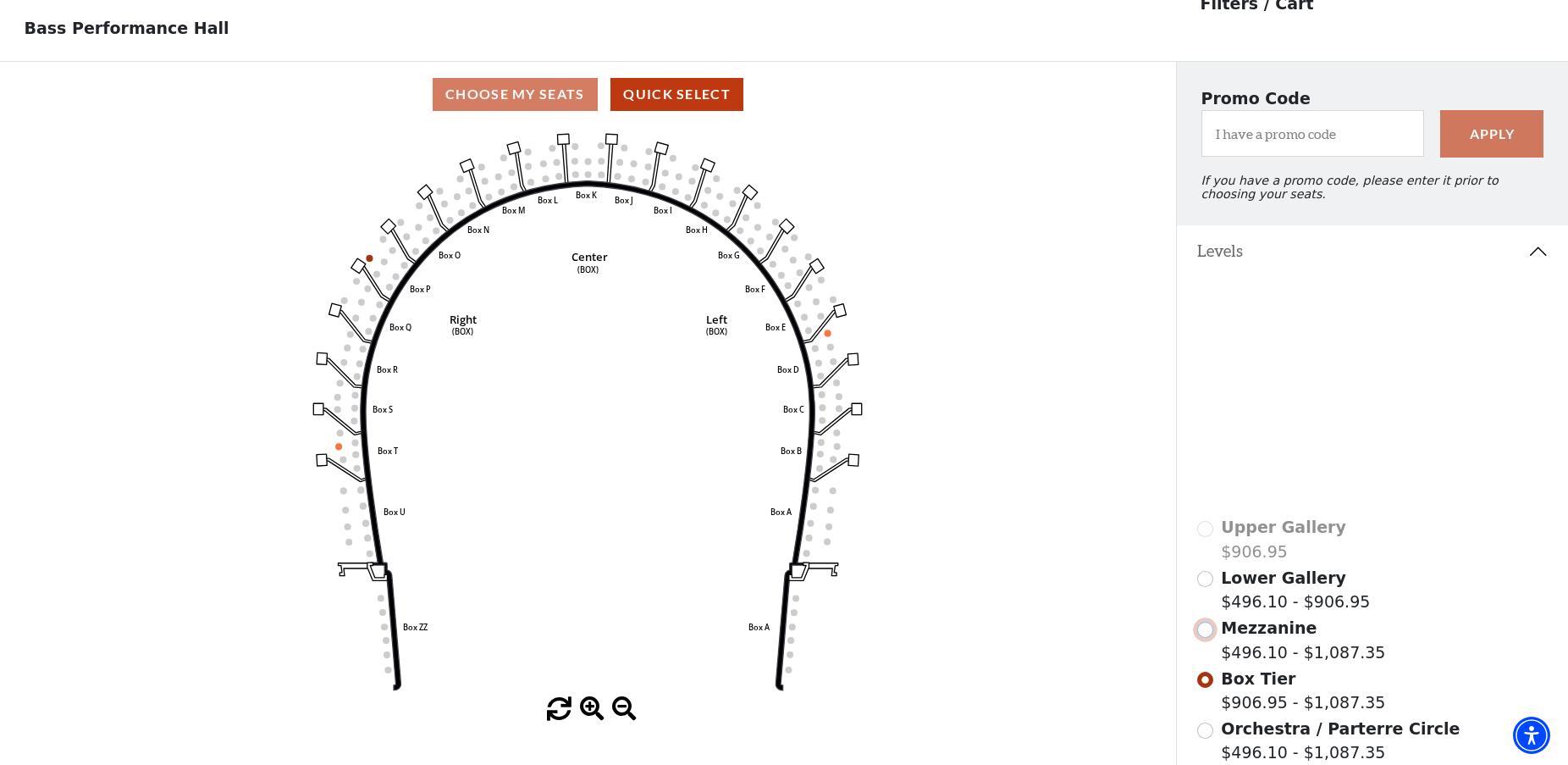
click at [1203, 638] on input "Mezzanine$496.10 - $1,087.35\a" at bounding box center [1205, 630] width 16 height 16
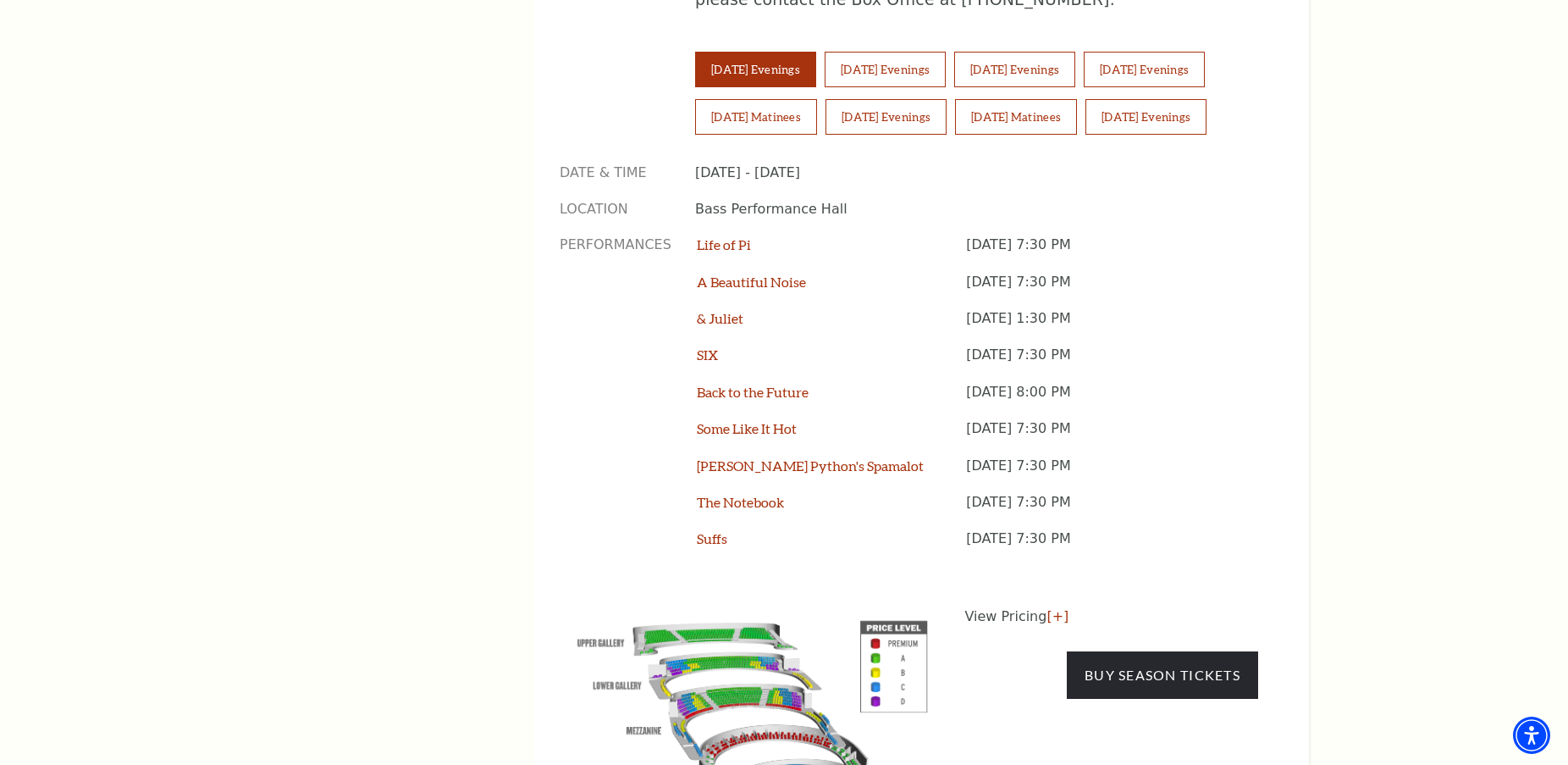
scroll to position [1093, 0]
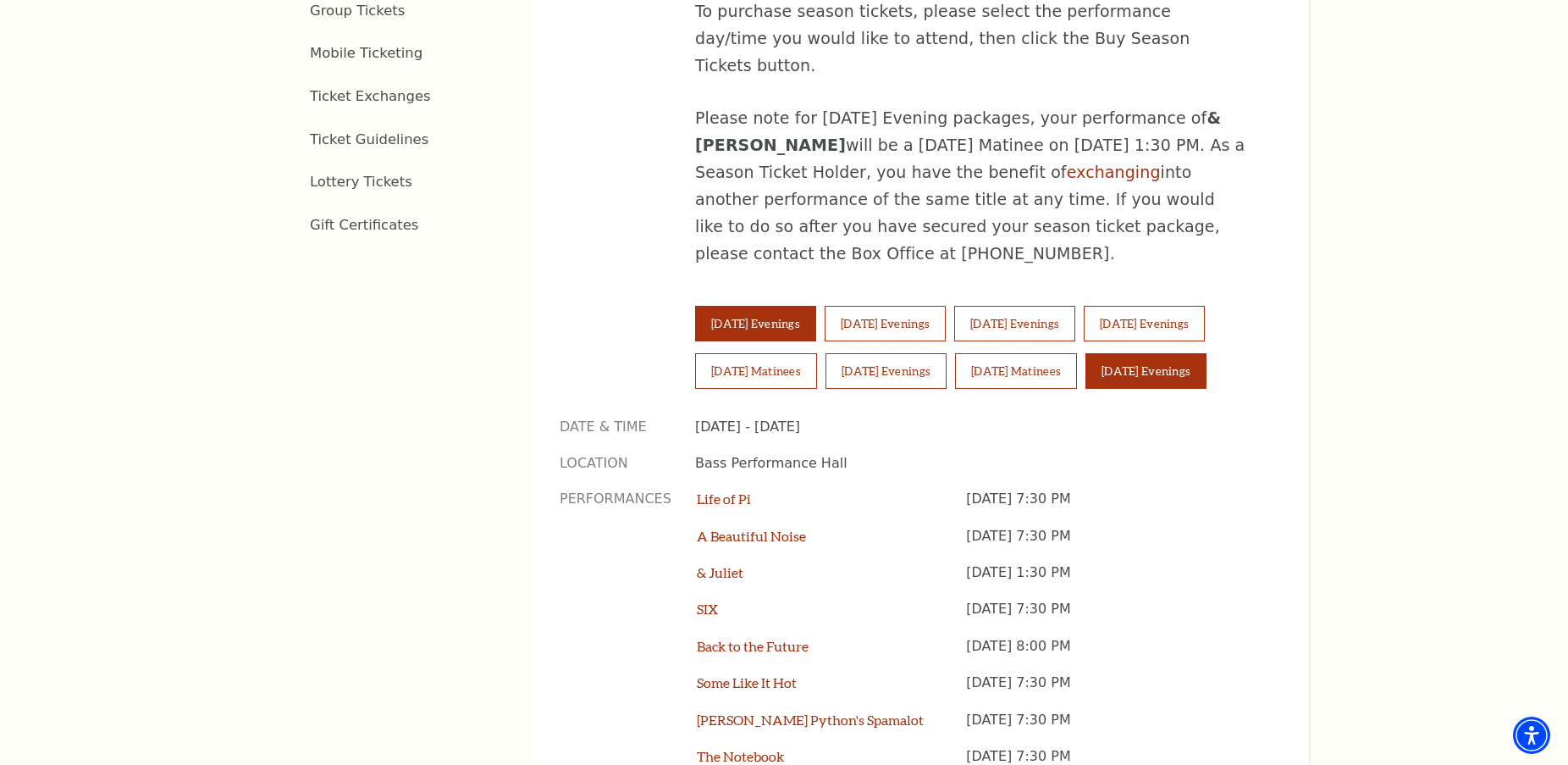
click at [1171, 353] on button "[DATE] Evenings" at bounding box center [1146, 371] width 121 height 36
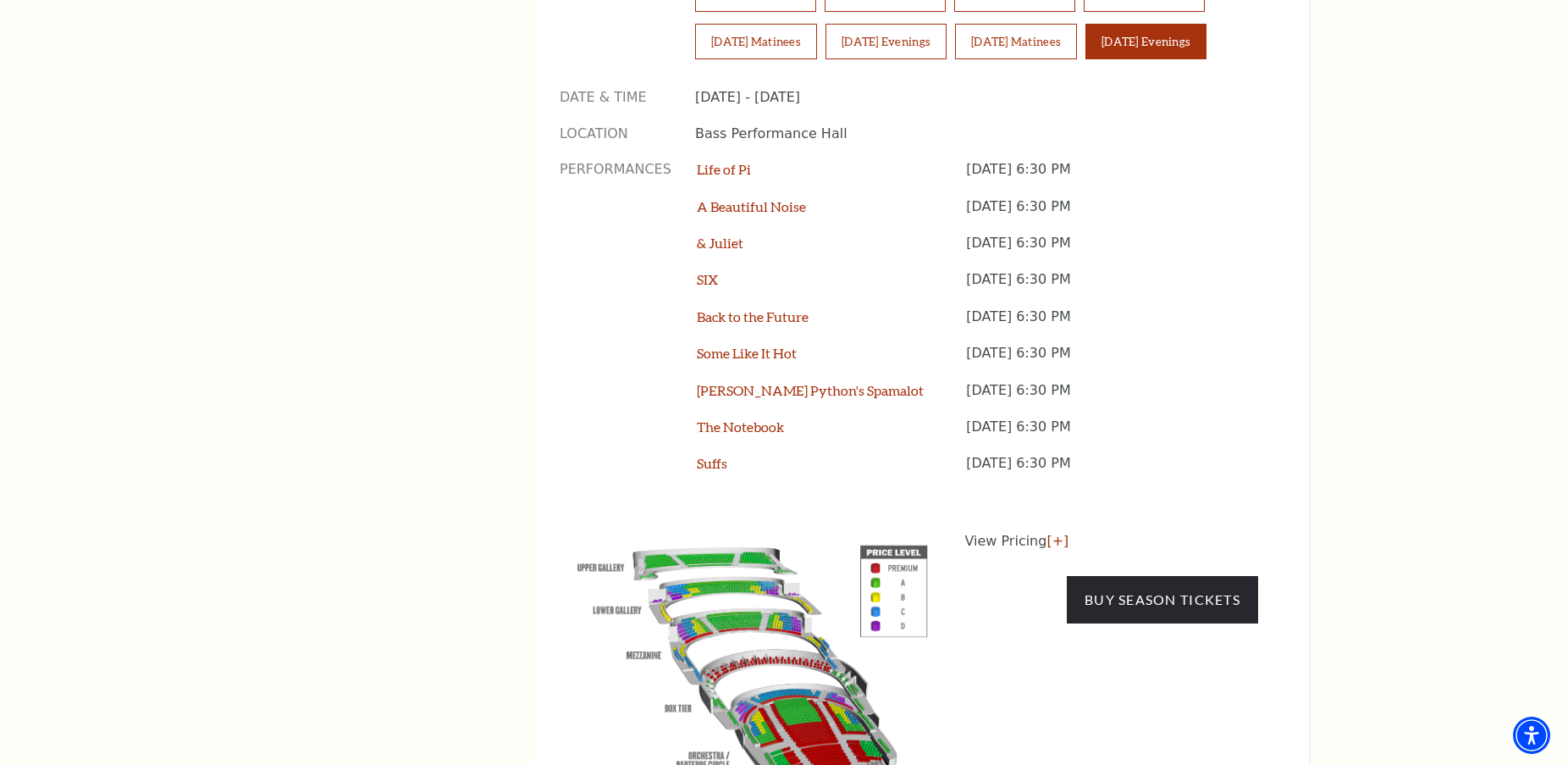
scroll to position [1432, 0]
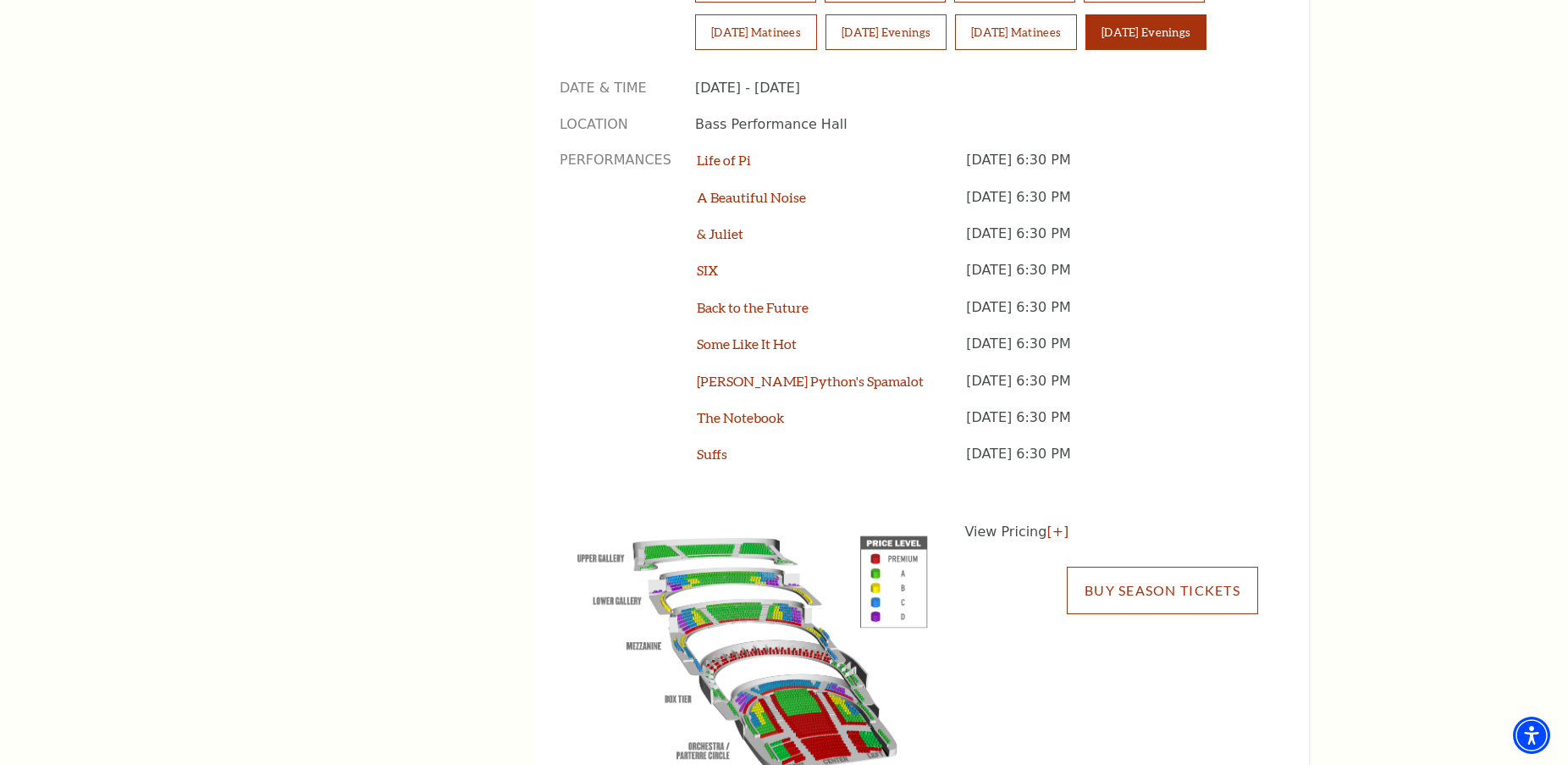
click at [1173, 567] on link "Buy Season Tickets" at bounding box center [1162, 590] width 191 height 47
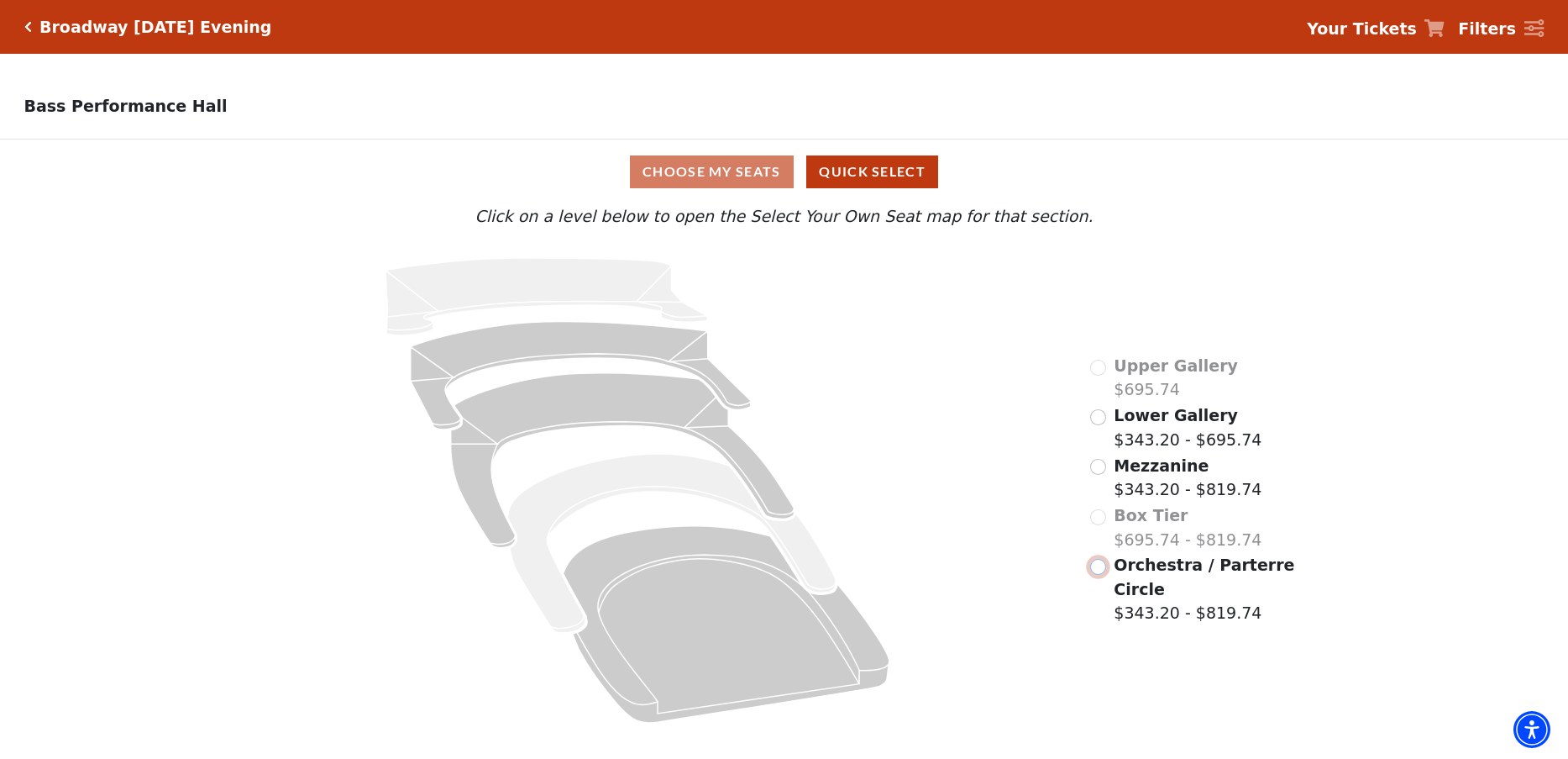
click at [1097, 575] on input "Orchestra / Parterre Circle$343.20 - $819.74\a" at bounding box center [1097, 566] width 16 height 16
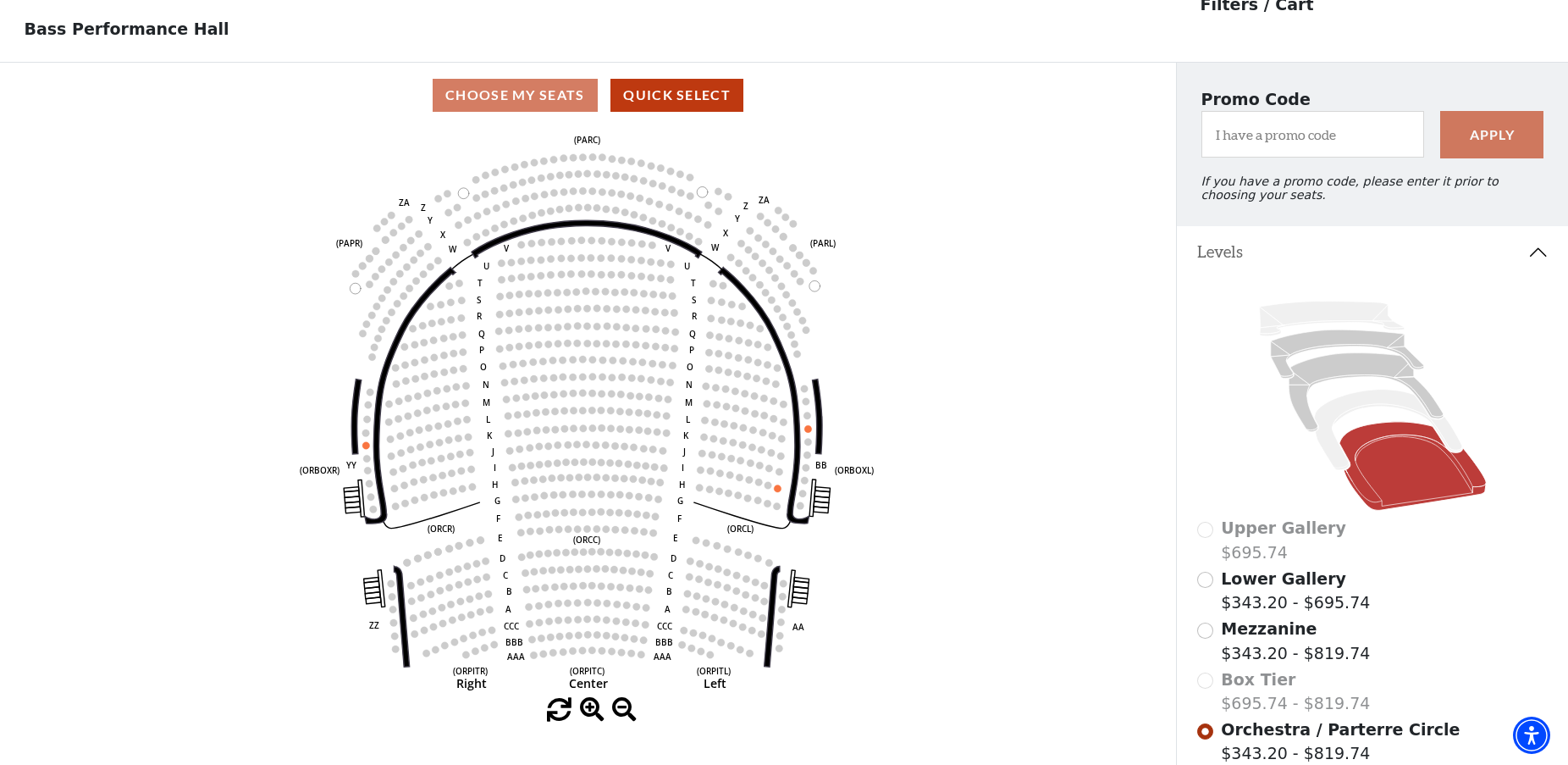
scroll to position [79, 0]
click at [1206, 688] on div "Box Tier $695.74 - $819.74" at bounding box center [1373, 690] width 351 height 48
click at [1204, 636] on input "Mezzanine$343.20 - $819.74\a" at bounding box center [1205, 630] width 16 height 16
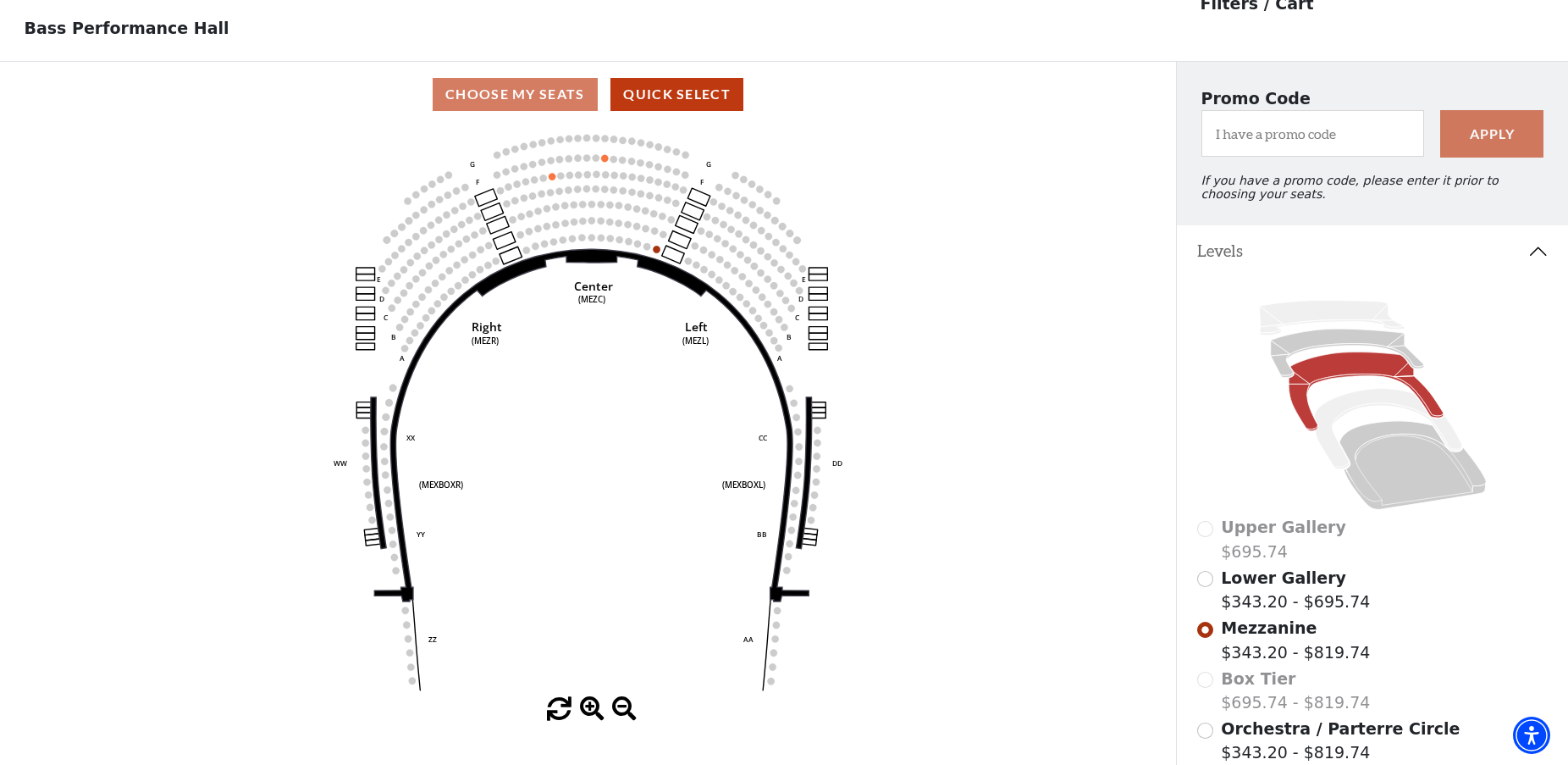
scroll to position [0, 0]
